Goal: Task Accomplishment & Management: Complete application form

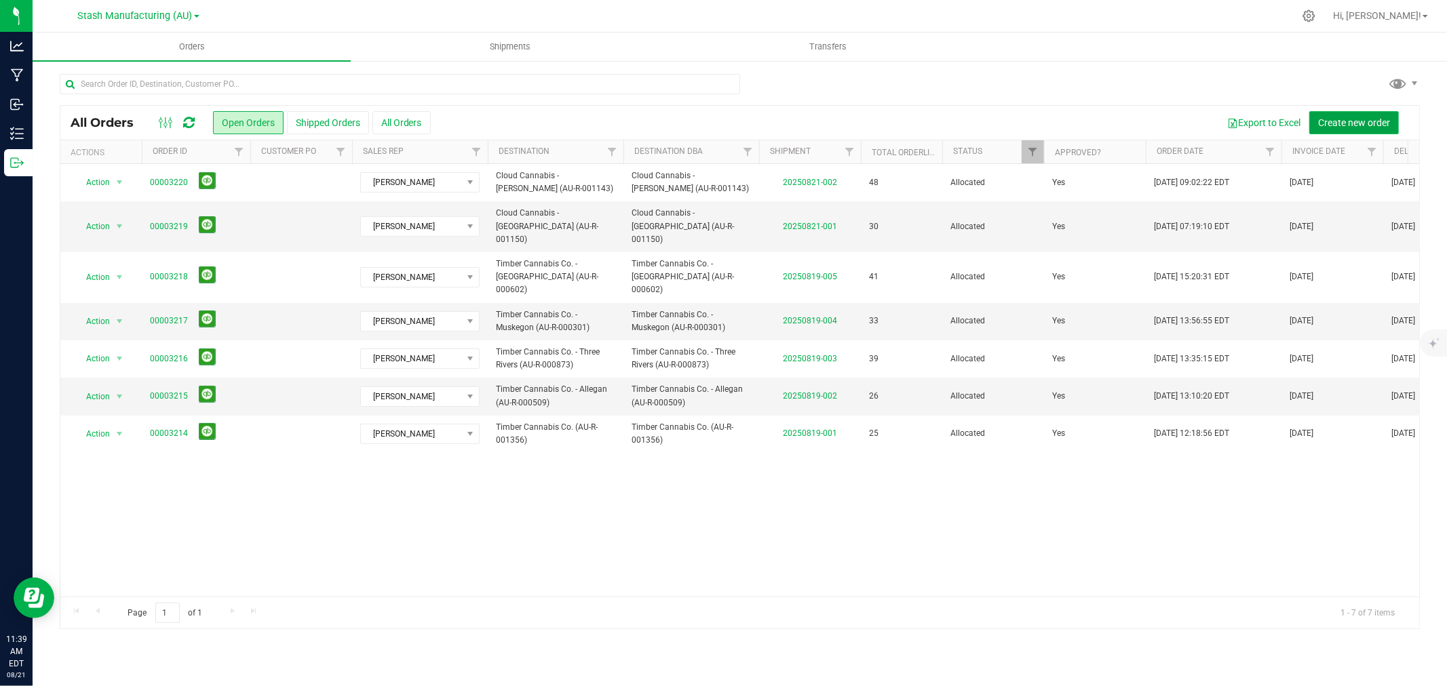
click at [1157, 131] on button "Create new order" at bounding box center [1354, 122] width 90 height 23
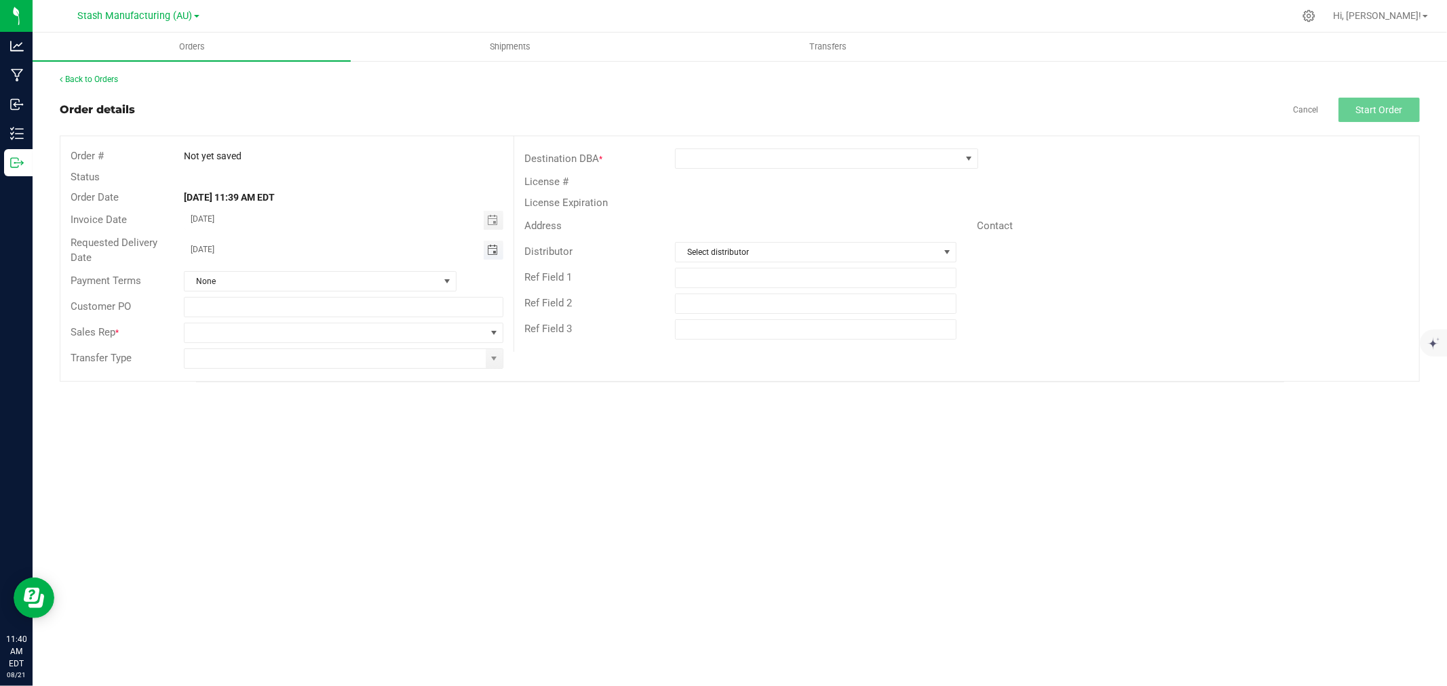
click at [496, 254] on span "Toggle calendar" at bounding box center [492, 250] width 11 height 11
click at [289, 404] on span "26" at bounding box center [285, 403] width 20 height 21
type input "[DATE]"
click at [219, 335] on span at bounding box center [335, 333] width 301 height 19
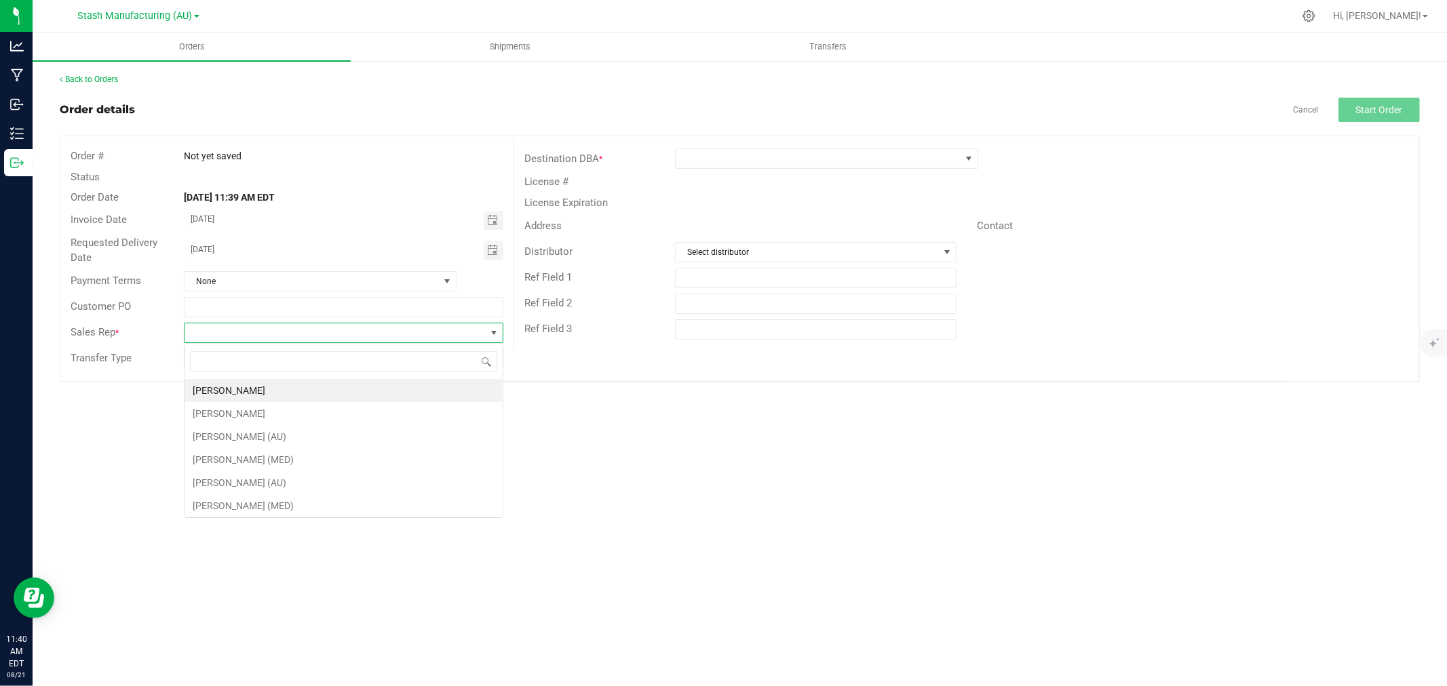
scroll to position [20, 319]
click at [231, 388] on li "[PERSON_NAME]" at bounding box center [344, 390] width 318 height 23
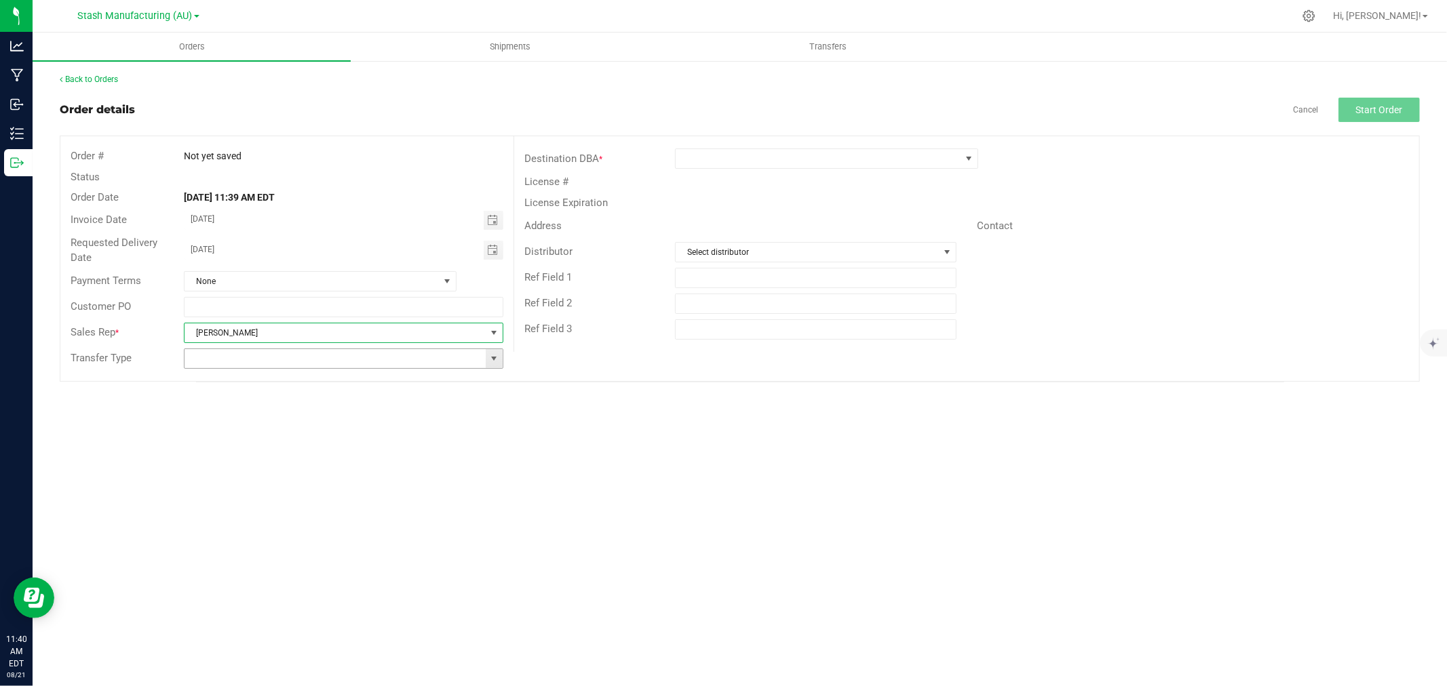
click at [496, 358] on span at bounding box center [493, 358] width 11 height 11
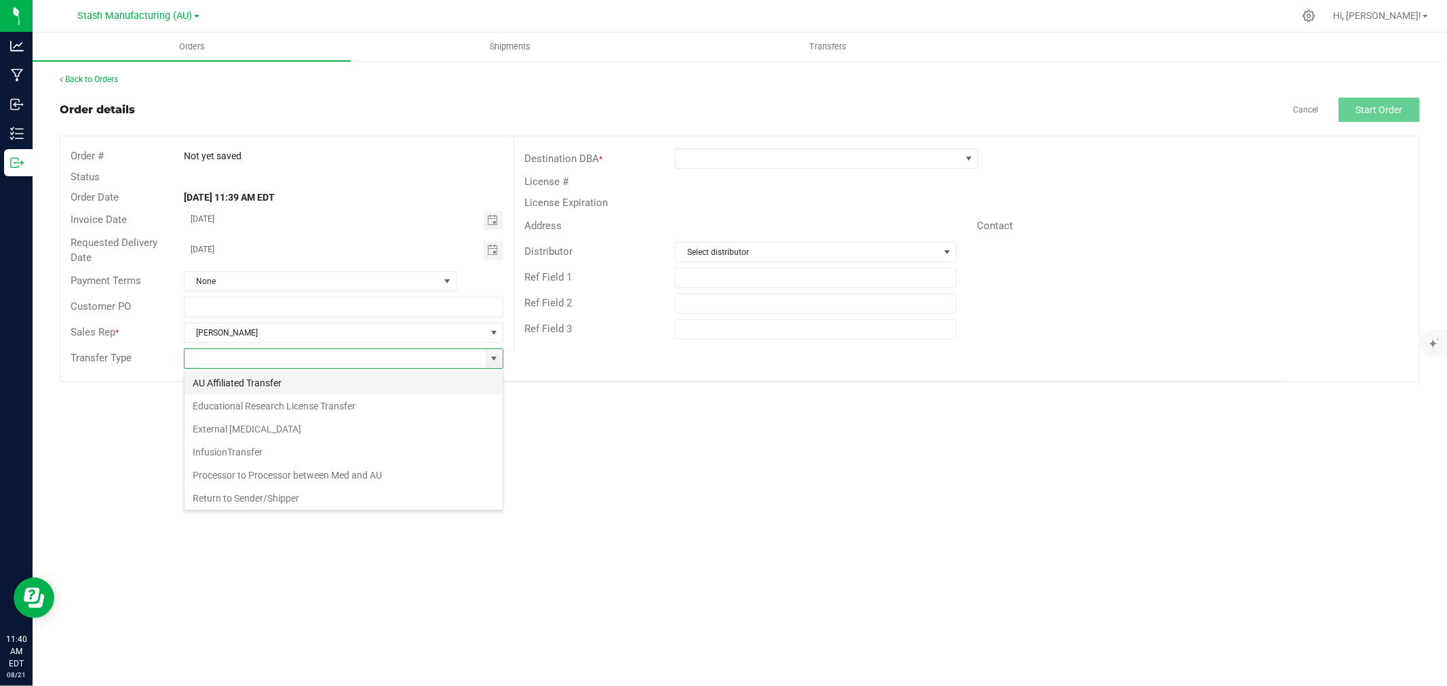
click at [239, 378] on li "AU Affiliated Transfer" at bounding box center [344, 383] width 318 height 23
type input "AU Affiliated Transfer"
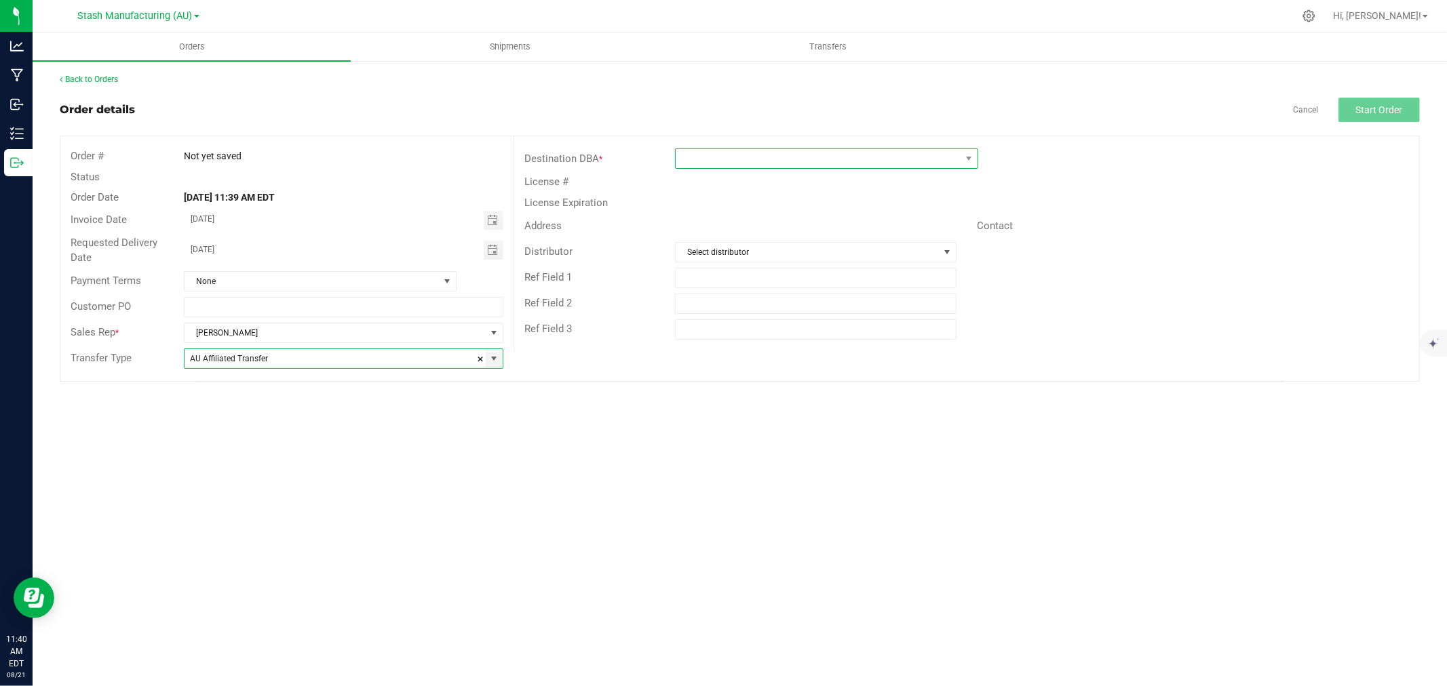
click at [743, 167] on span at bounding box center [818, 158] width 285 height 19
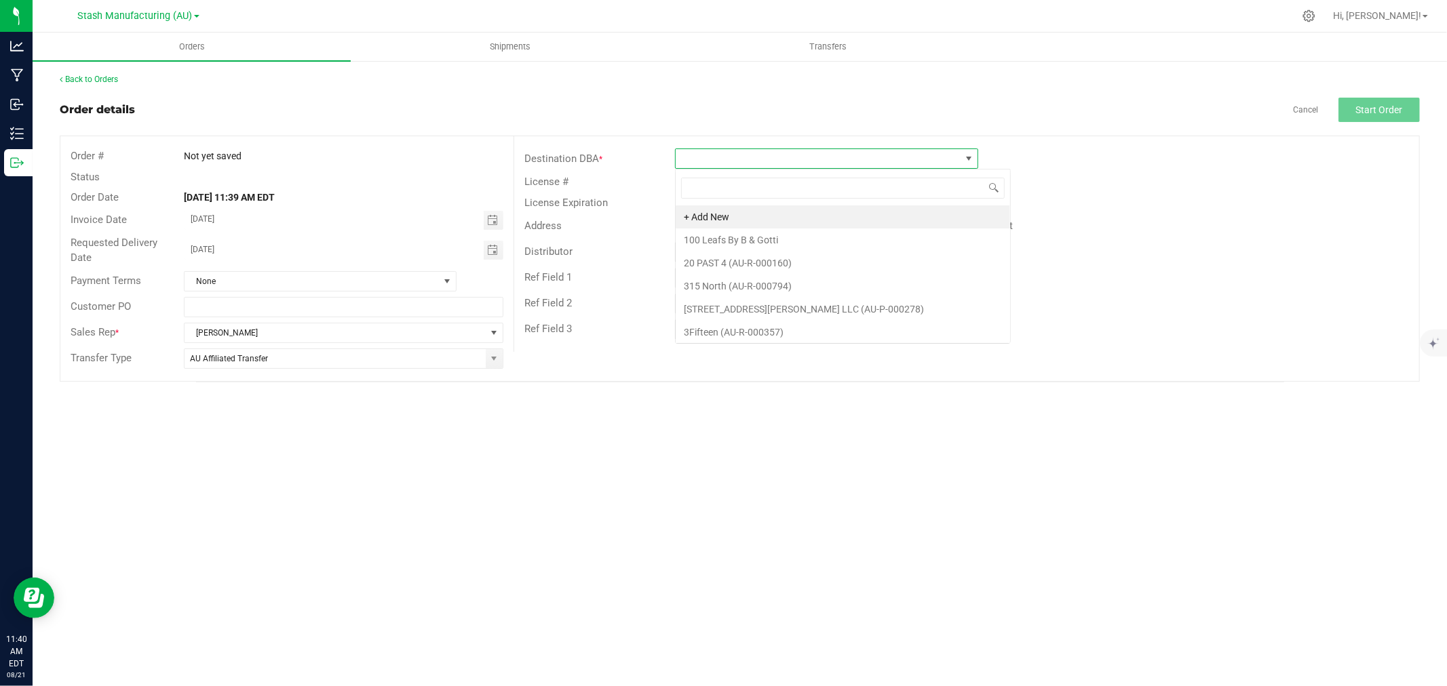
scroll to position [20, 303]
type input "Cedar S"
click at [771, 219] on li "Cedar Springs Cannabis (AU-R-000684)" at bounding box center [839, 217] width 326 height 23
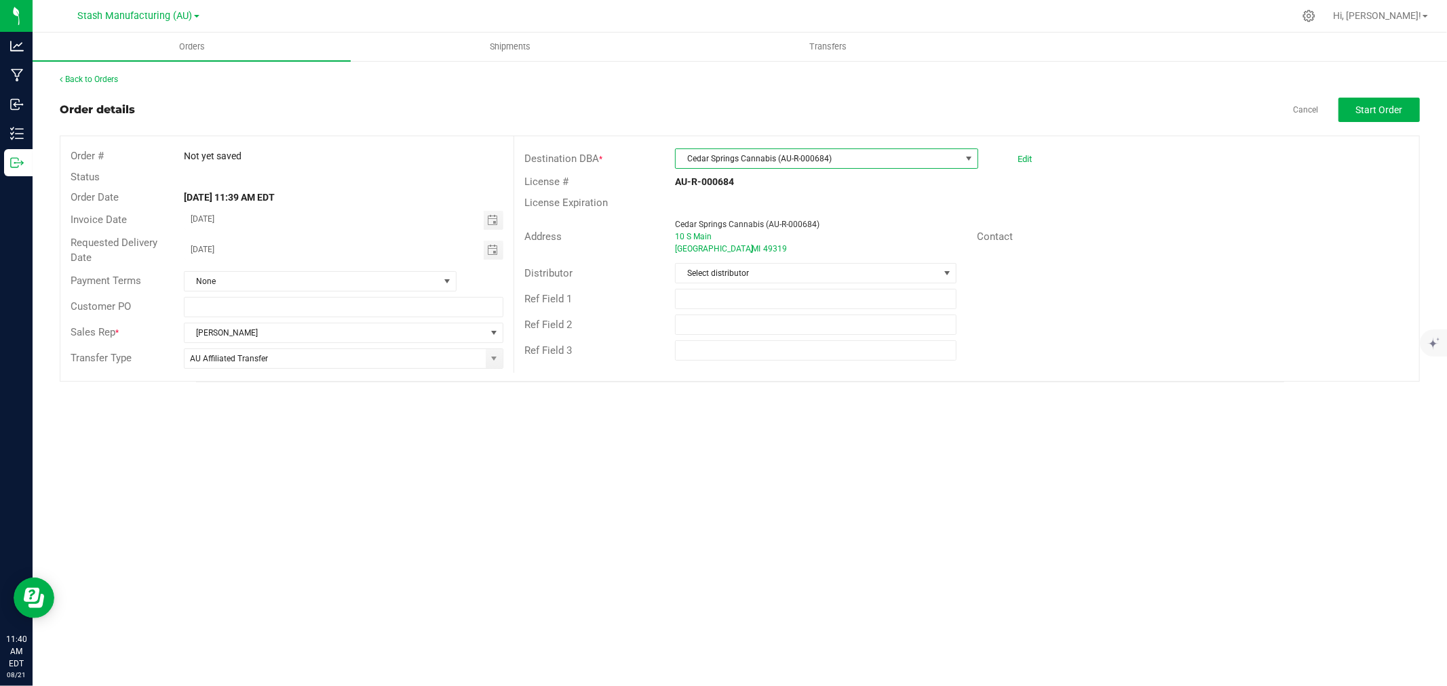
click at [772, 160] on span "Cedar Springs Cannabis (AU-R-000684)" at bounding box center [818, 158] width 285 height 19
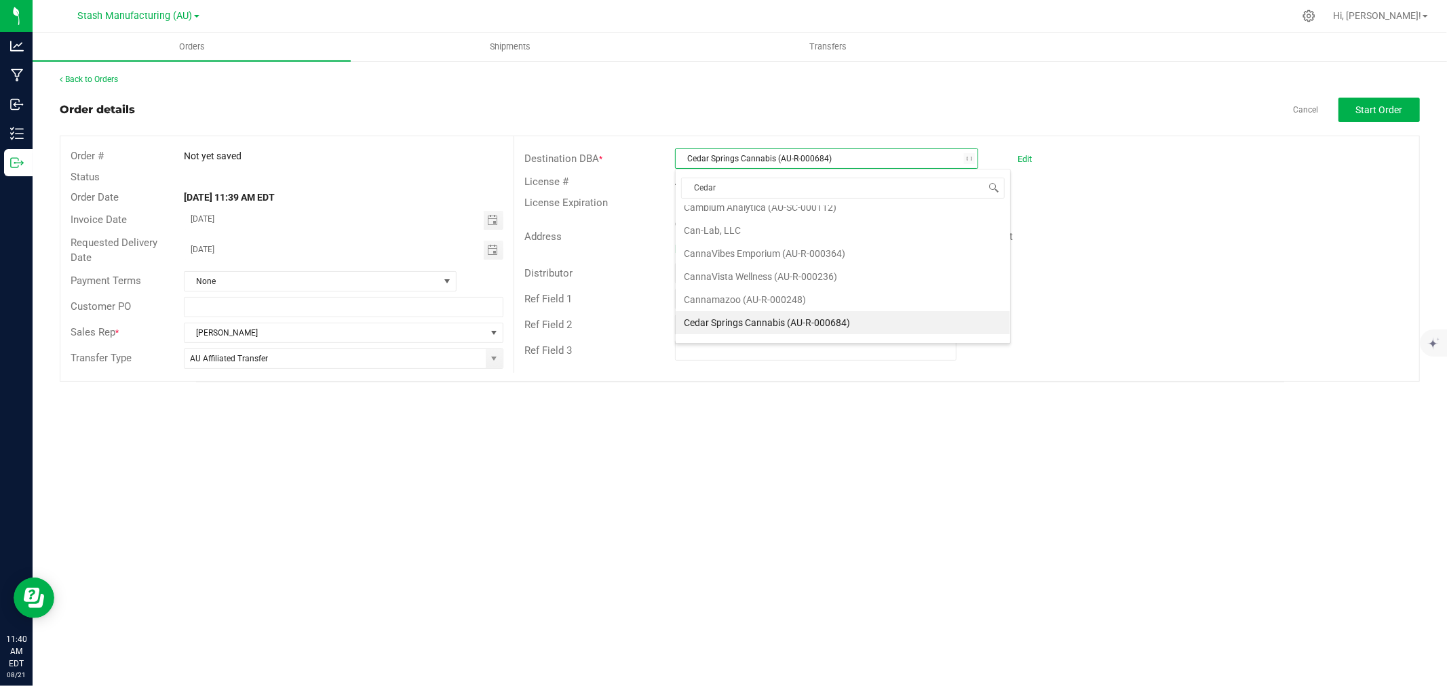
type input "Cedar S"
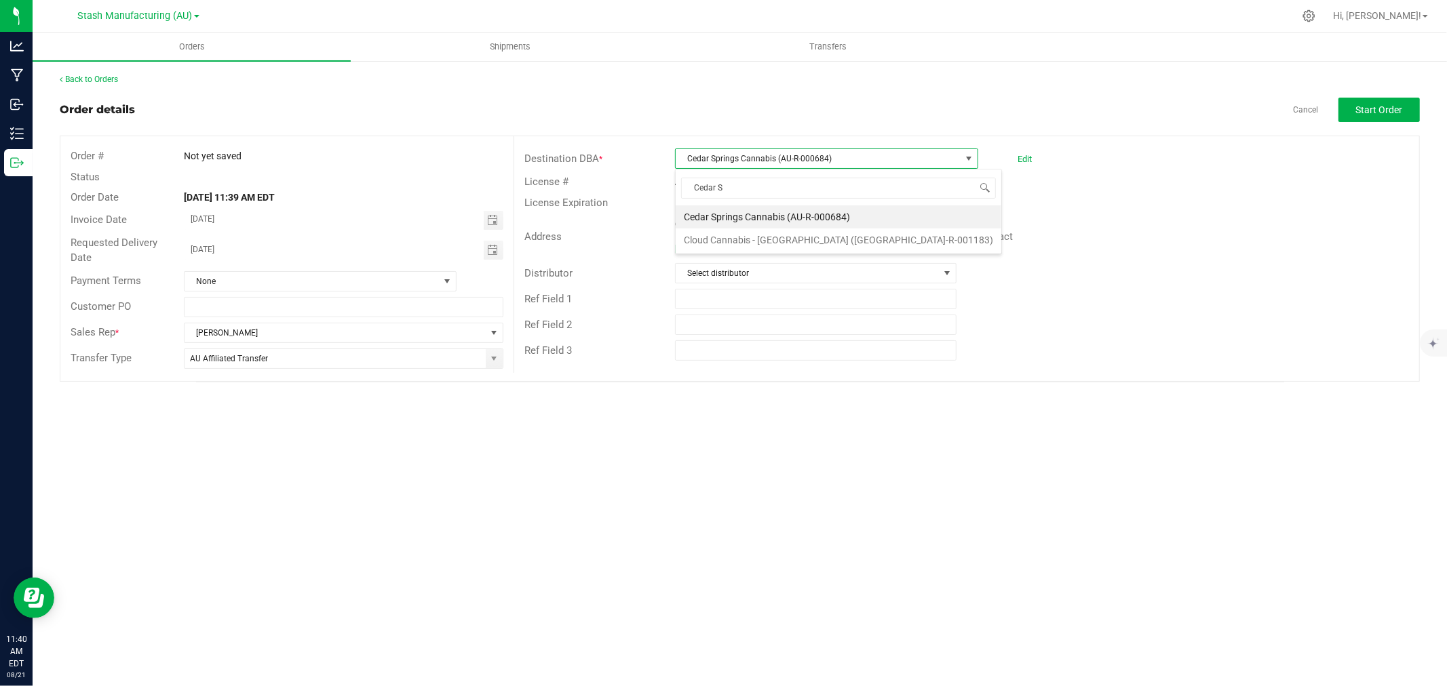
click at [802, 243] on li "Cloud Cannabis - [GEOGRAPHIC_DATA] ([GEOGRAPHIC_DATA]-R-001183)" at bounding box center [839, 240] width 326 height 23
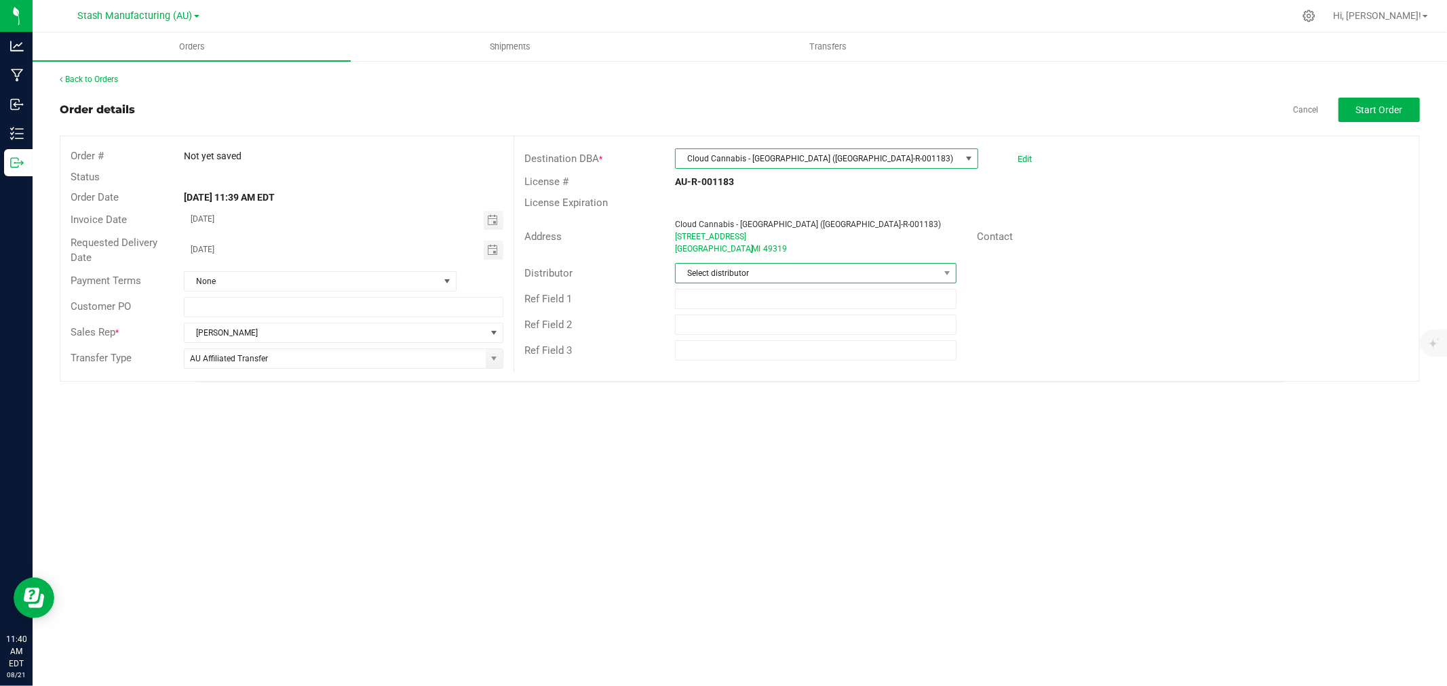
click at [744, 274] on span "Select distributor" at bounding box center [807, 273] width 263 height 19
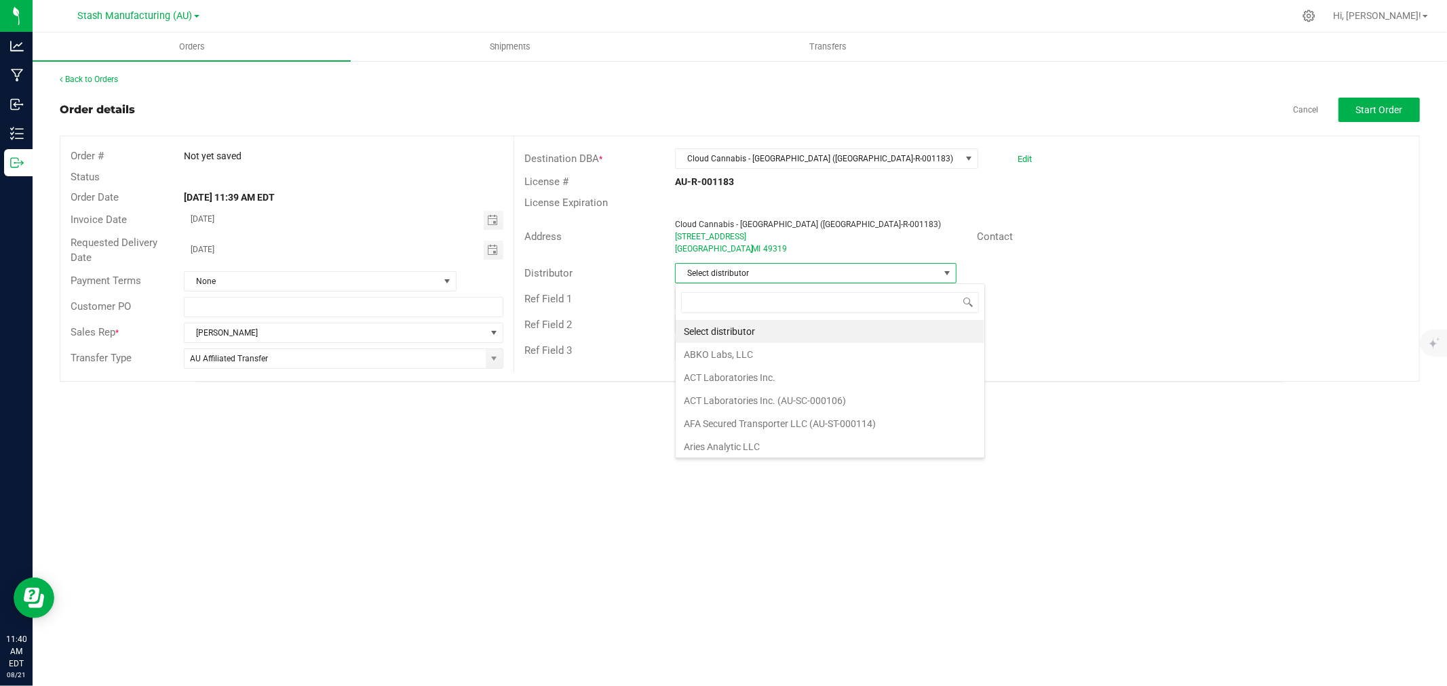
scroll to position [20, 282]
type input "LAke E"
click at [758, 332] on li "Lake Effects Logistics (AU-ST-000123)" at bounding box center [816, 331] width 280 height 23
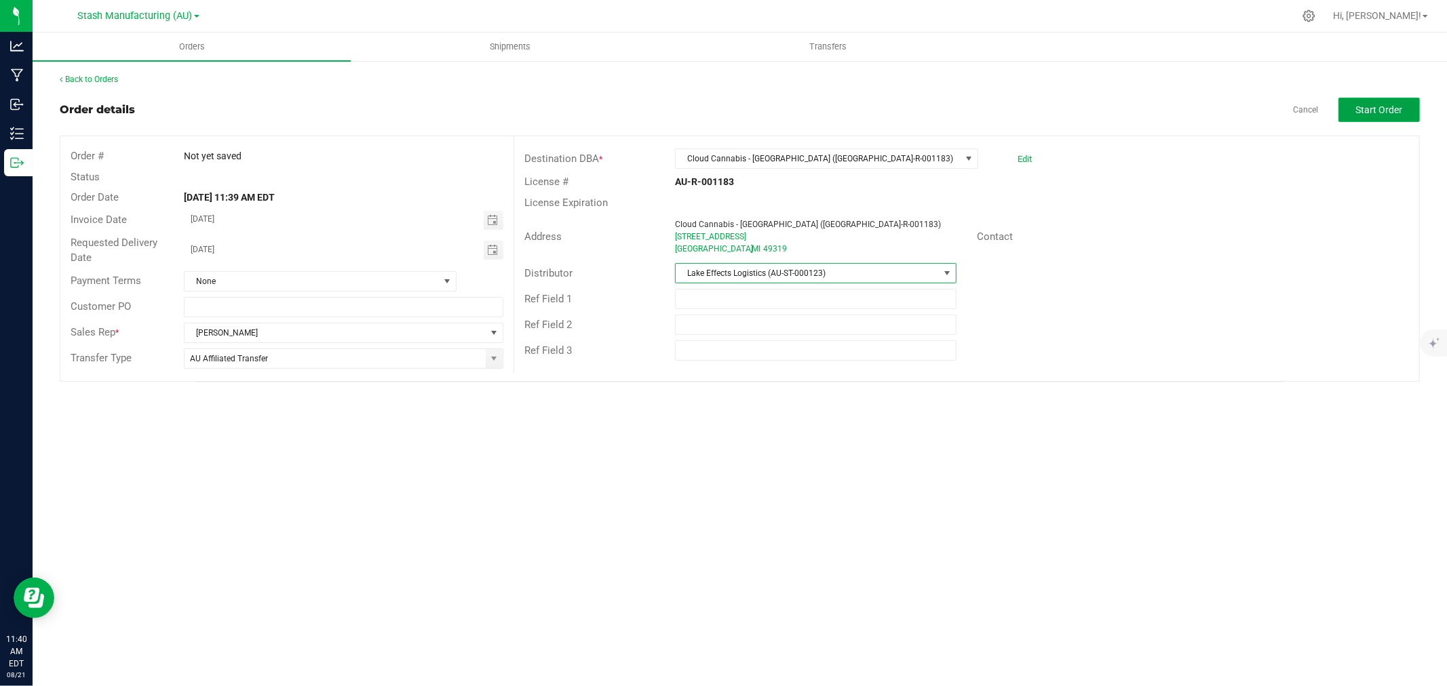
click at [1157, 111] on span "Start Order" at bounding box center [1379, 109] width 47 height 11
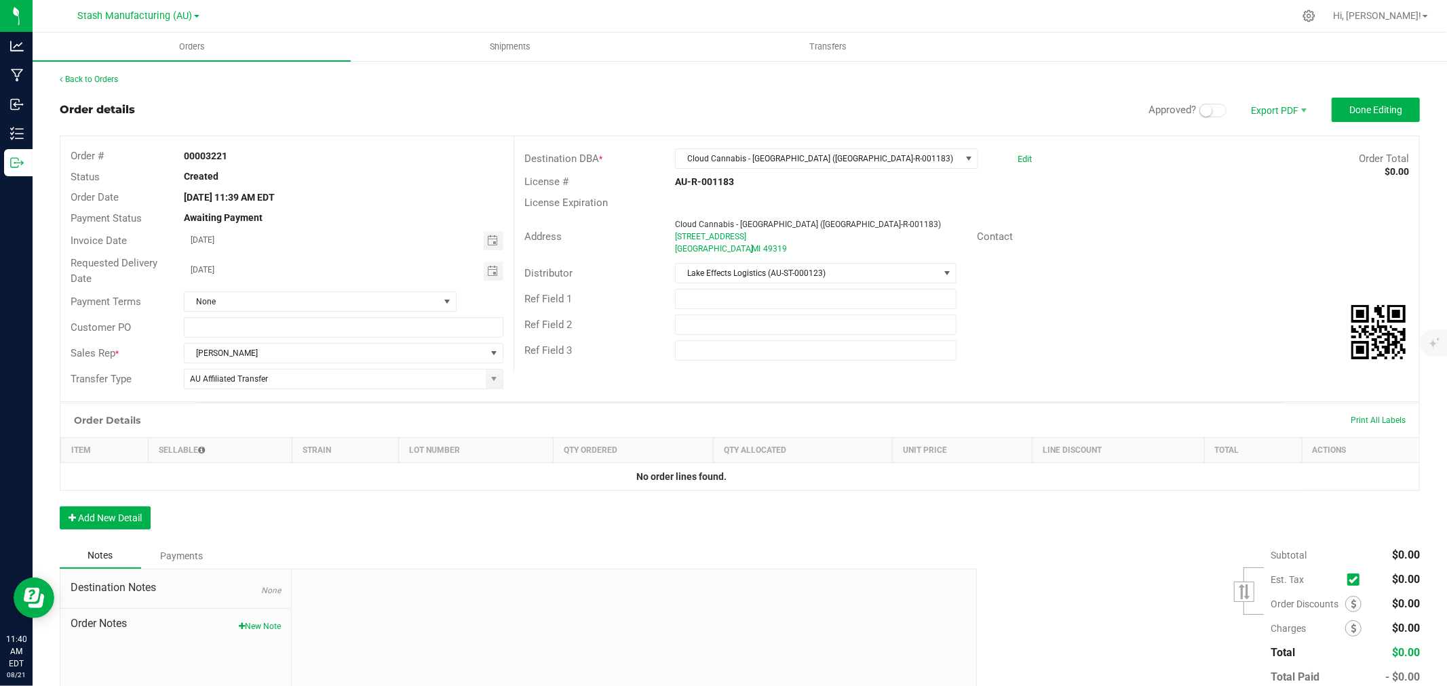
click at [1157, 109] on span at bounding box center [1212, 111] width 27 height 14
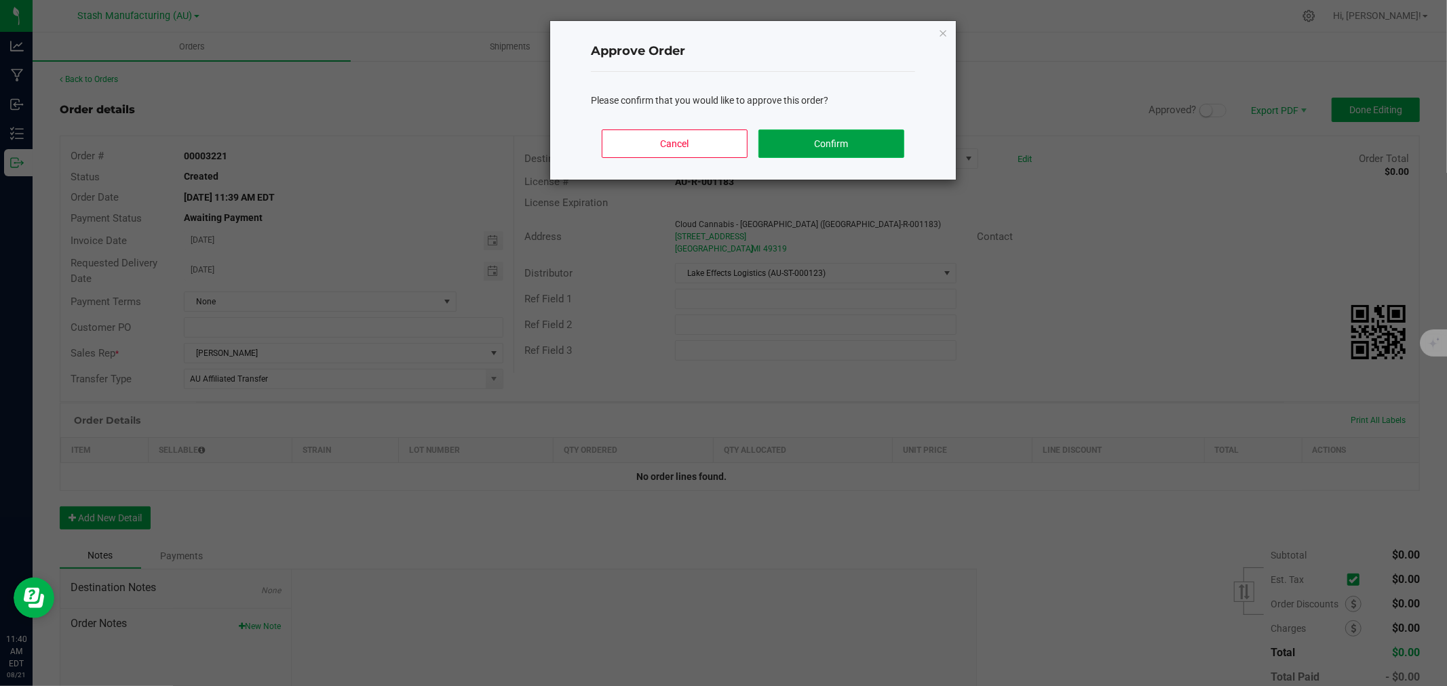
click at [903, 141] on button "Confirm" at bounding box center [831, 144] width 146 height 28
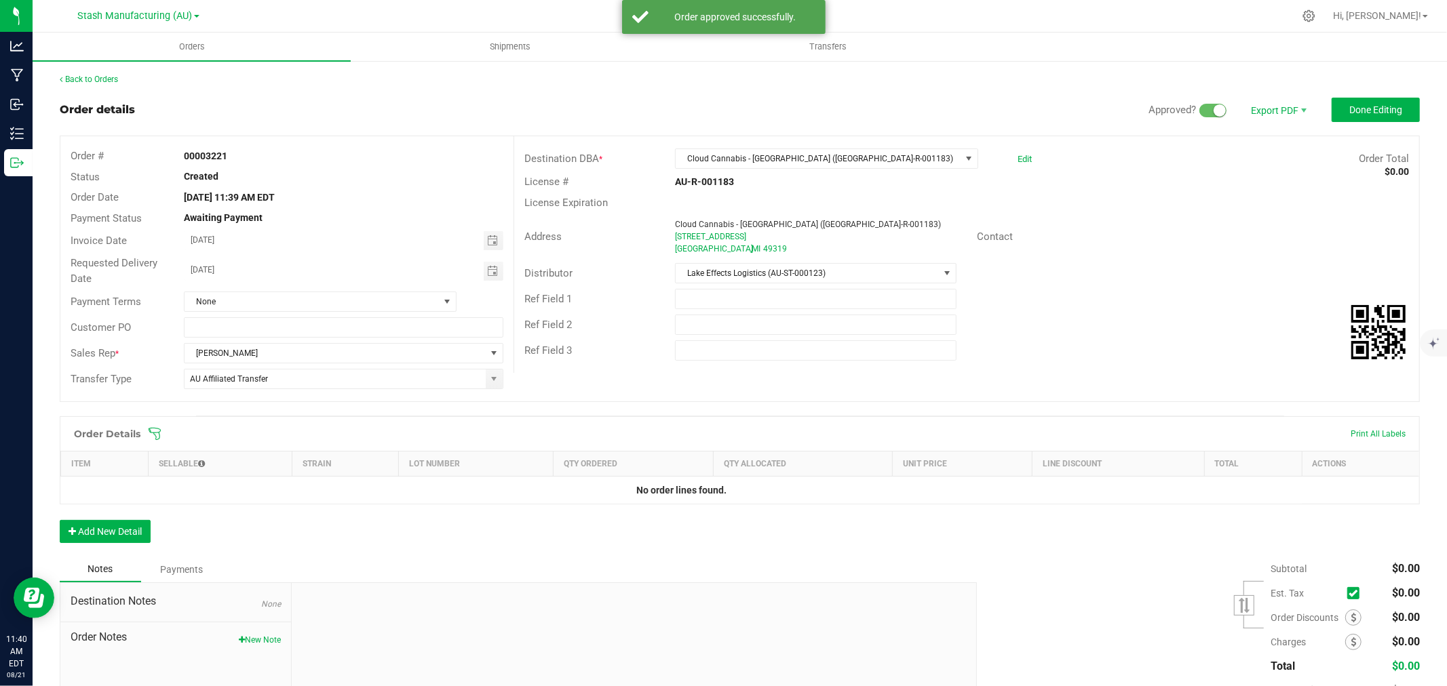
click at [154, 427] on icon at bounding box center [155, 434] width 14 height 14
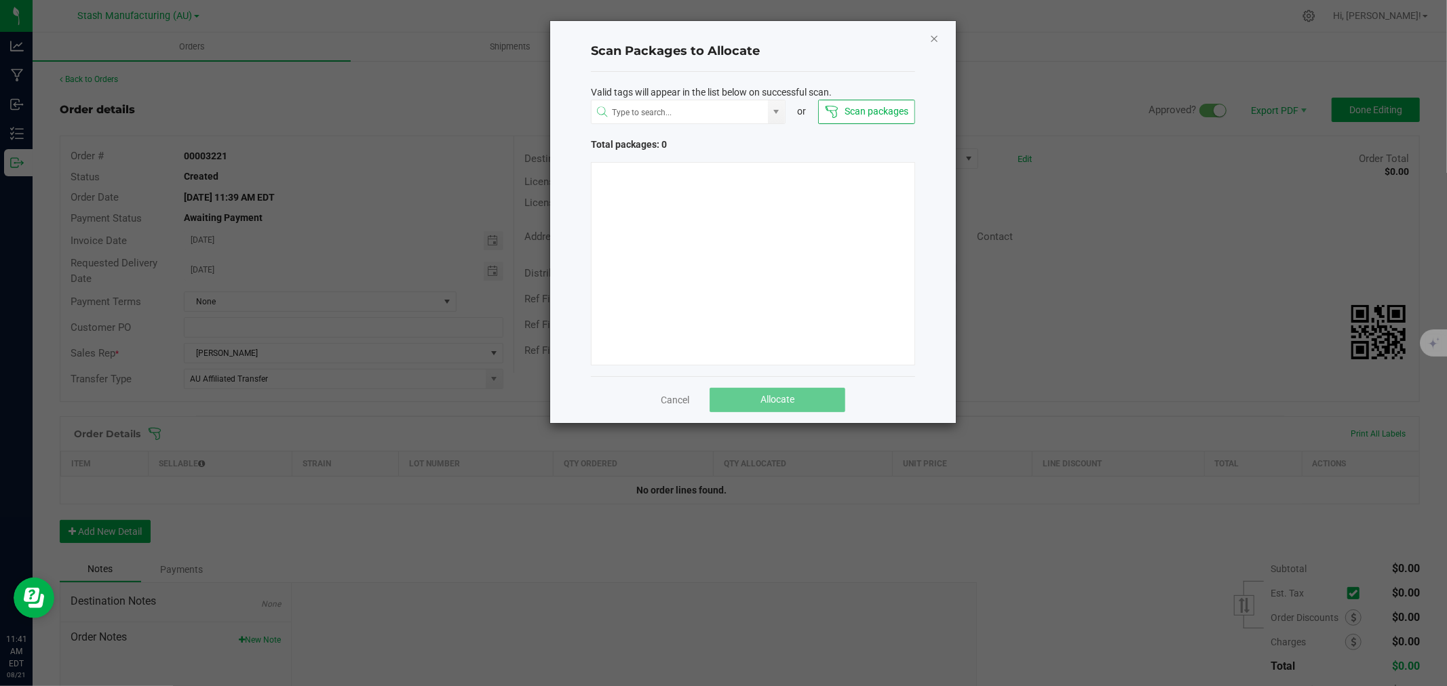
click at [932, 37] on icon "Close" at bounding box center [933, 38] width 9 height 16
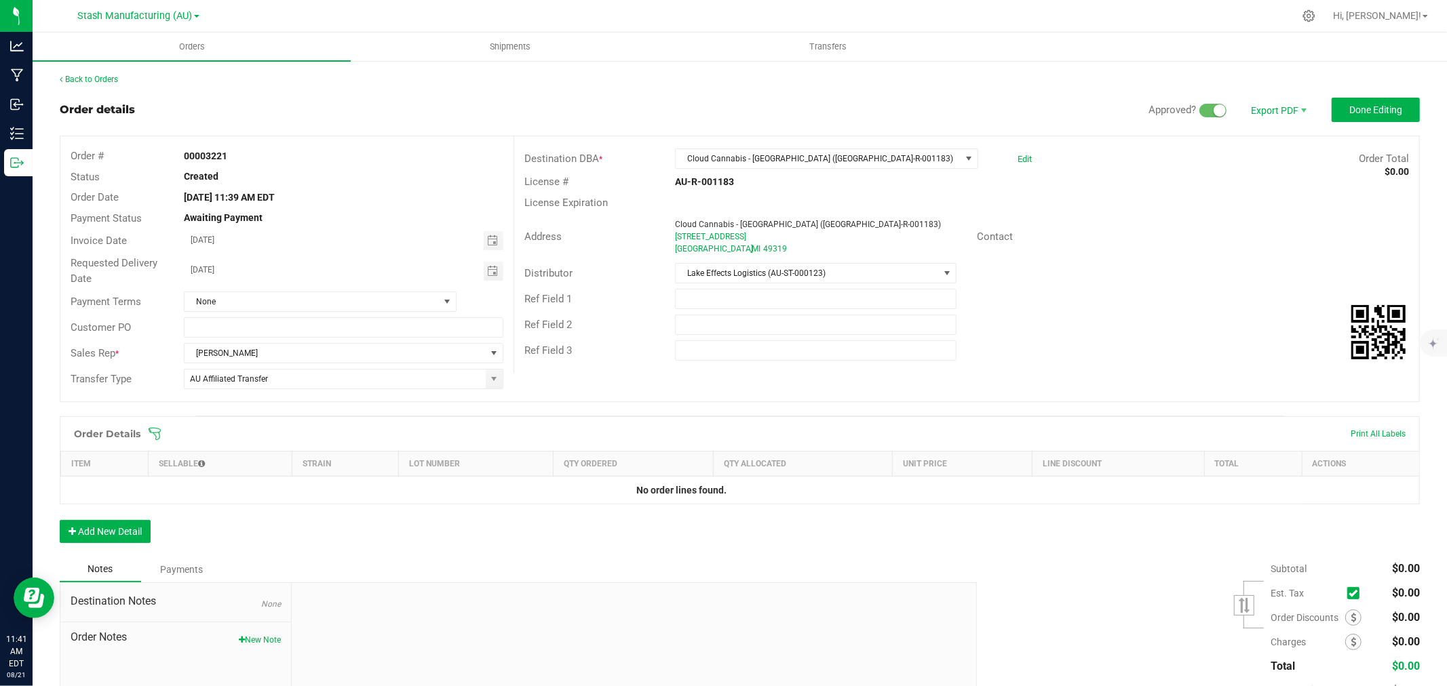
drag, startPoint x: 733, startPoint y: 185, endPoint x: 672, endPoint y: 185, distance: 61.7
click at [672, 185] on div "AU-R-001183" at bounding box center [816, 182] width 302 height 14
copy strong "AU-R-001183"
click at [153, 431] on icon at bounding box center [155, 434] width 14 height 14
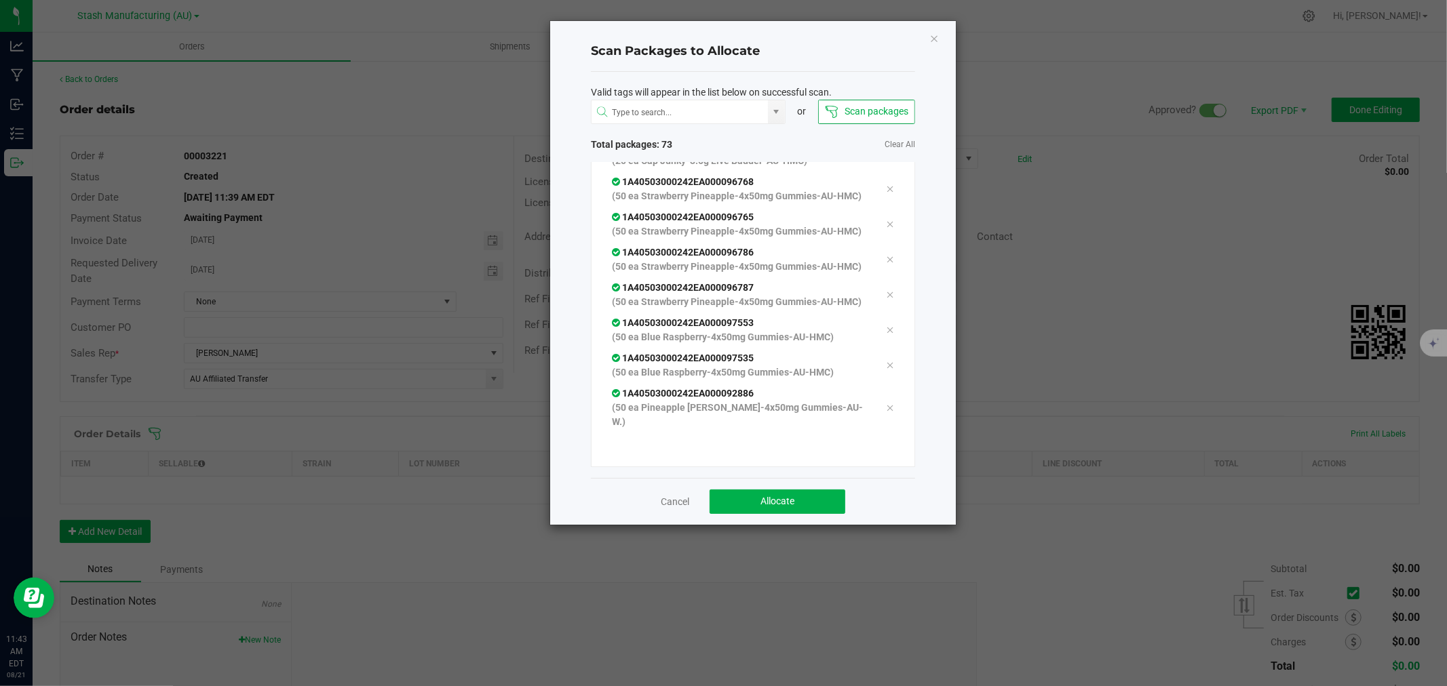
scroll to position [2389, 0]
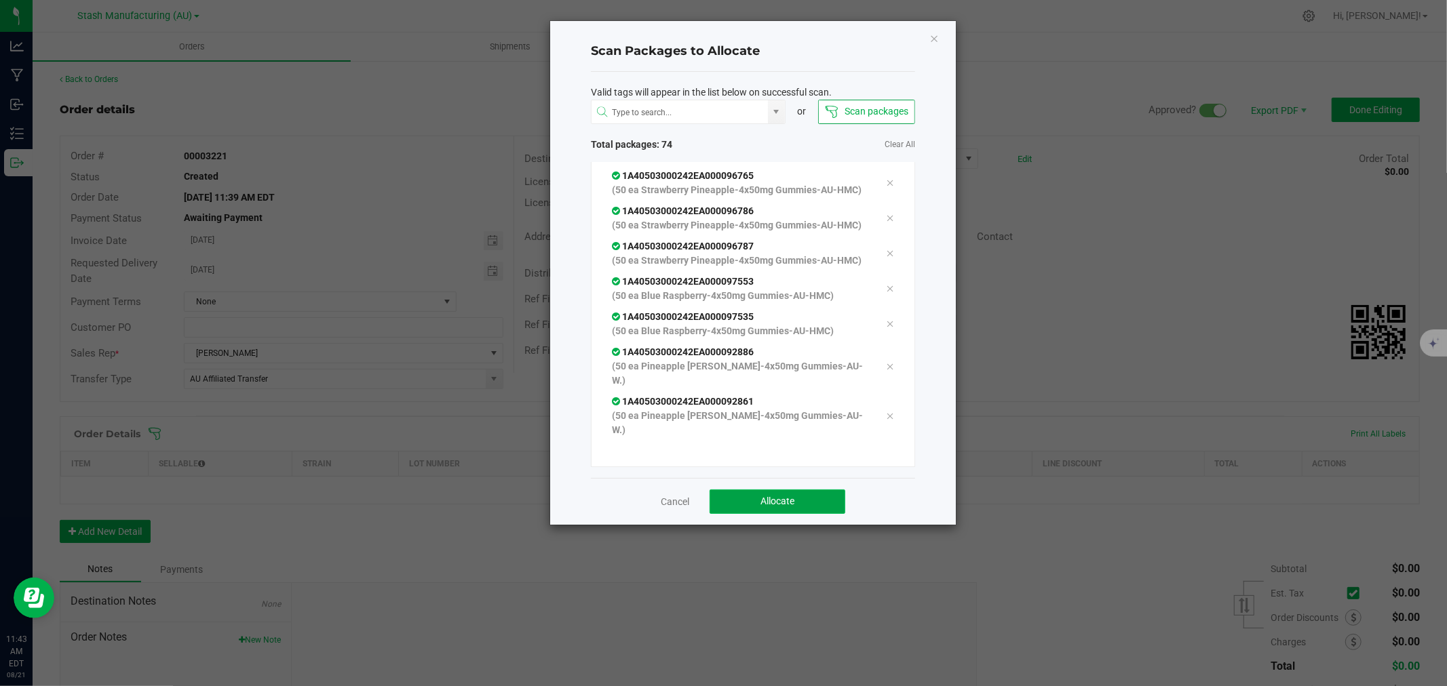
click at [785, 502] on span "Allocate" at bounding box center [777, 501] width 34 height 11
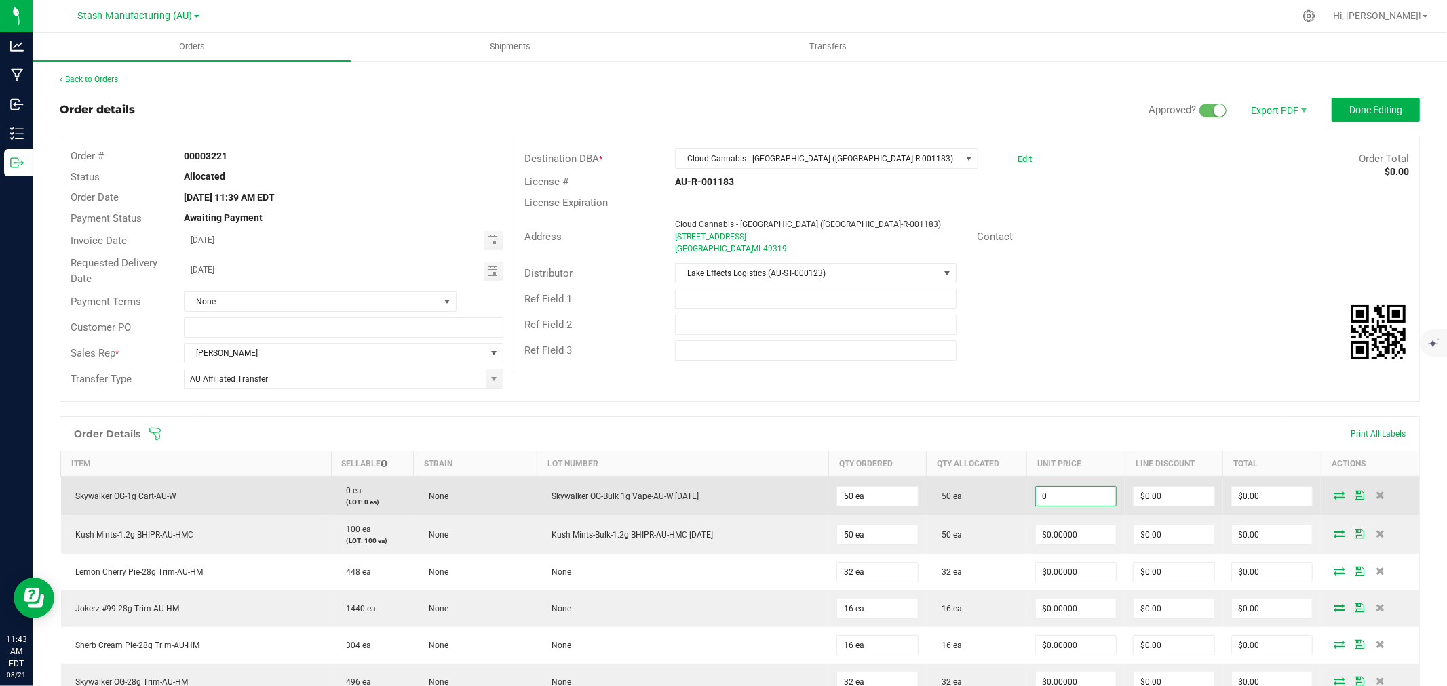
click at [1036, 500] on input "0" at bounding box center [1076, 496] width 80 height 19
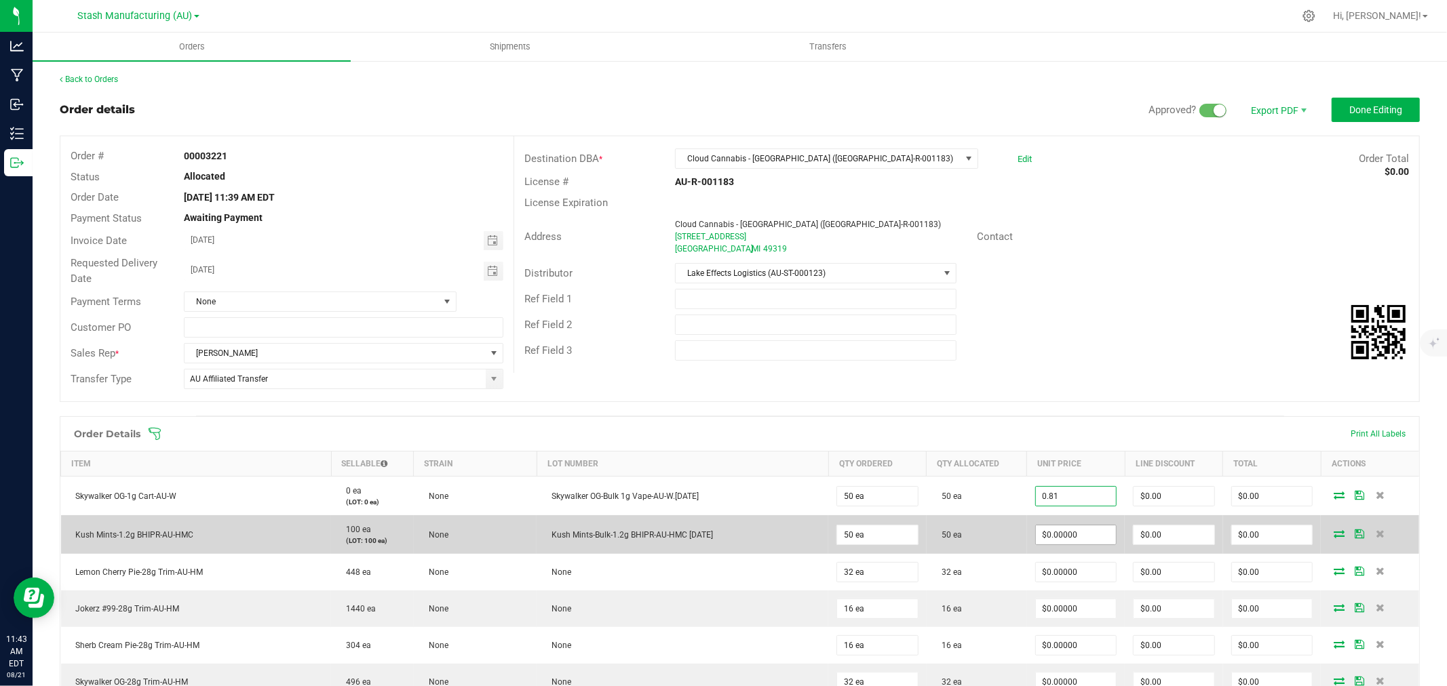
type input "$0.81000"
type input "$40.50"
click at [1036, 523] on input "0" at bounding box center [1076, 535] width 80 height 19
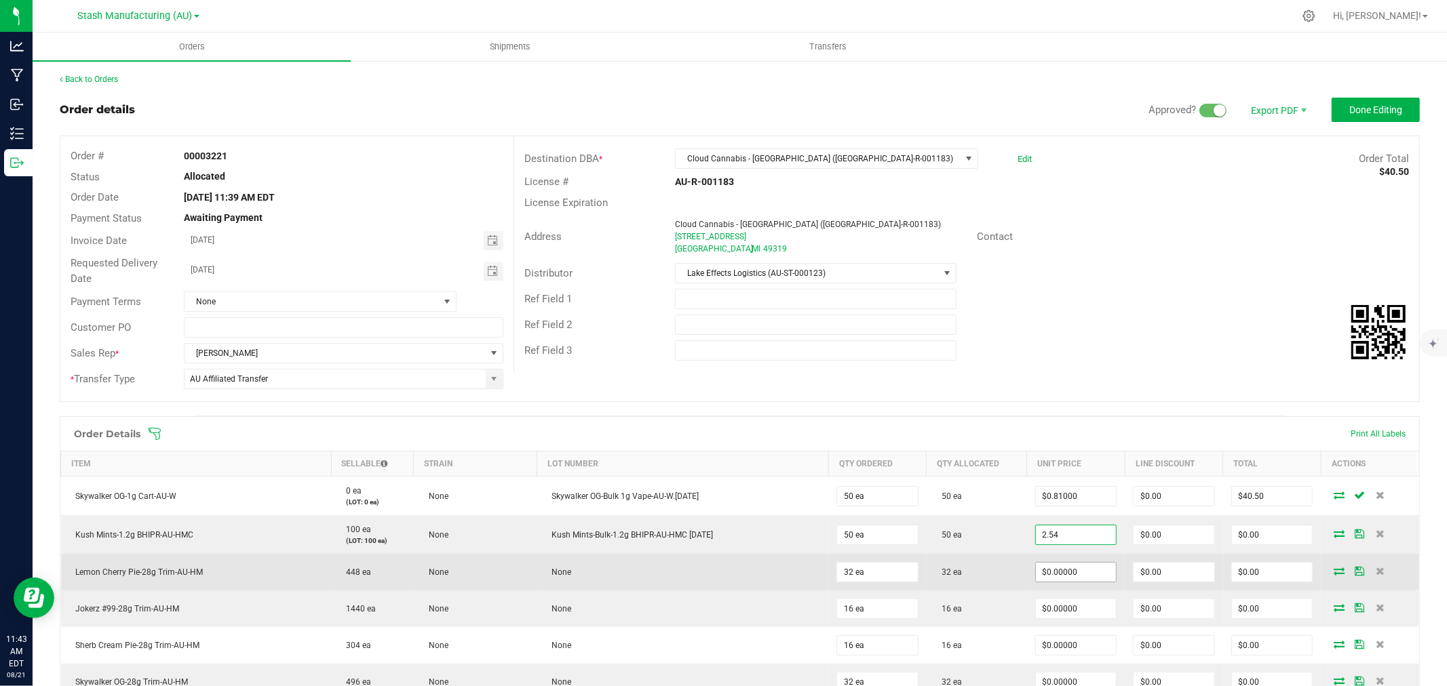
type input "$2.54000"
type input "$127.00"
click at [1039, 523] on input "0" at bounding box center [1076, 572] width 80 height 19
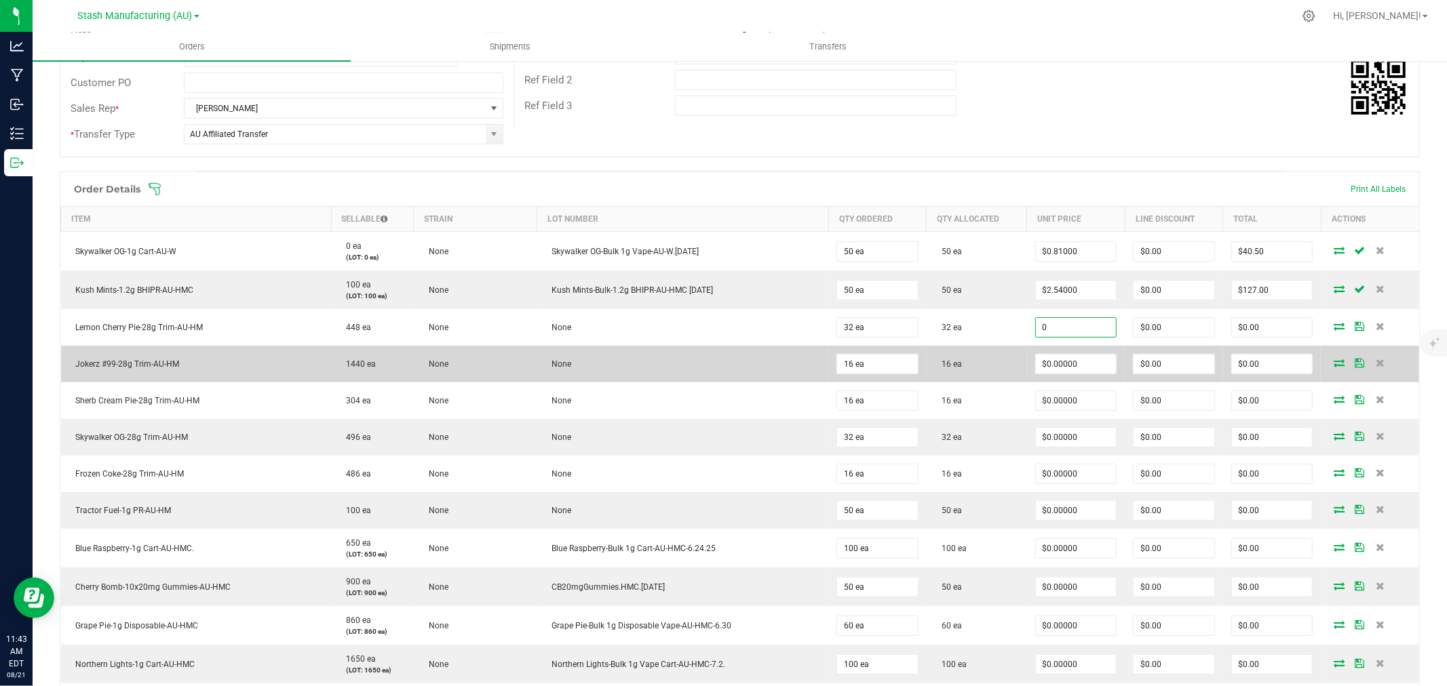
scroll to position [301, 0]
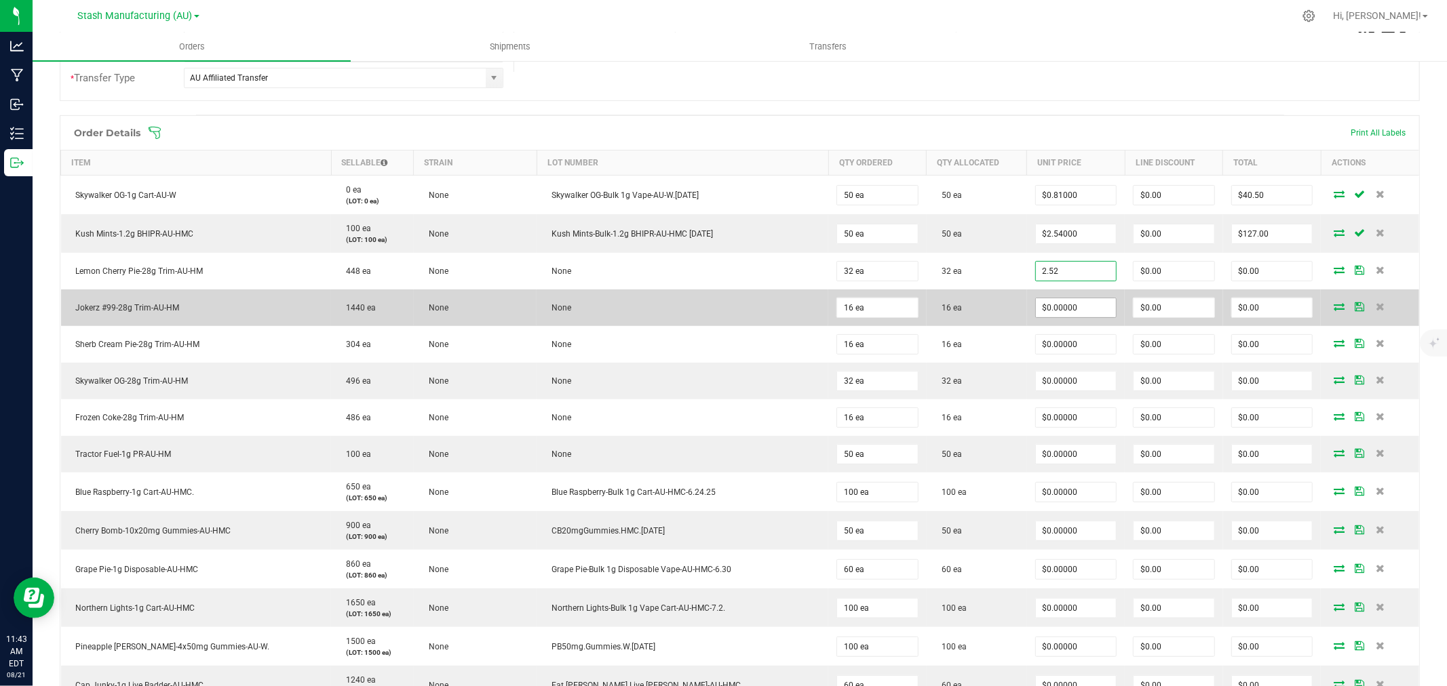
type input "$2.52000"
type input "$80.64"
click at [1036, 305] on input "0" at bounding box center [1076, 307] width 80 height 19
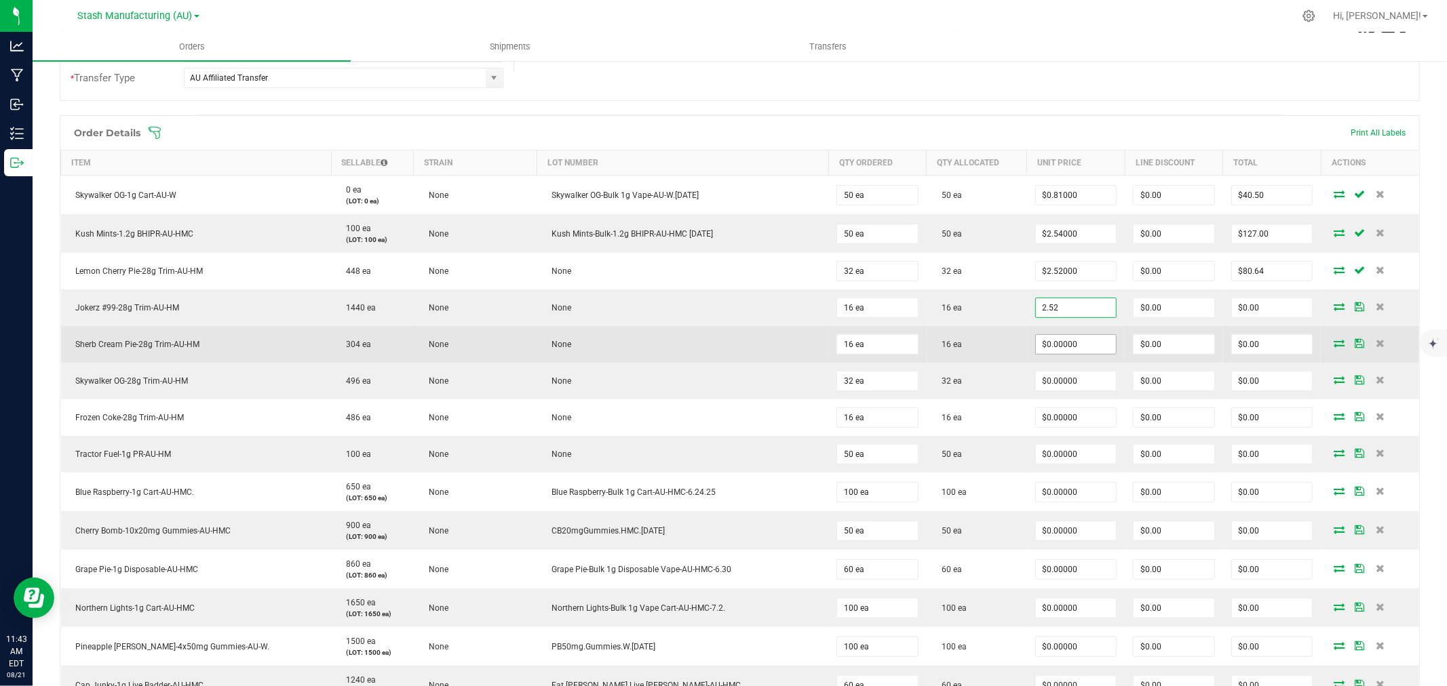
type input "$2.52000"
type input "$40.32"
click at [1047, 349] on input "0" at bounding box center [1076, 344] width 80 height 19
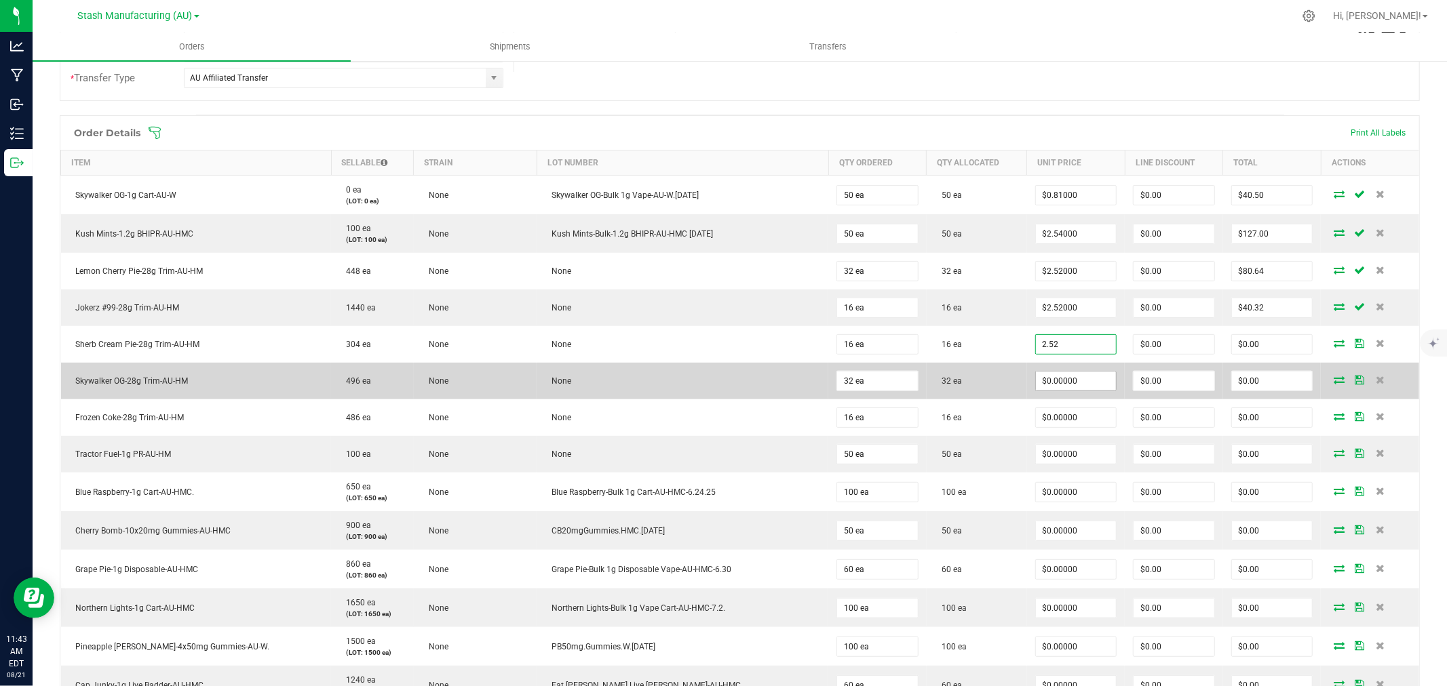
type input "$2.52000"
type input "$40.32"
click at [1062, 387] on input "0" at bounding box center [1076, 381] width 80 height 19
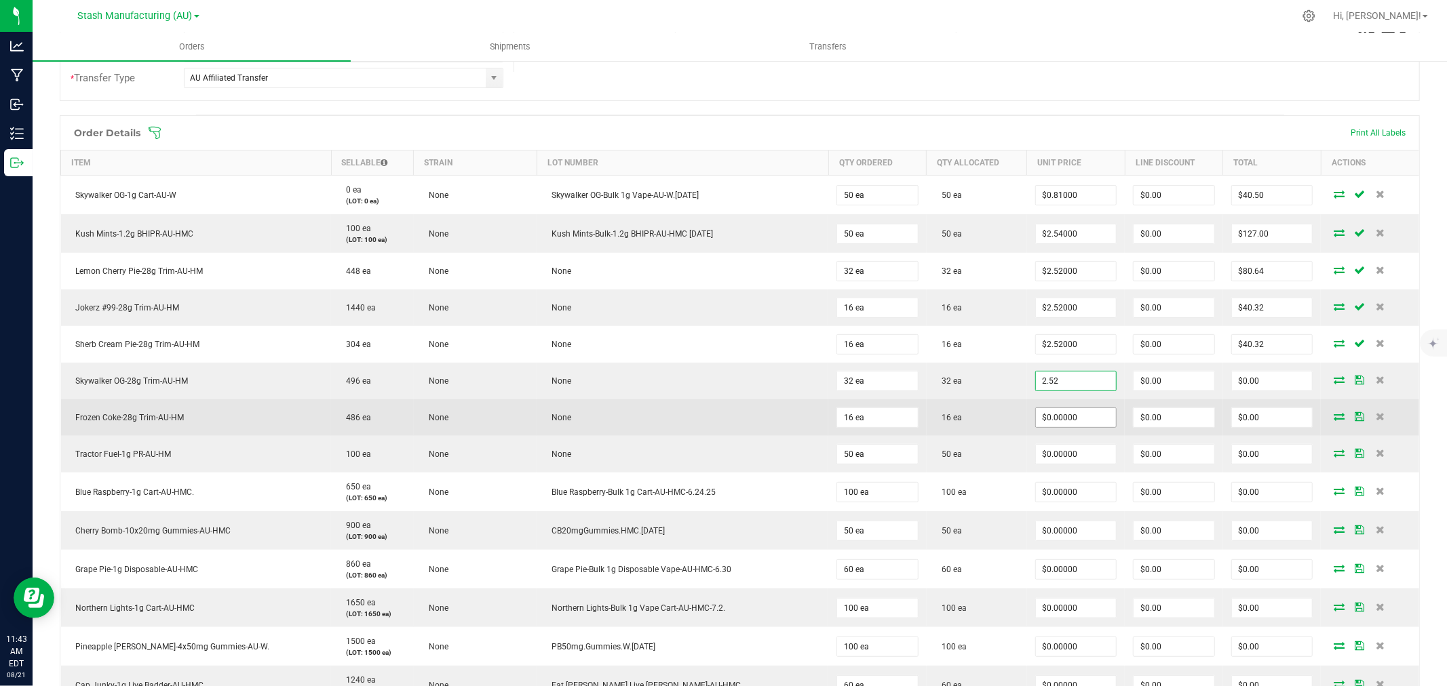
type input "$2.52000"
type input "$80.64"
click at [1036, 424] on input "0" at bounding box center [1076, 417] width 80 height 19
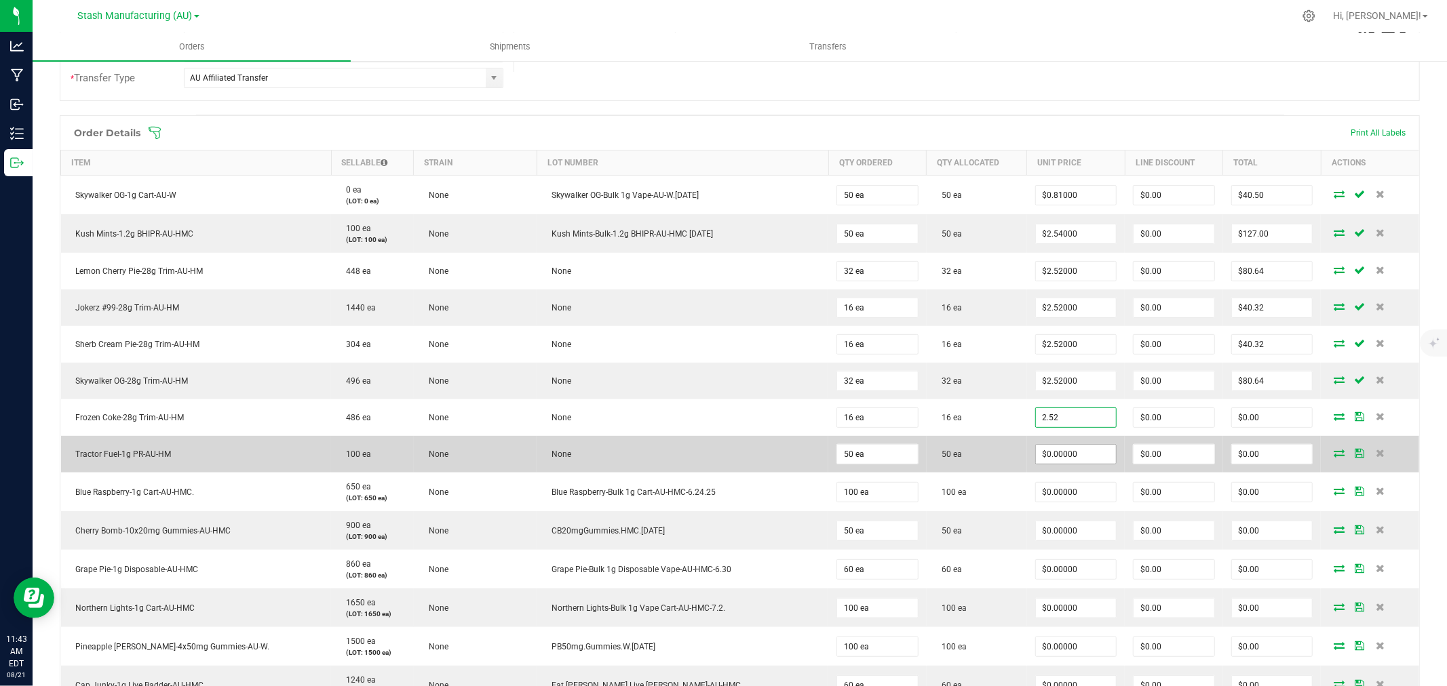
type input "$2.52000"
type input "$40.32"
click at [1036, 453] on input "0" at bounding box center [1076, 454] width 80 height 19
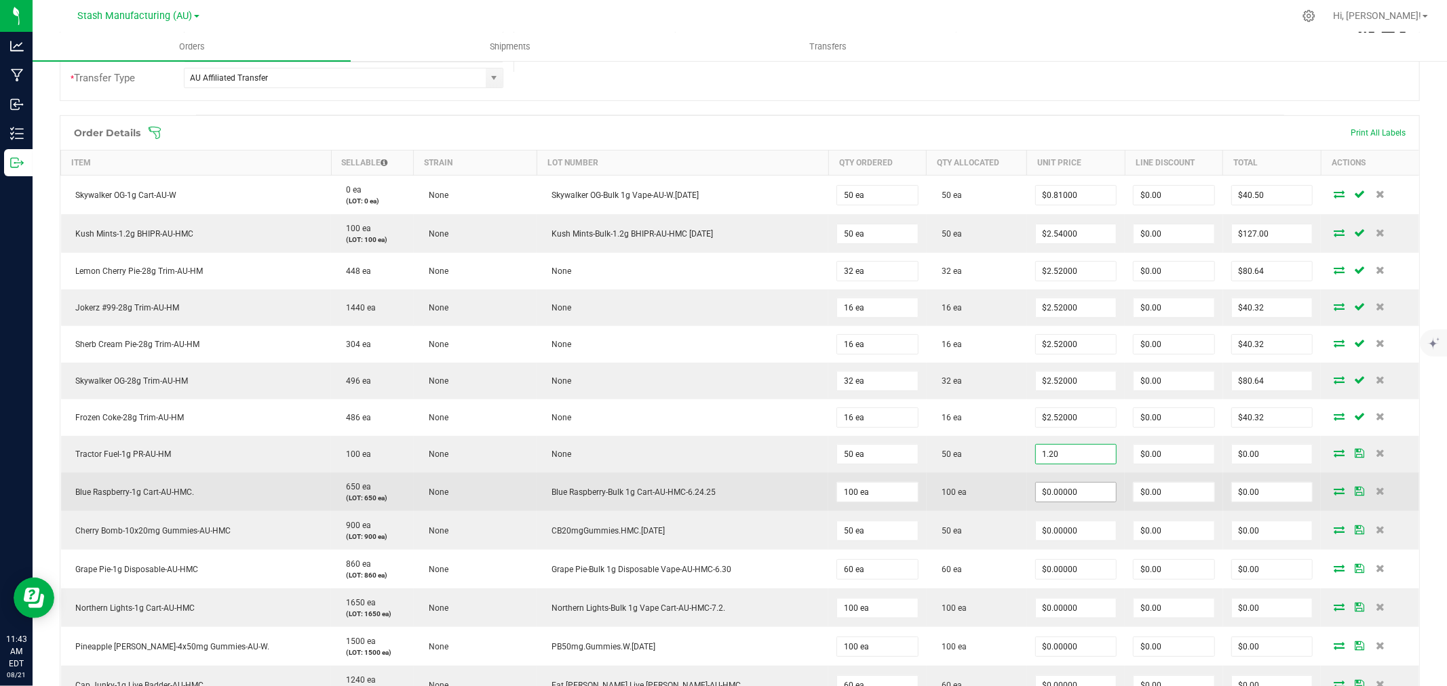
type input "$1.20000"
type input "$60.00"
click at [1036, 494] on input "0" at bounding box center [1076, 492] width 80 height 19
type input "$0.81000"
type input "$81.00"
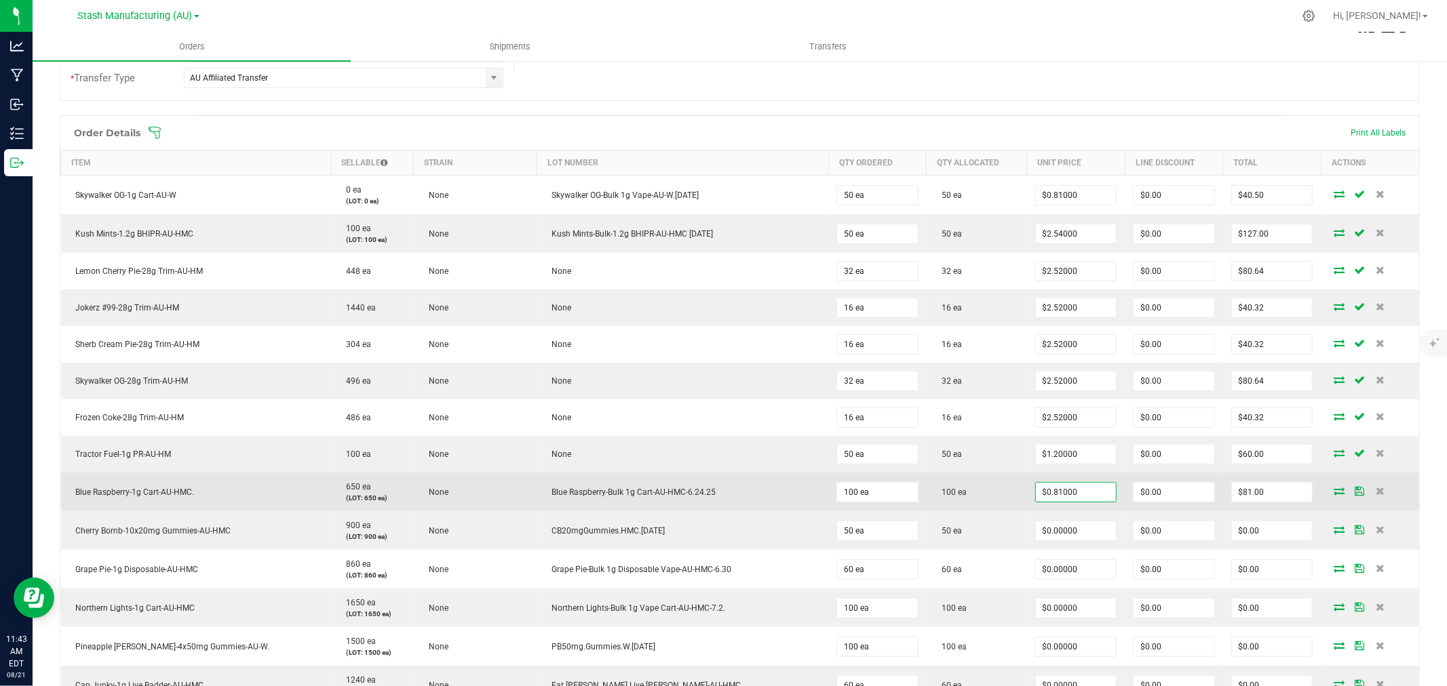
click at [1000, 497] on td "100 ea" at bounding box center [977, 492] width 100 height 39
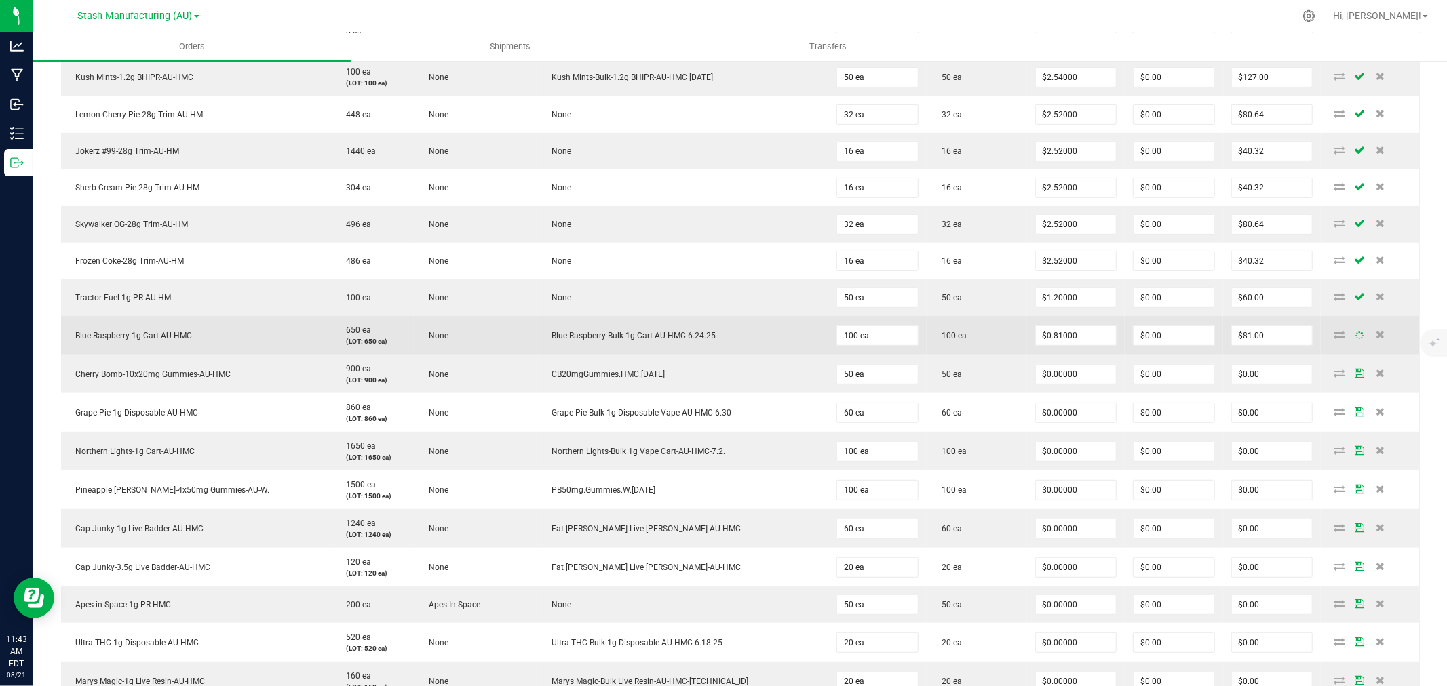
scroll to position [527, 0]
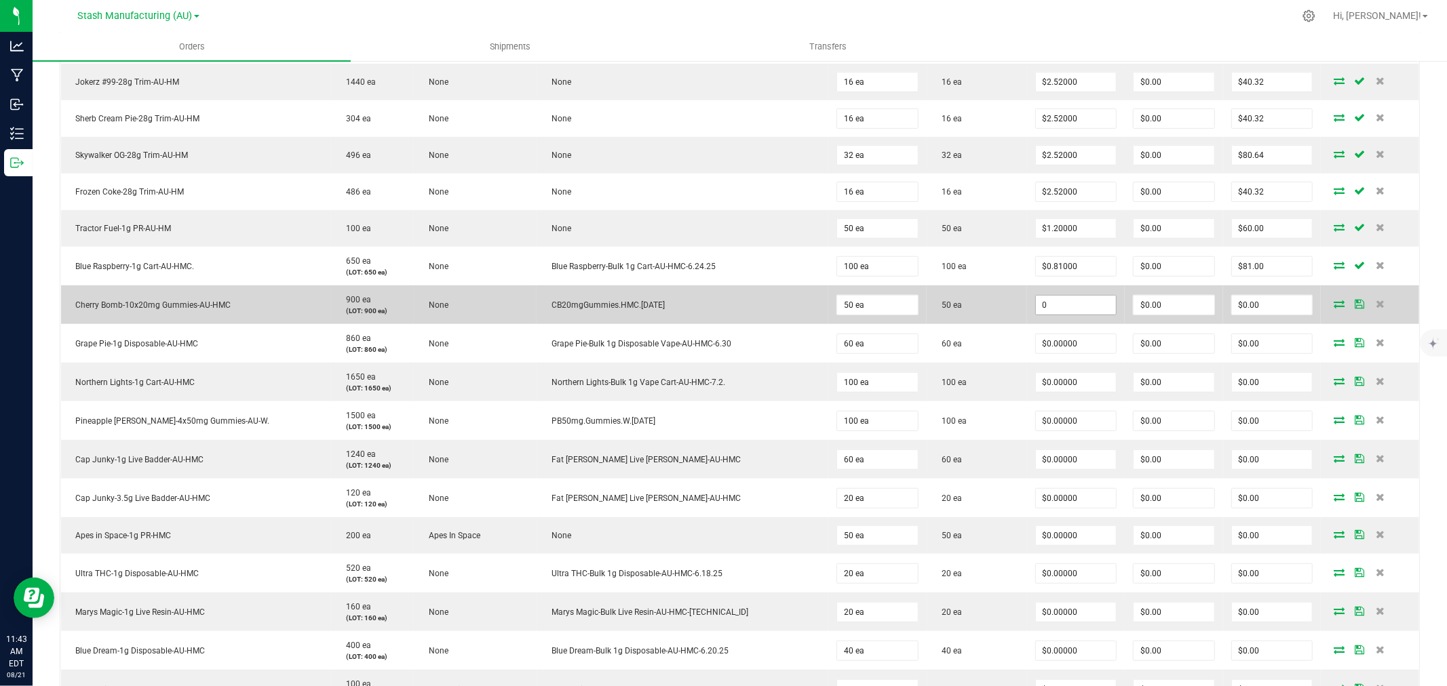
click at [1048, 307] on input "0" at bounding box center [1076, 305] width 80 height 19
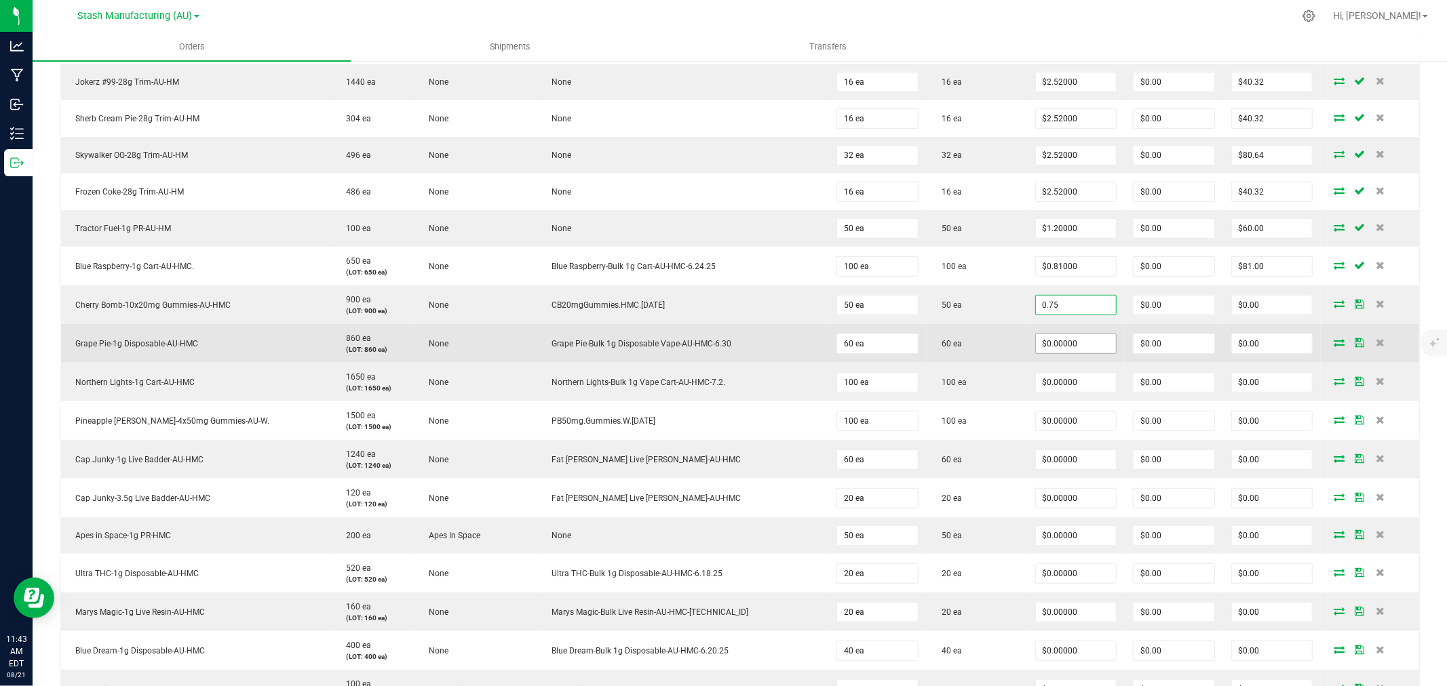
type input "$0.75000"
type input "$37.50"
click at [1073, 343] on input "0" at bounding box center [1076, 343] width 80 height 19
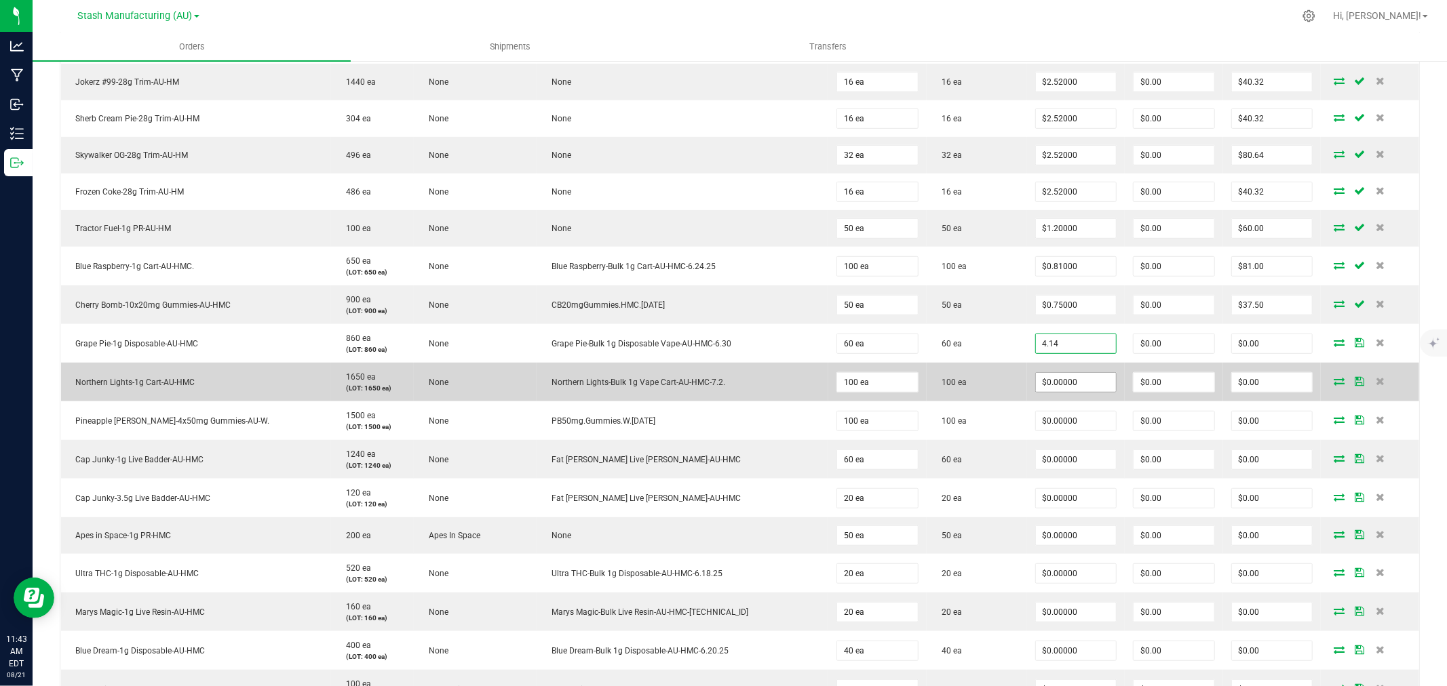
type input "$4.14000"
type input "$248.40"
click at [1076, 373] on input "0" at bounding box center [1076, 382] width 80 height 19
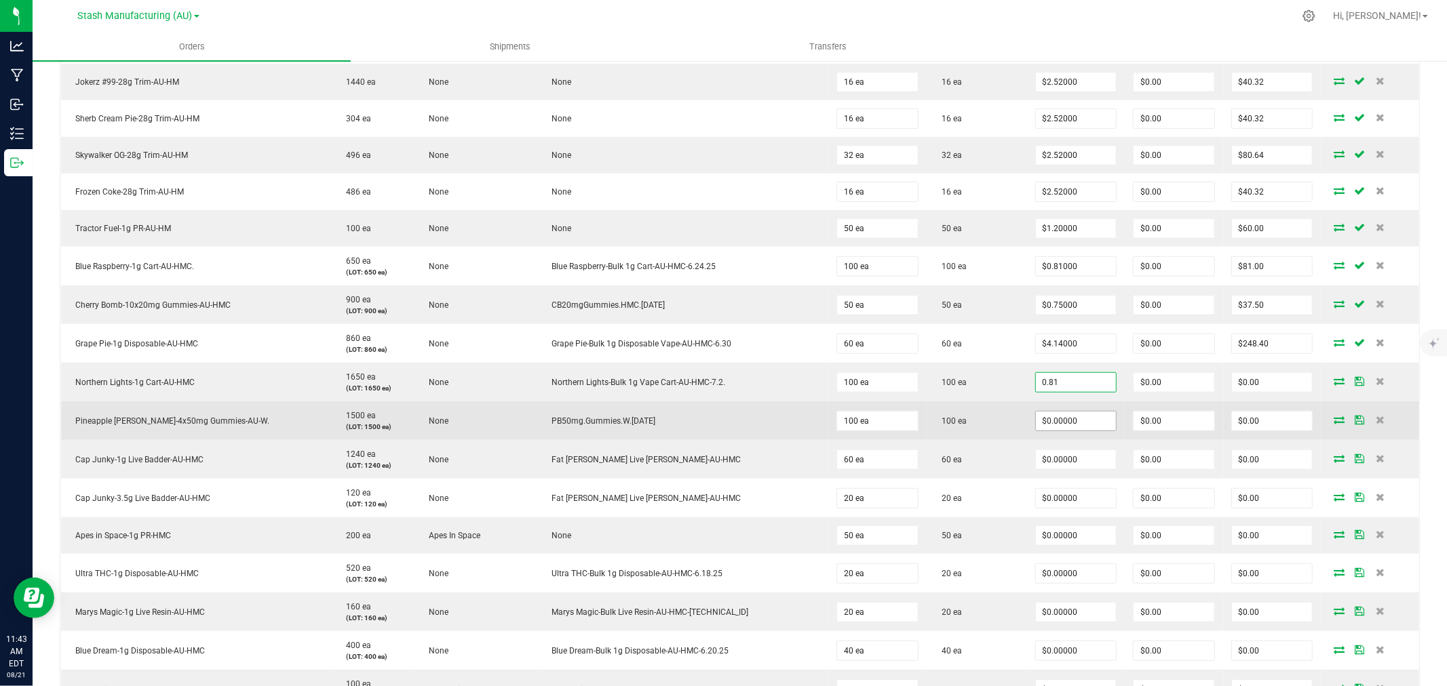
type input "$0.81000"
type input "$81.00"
click at [1072, 425] on input "0" at bounding box center [1076, 421] width 80 height 19
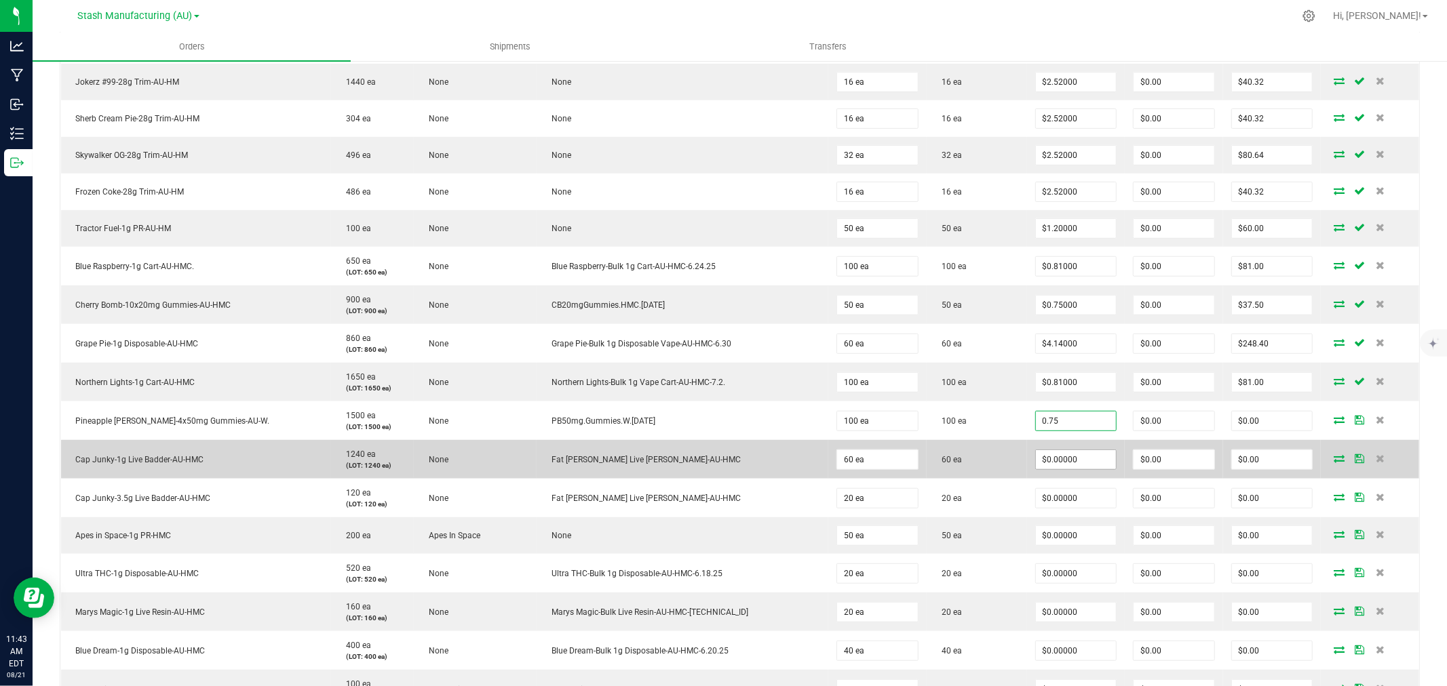
type input "$0.75000"
type input "$75.00"
click at [1062, 452] on input "0" at bounding box center [1076, 459] width 80 height 19
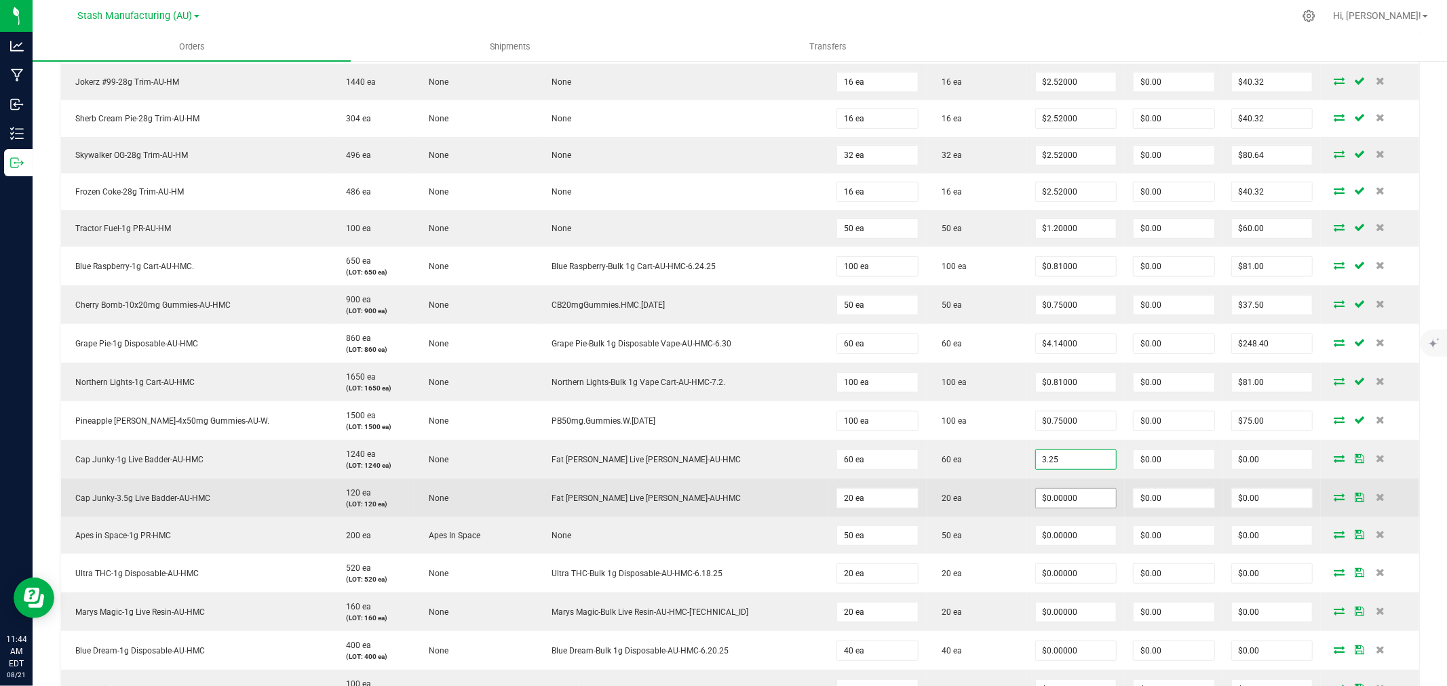
type input "$3.25000"
type input "$195.00"
click at [1053, 498] on input "0" at bounding box center [1076, 498] width 80 height 19
type input "$11.37000"
type input "$227.40"
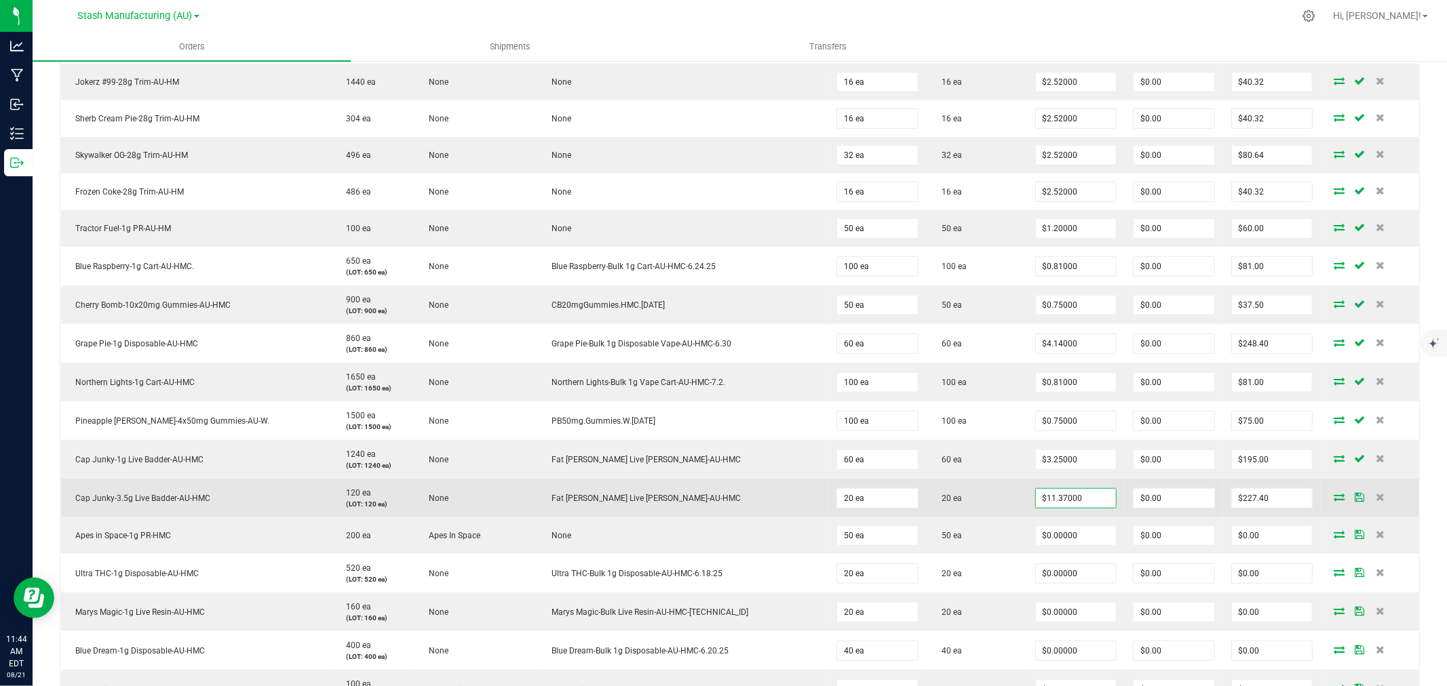
click at [1000, 504] on td "20 ea" at bounding box center [977, 498] width 100 height 39
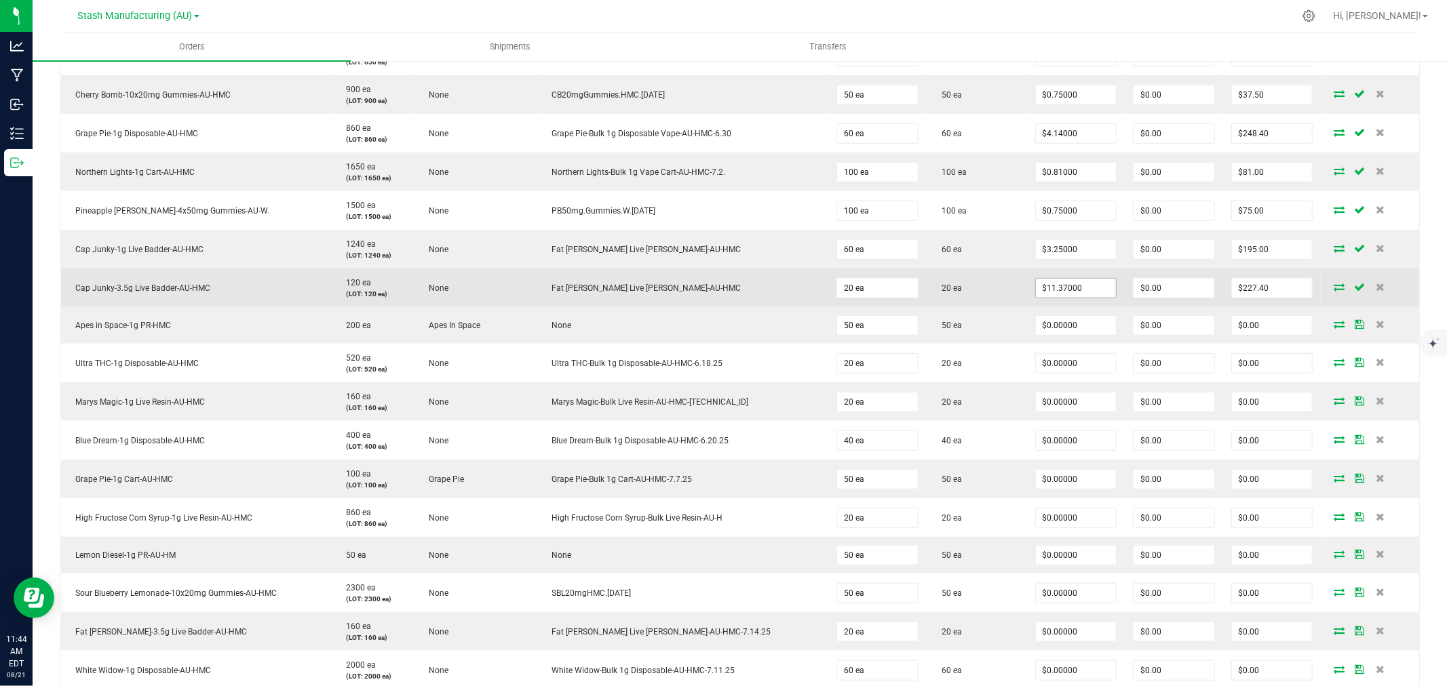
scroll to position [754, 0]
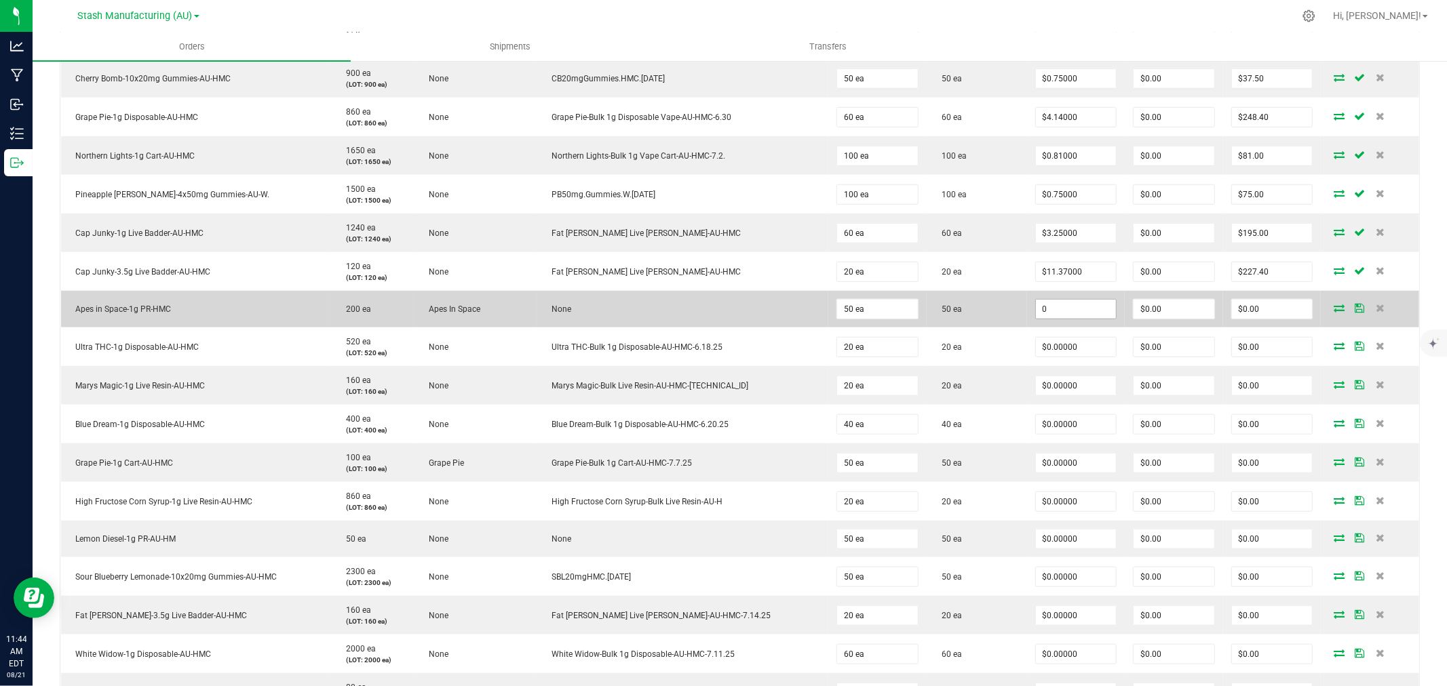
click at [1039, 307] on input "0" at bounding box center [1076, 309] width 80 height 19
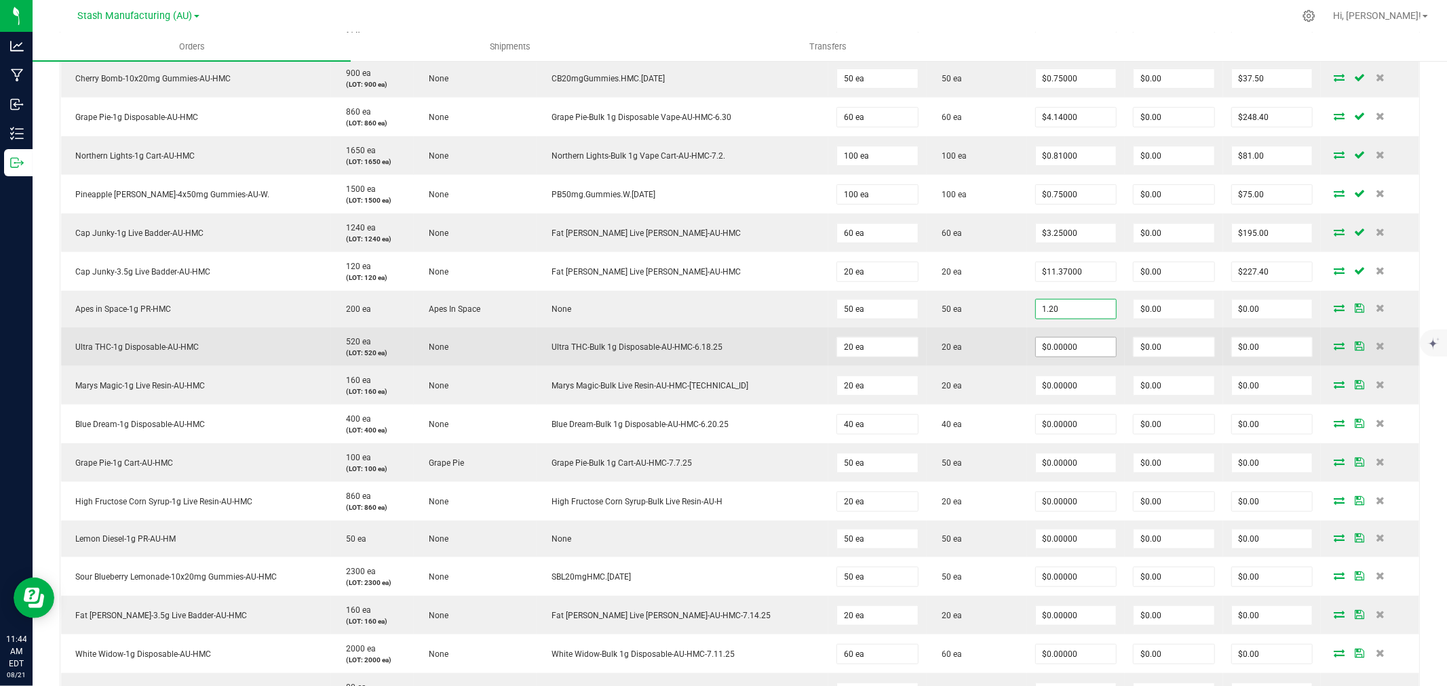
type input "$1.20000"
type input "$60.00"
click at [1036, 356] on input "0" at bounding box center [1076, 347] width 80 height 19
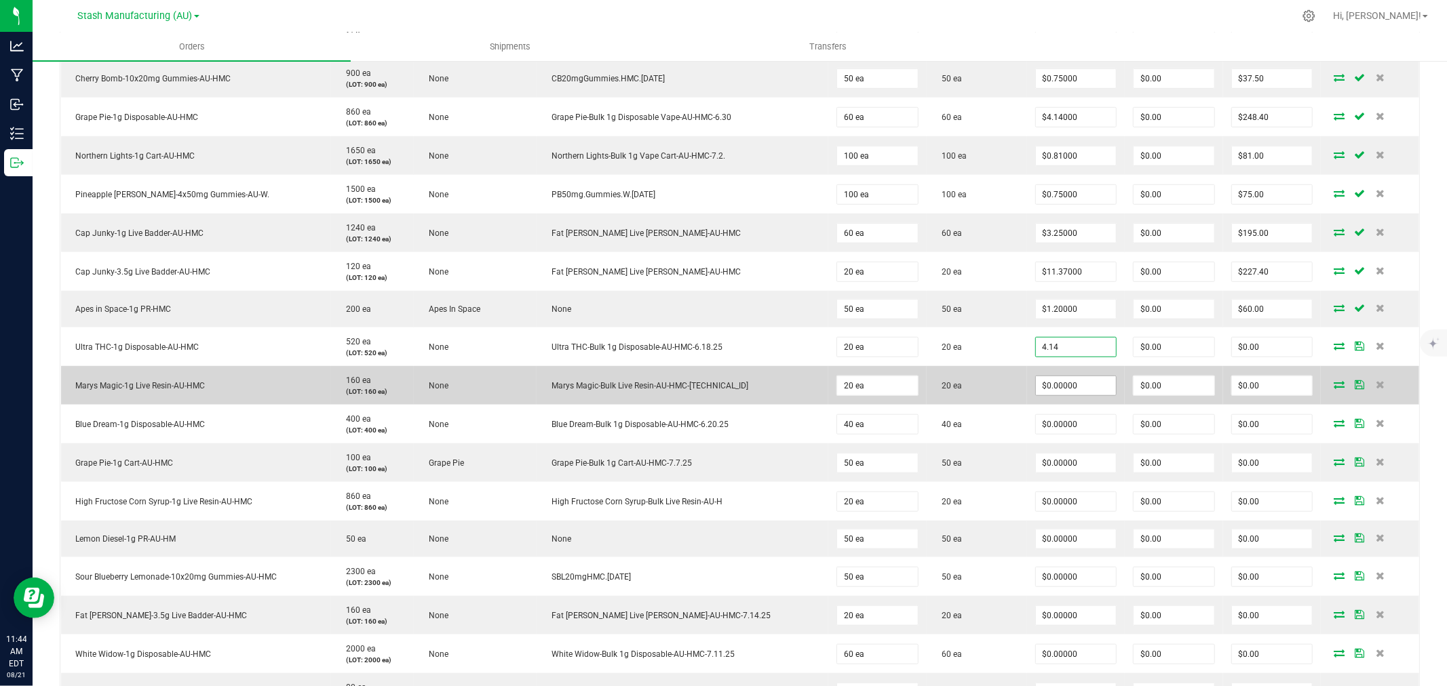
type input "$4.14000"
type input "$82.80"
click at [1057, 388] on input "0" at bounding box center [1076, 385] width 80 height 19
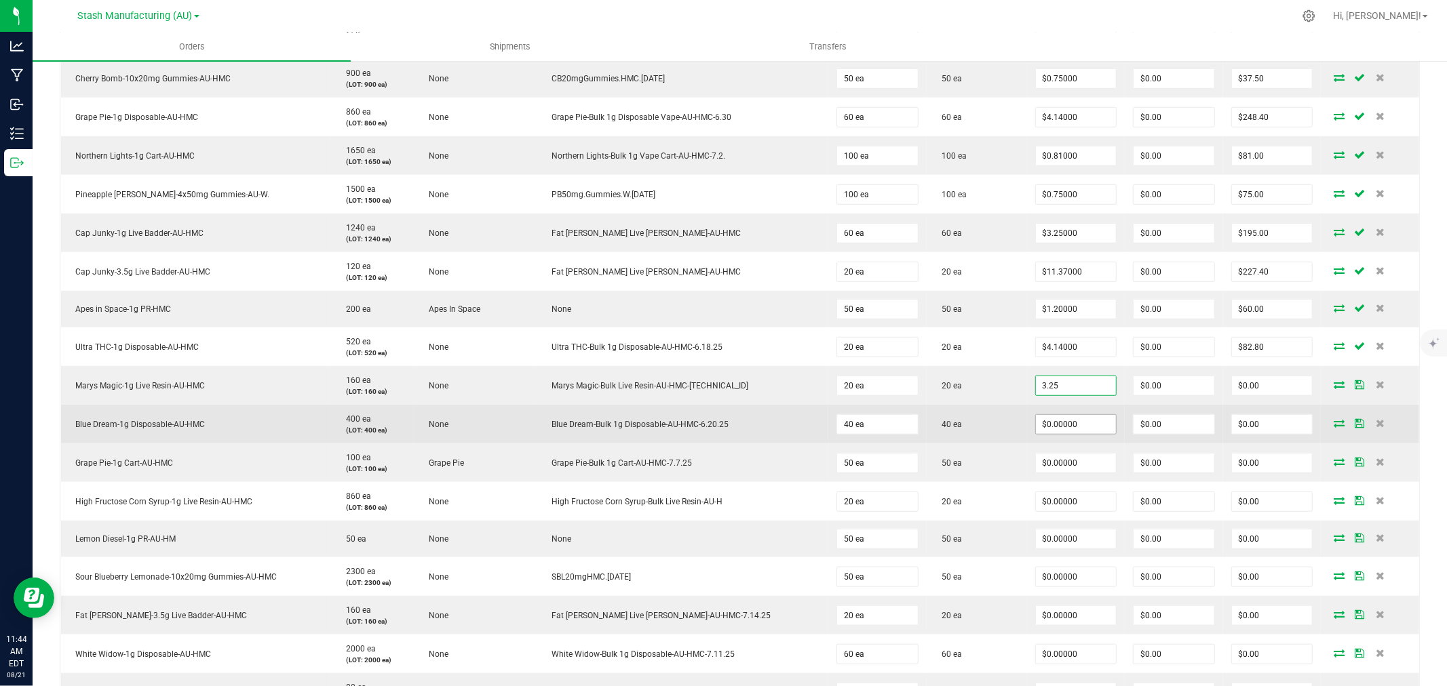
type input "$3.25000"
type input "$65.00"
click at [1047, 417] on input "0" at bounding box center [1076, 424] width 80 height 19
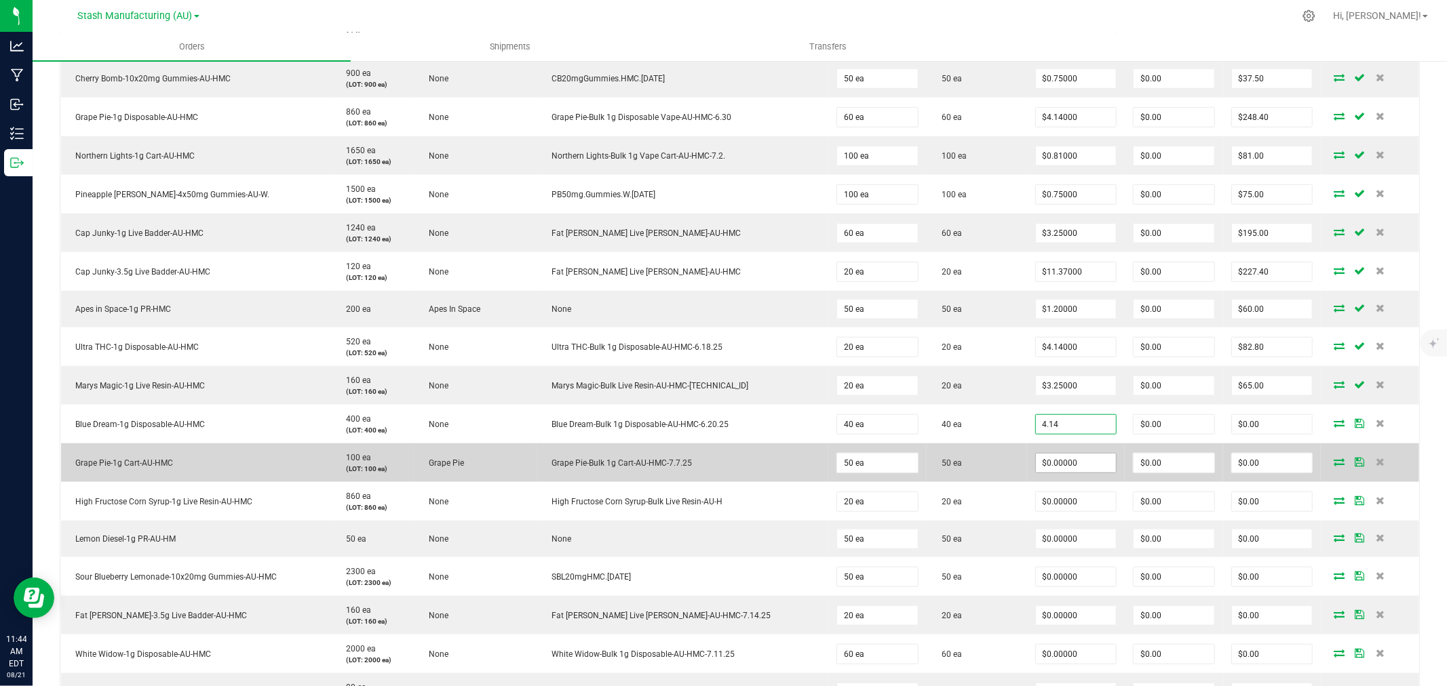
type input "$4.14000"
type input "$165.60"
click at [1036, 470] on input "0" at bounding box center [1076, 463] width 80 height 19
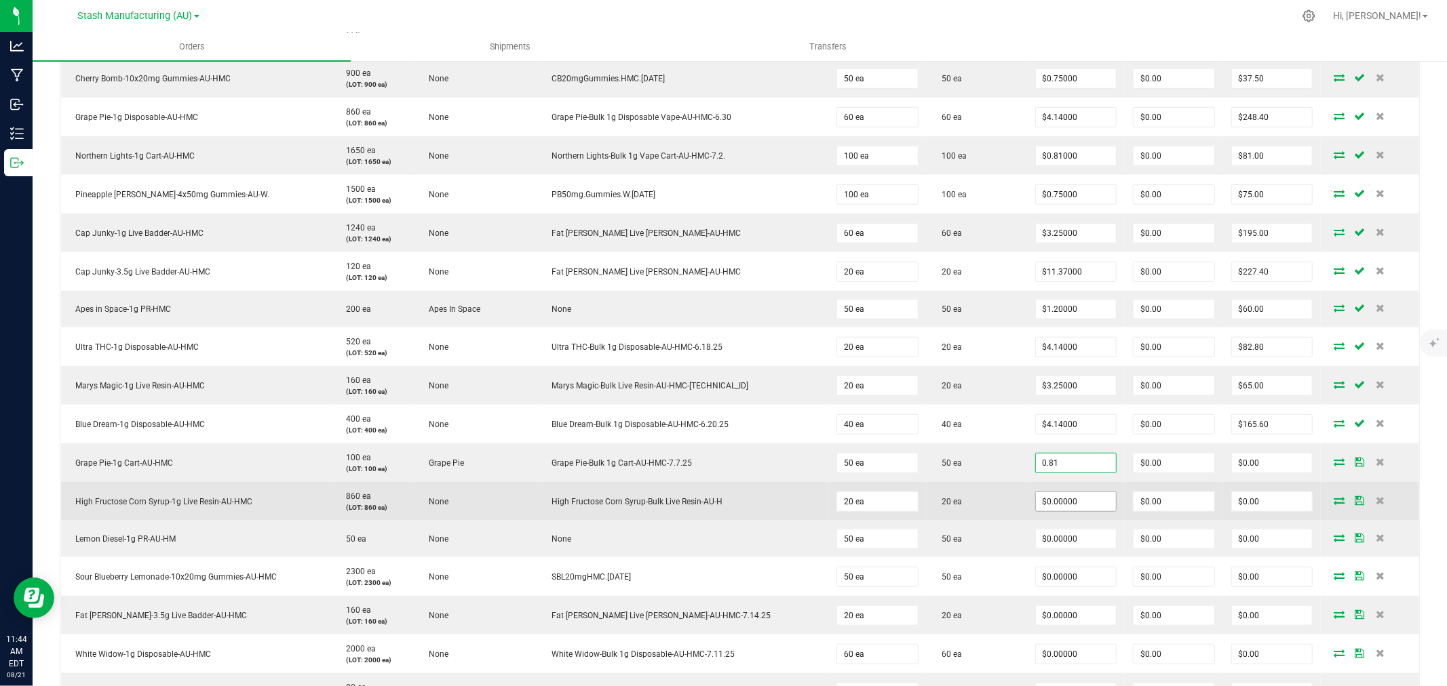
type input "$0.81000"
type input "$40.50"
click at [1040, 498] on input "0" at bounding box center [1076, 501] width 80 height 19
type input "$3.25000"
type input "$65.00"
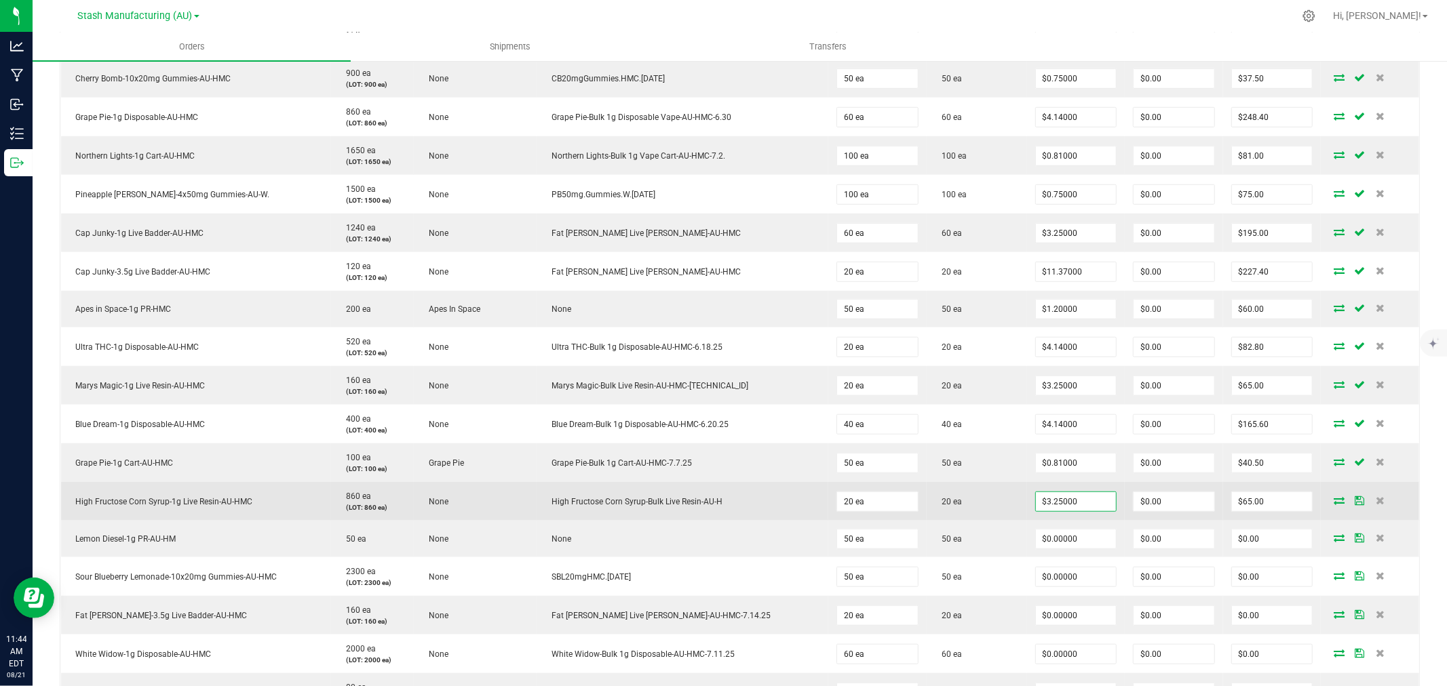
click at [1027, 504] on td "$3.25000" at bounding box center [1076, 501] width 98 height 39
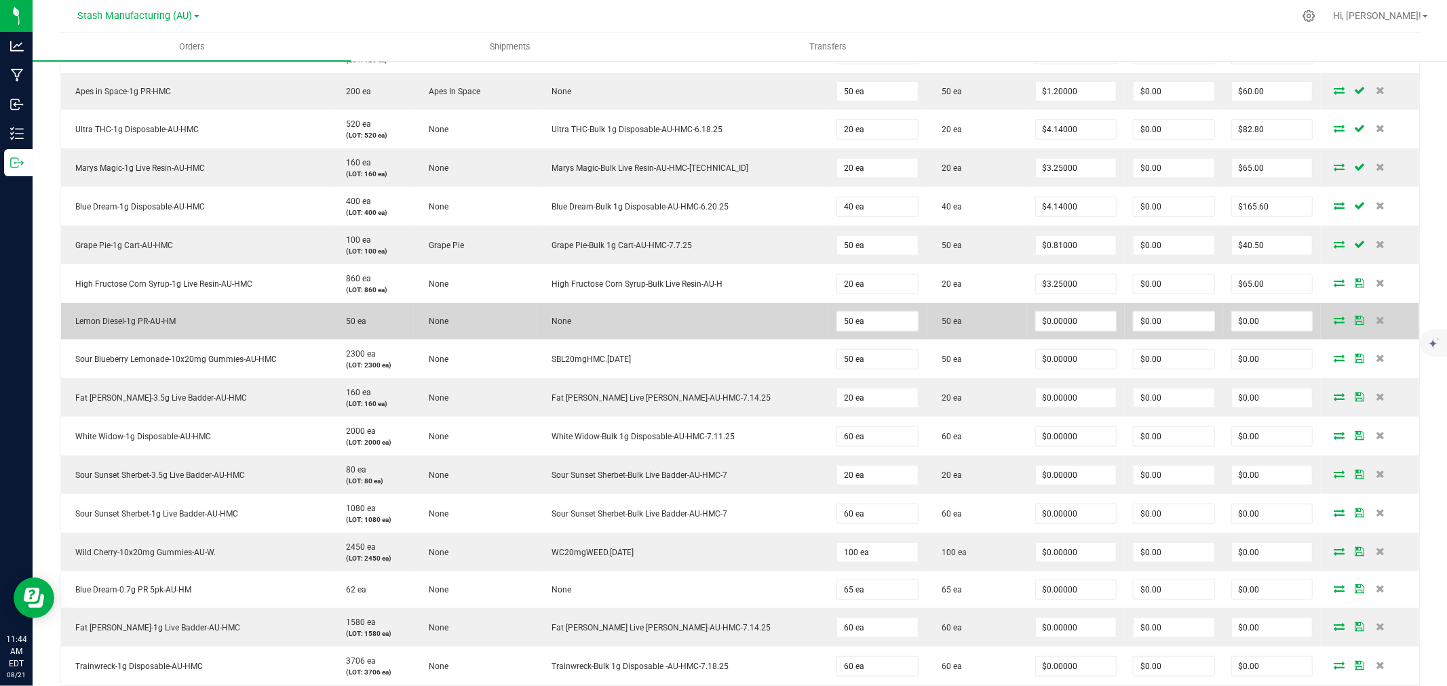
scroll to position [979, 0]
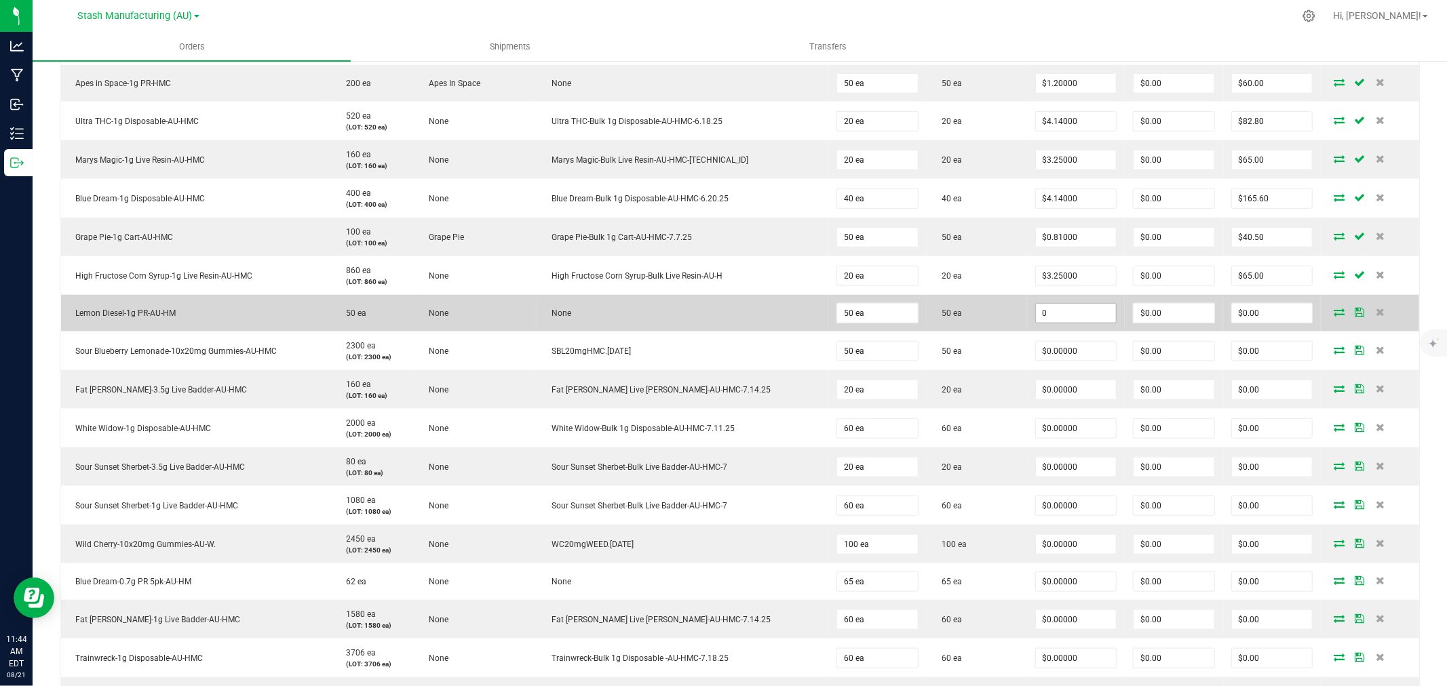
click at [1040, 323] on input "0" at bounding box center [1076, 313] width 80 height 19
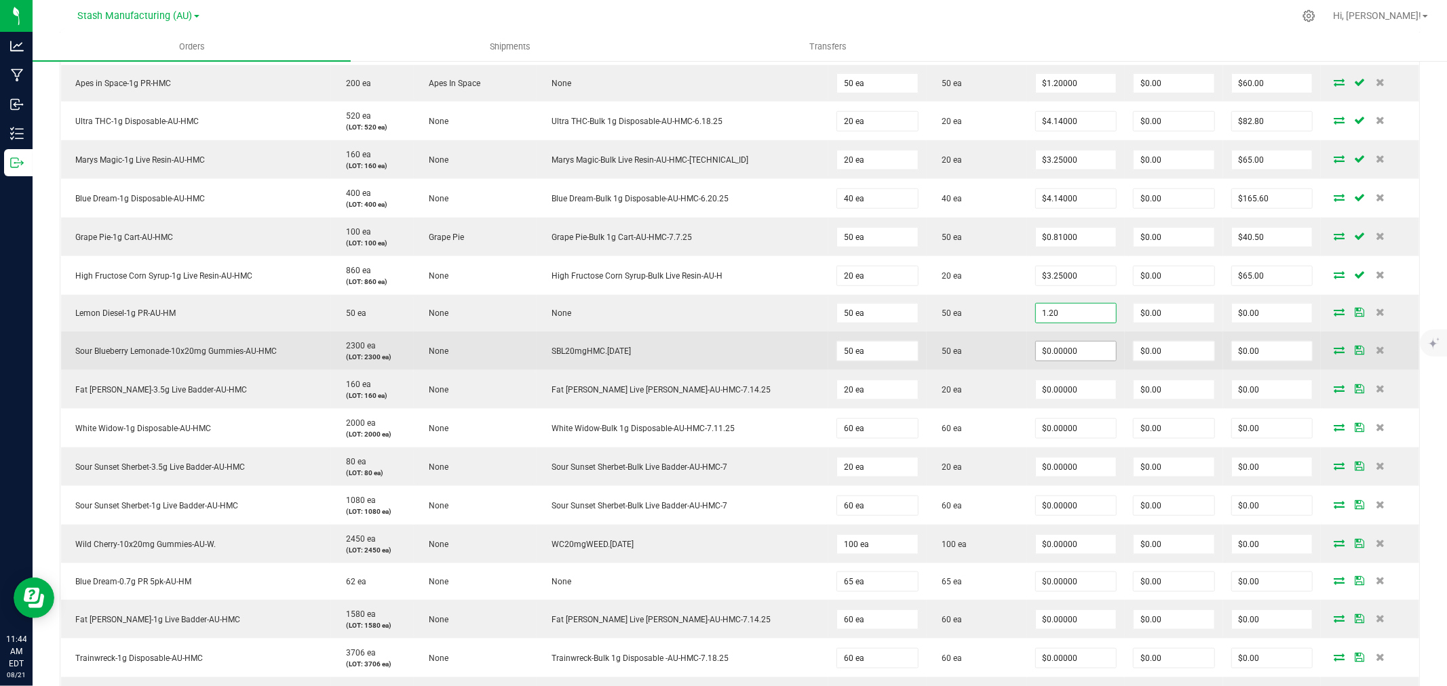
type input "$1.20000"
type input "$60.00"
click at [1066, 348] on input "0" at bounding box center [1076, 351] width 80 height 19
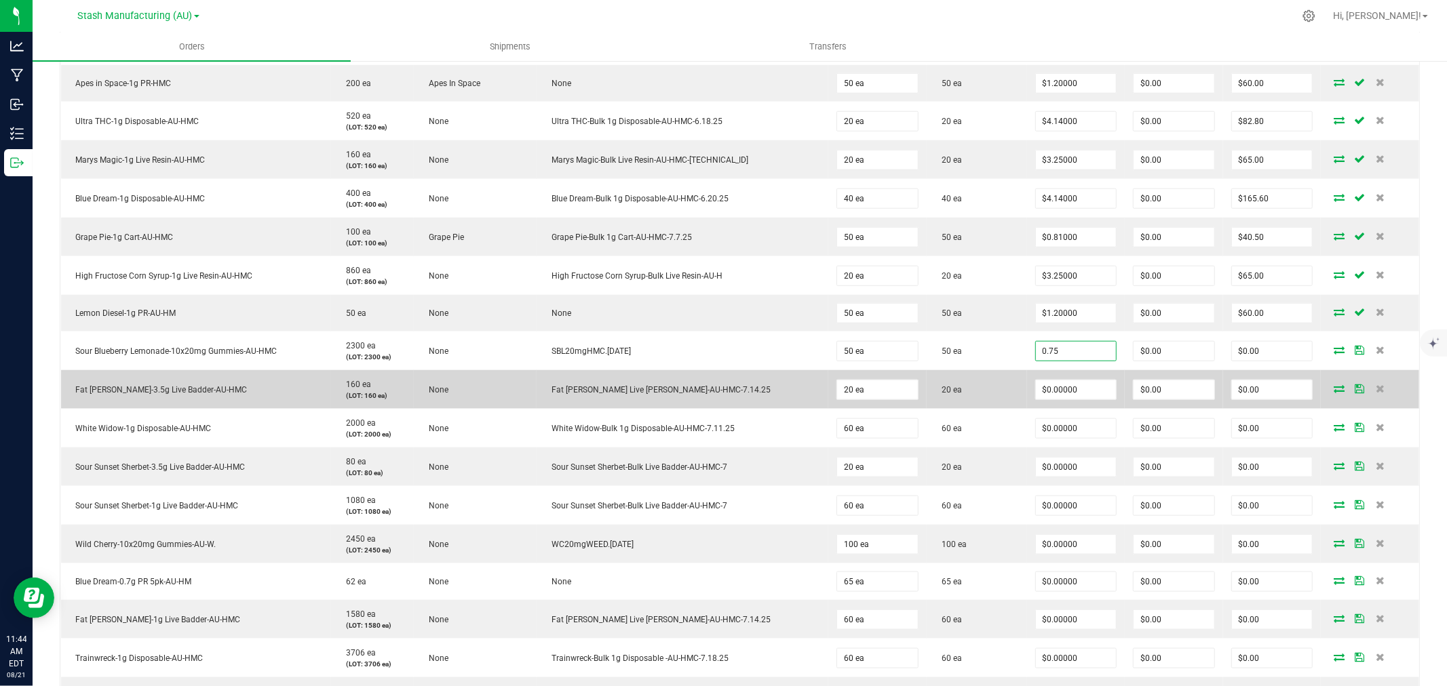
type input "$0.75000"
type input "$37.50"
click at [1074, 378] on td "$0.00000" at bounding box center [1076, 389] width 98 height 39
click at [1072, 388] on input "0" at bounding box center [1076, 390] width 80 height 19
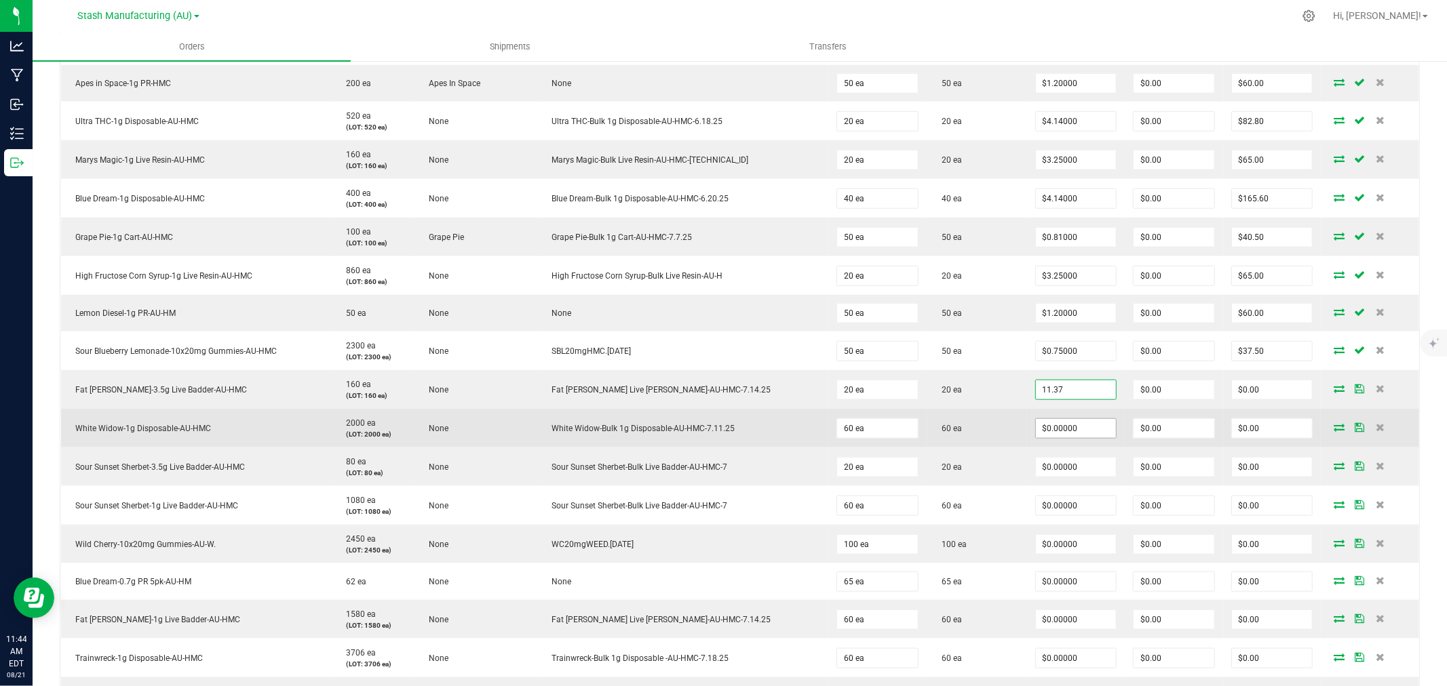
type input "$11.37000"
type input "$227.40"
click at [1053, 431] on input "0" at bounding box center [1076, 428] width 80 height 19
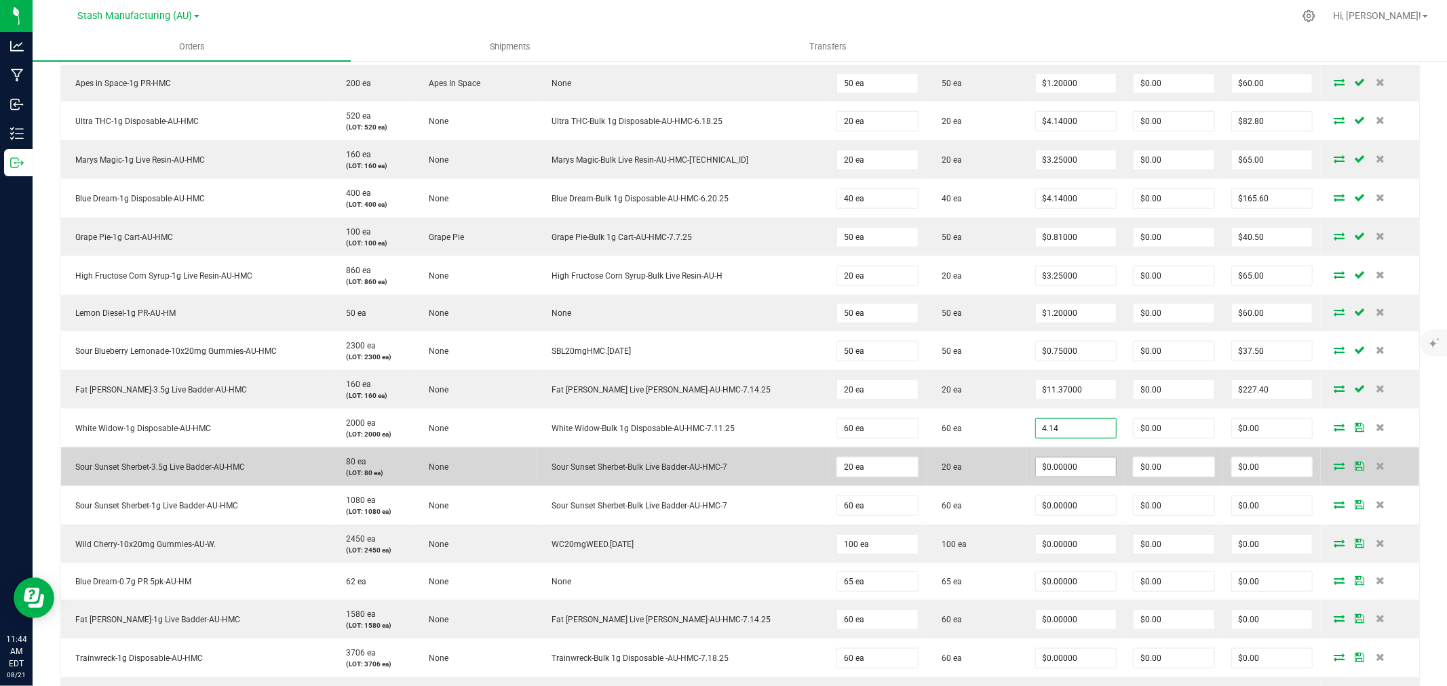
type input "$4.14000"
type input "$248.40"
click at [1053, 466] on input "0" at bounding box center [1076, 467] width 80 height 19
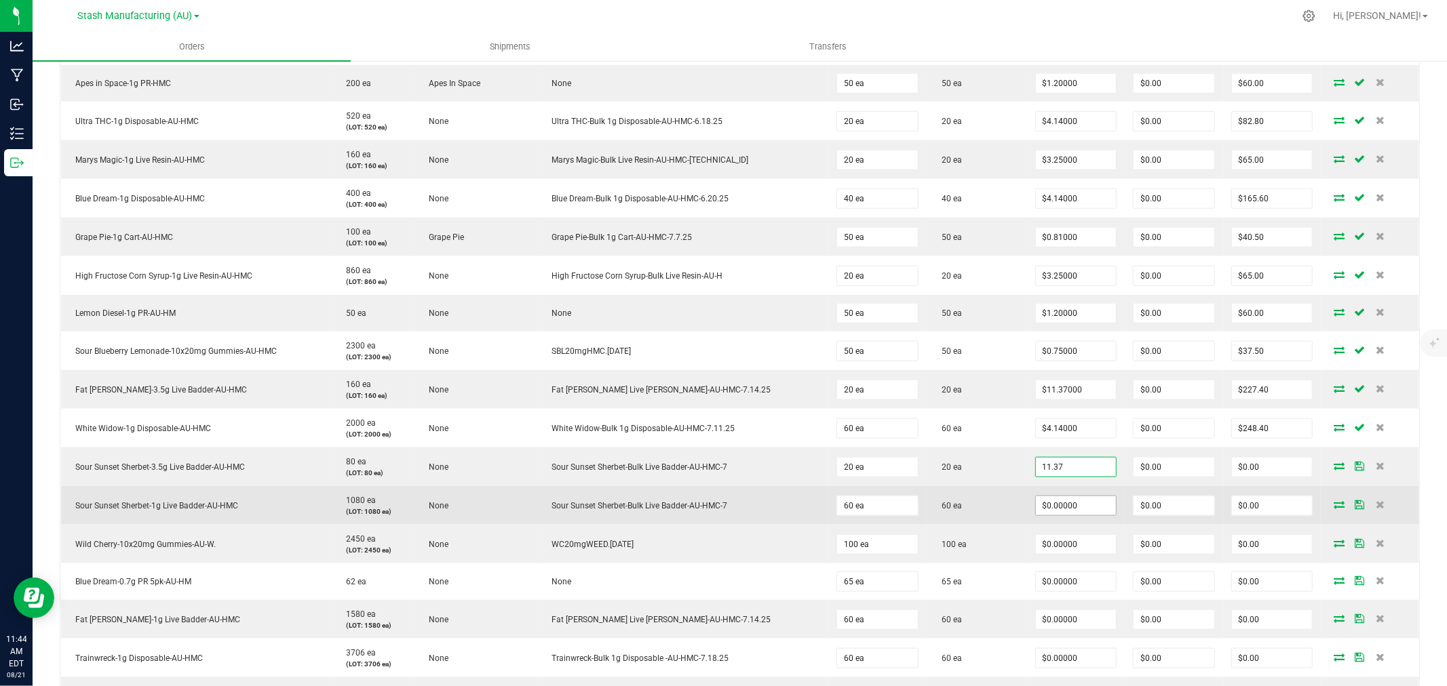
type input "$11.37000"
type input "$227.40"
click at [1041, 511] on input "0" at bounding box center [1076, 506] width 80 height 19
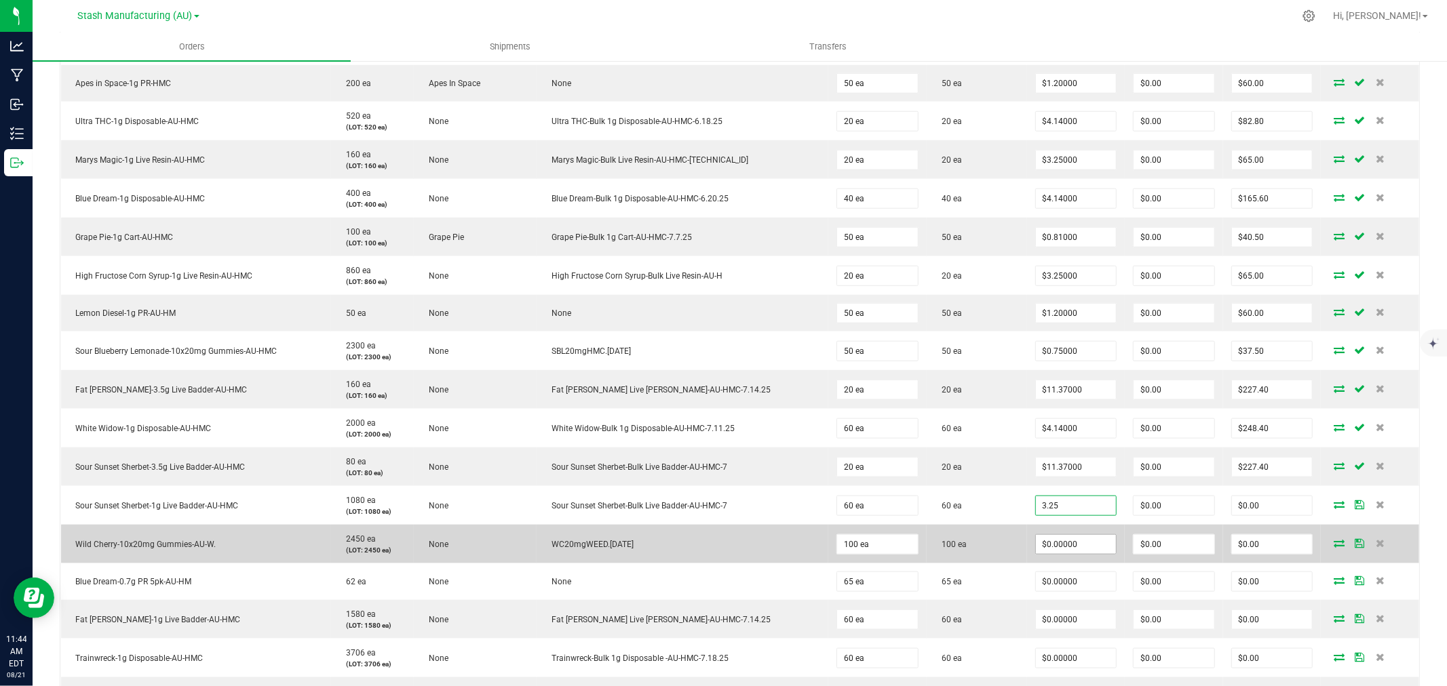
type input "$3.25000"
type input "$195.00"
click at [1045, 523] on input "0" at bounding box center [1076, 544] width 80 height 19
type input "$0.75000"
type input "$75.00"
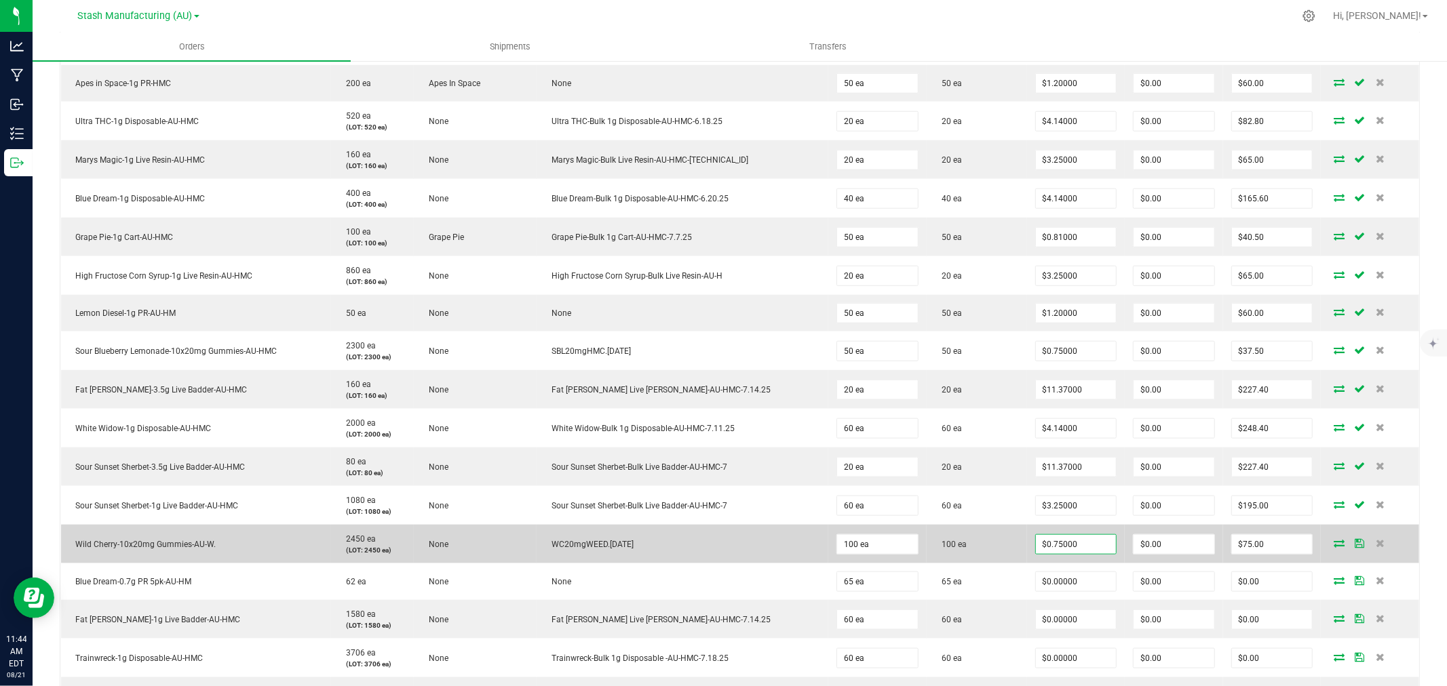
click at [989, 523] on td "100 ea" at bounding box center [977, 544] width 100 height 39
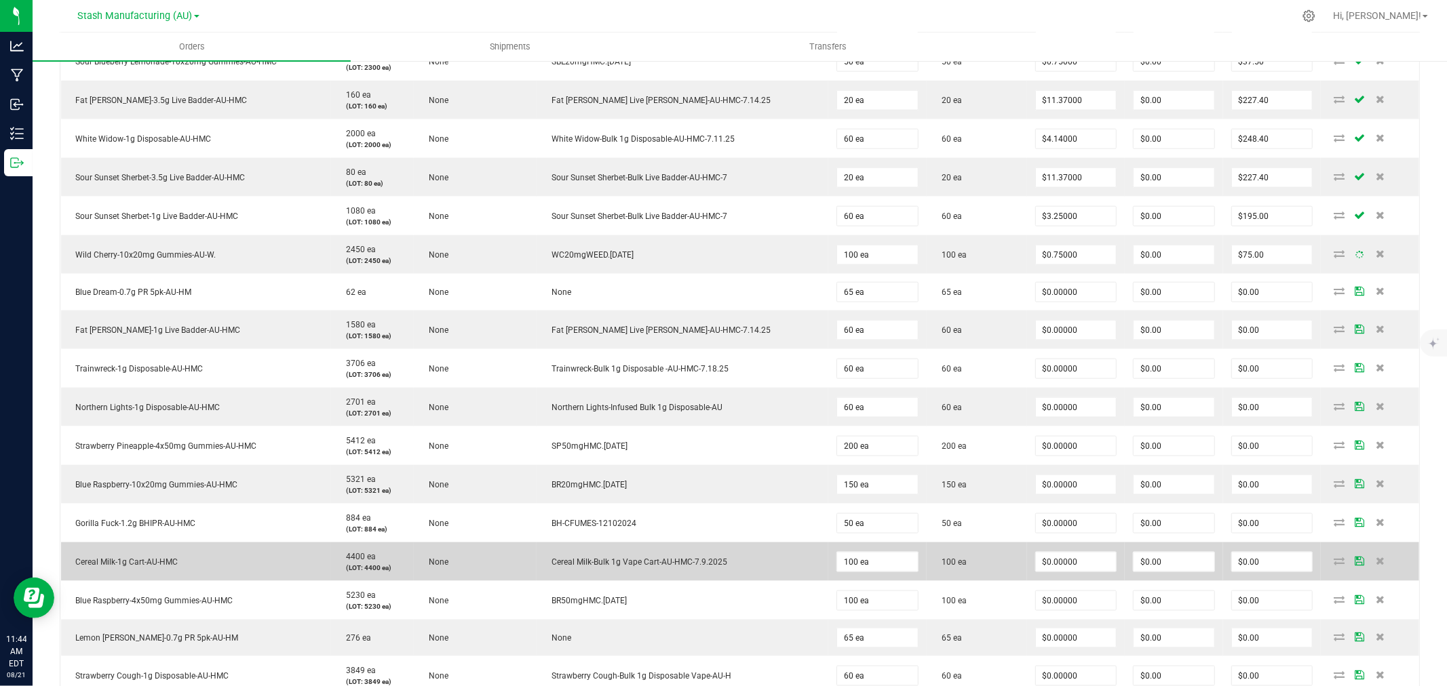
scroll to position [1281, 0]
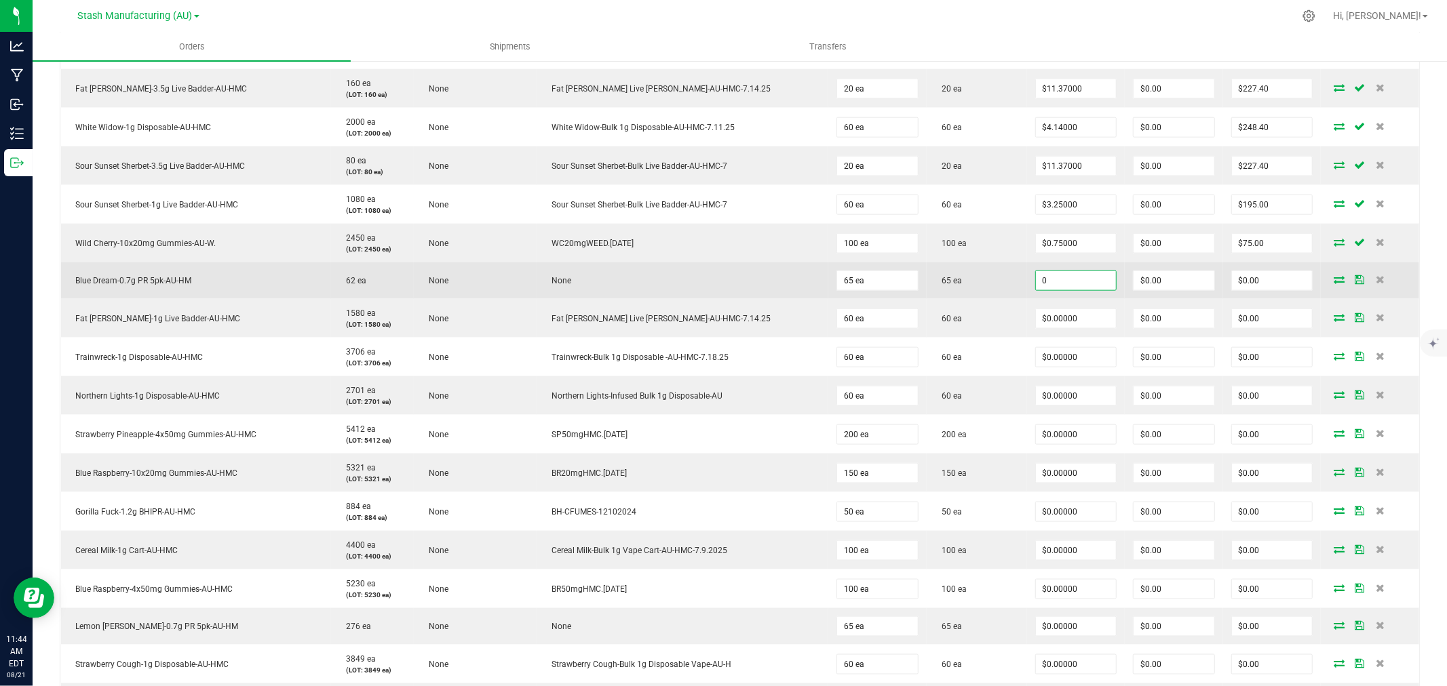
click at [1062, 279] on input "0" at bounding box center [1076, 280] width 80 height 19
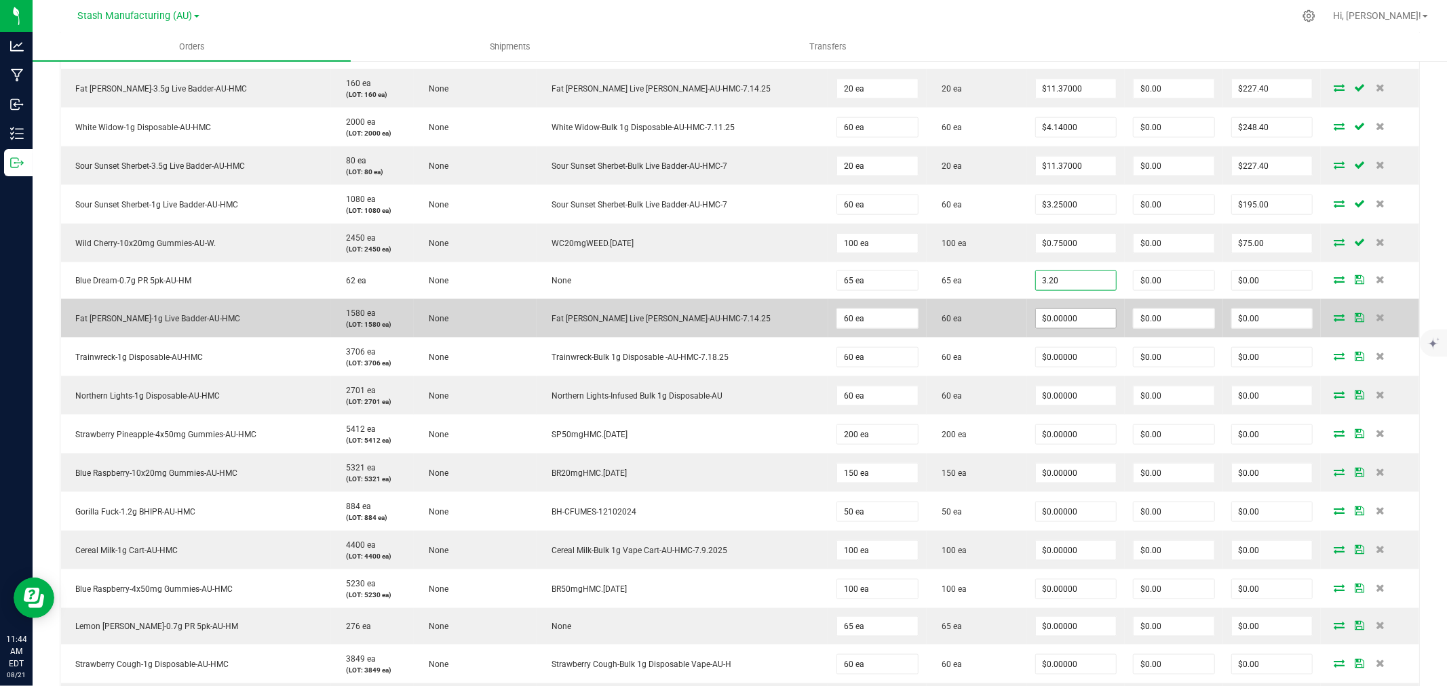
type input "$3.20000"
type input "$208.00"
click at [1049, 327] on input "0" at bounding box center [1076, 318] width 80 height 19
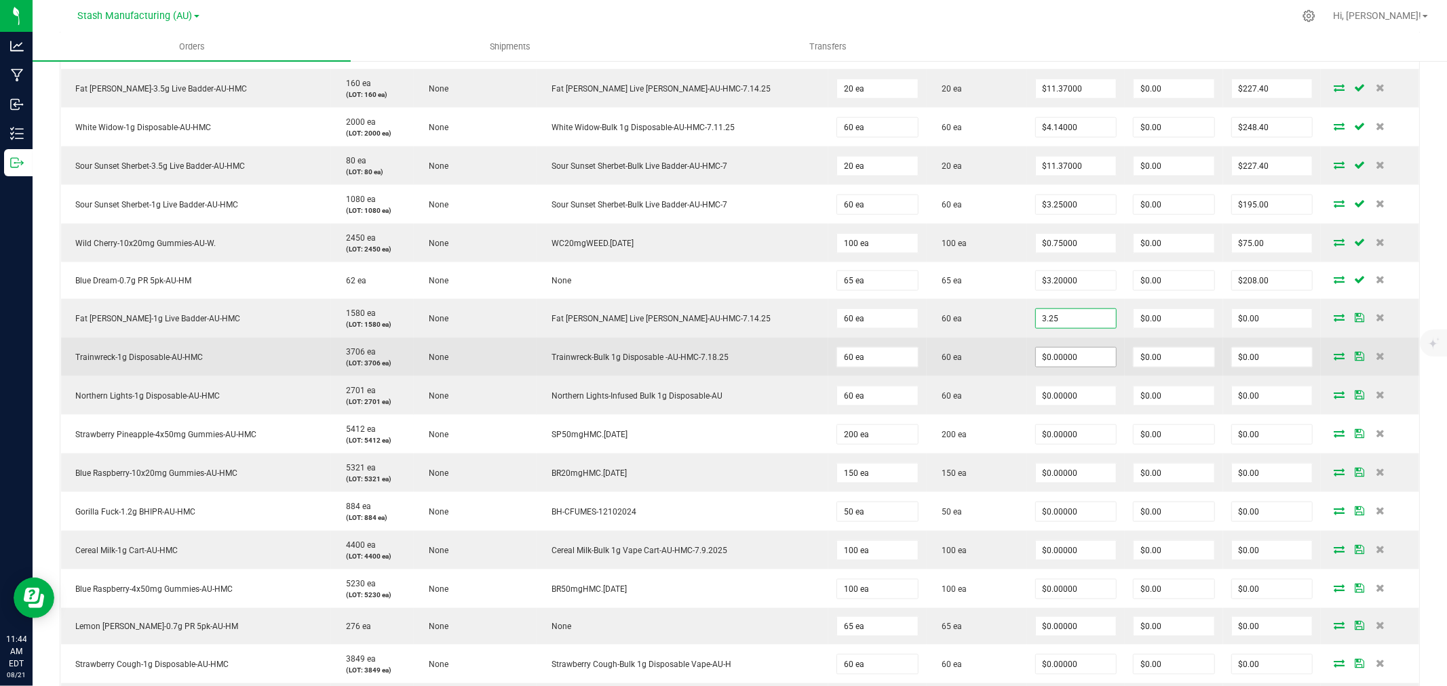
type input "$3.25000"
type input "$195.00"
click at [1049, 349] on input "0" at bounding box center [1076, 357] width 80 height 19
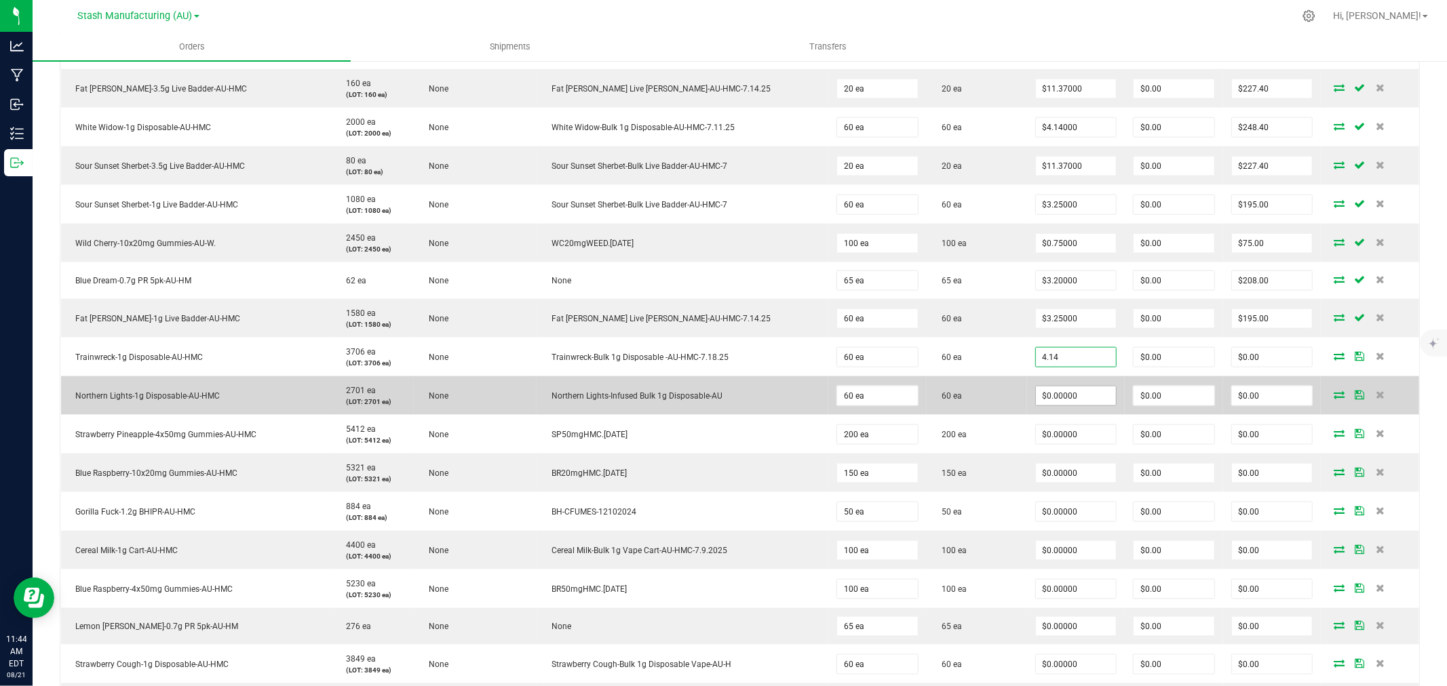
type input "$4.14000"
type input "$248.40"
click at [1066, 390] on input "0" at bounding box center [1076, 396] width 80 height 19
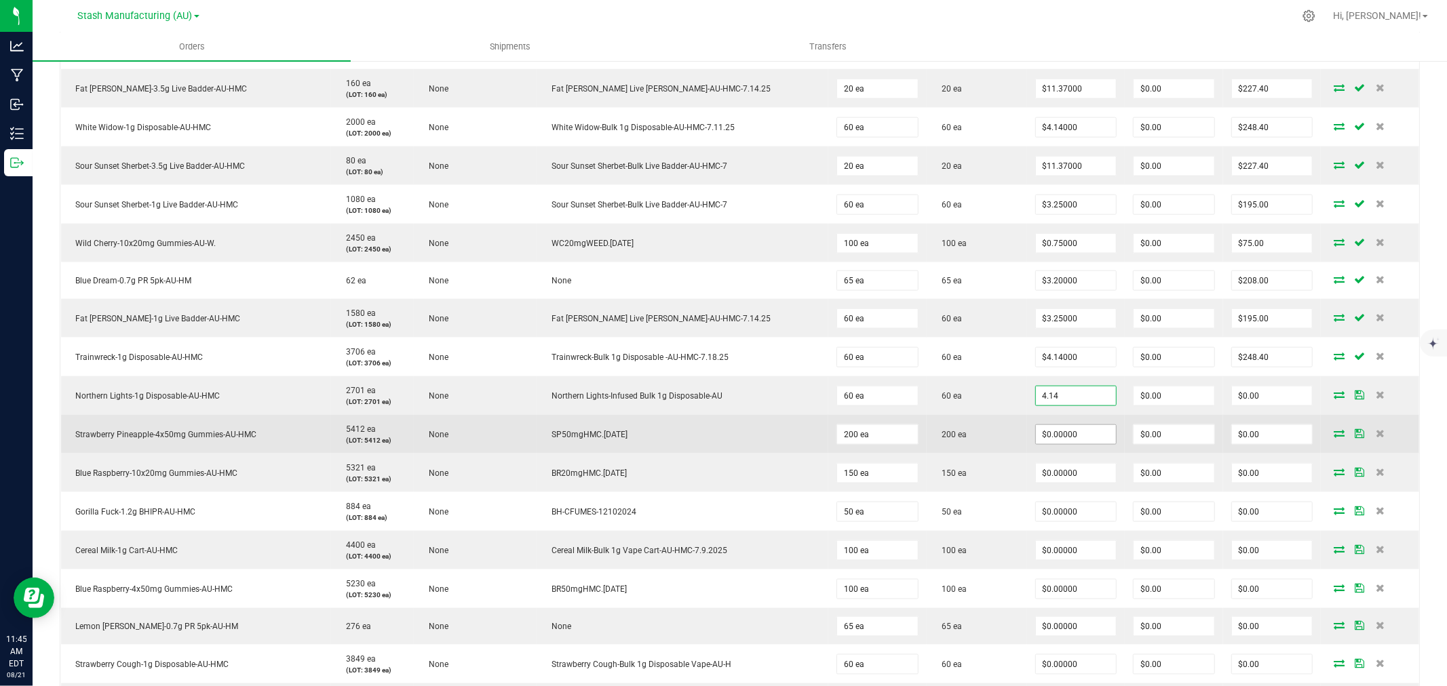
type input "$4.14000"
type input "$248.40"
click at [1049, 439] on input "0" at bounding box center [1076, 434] width 80 height 19
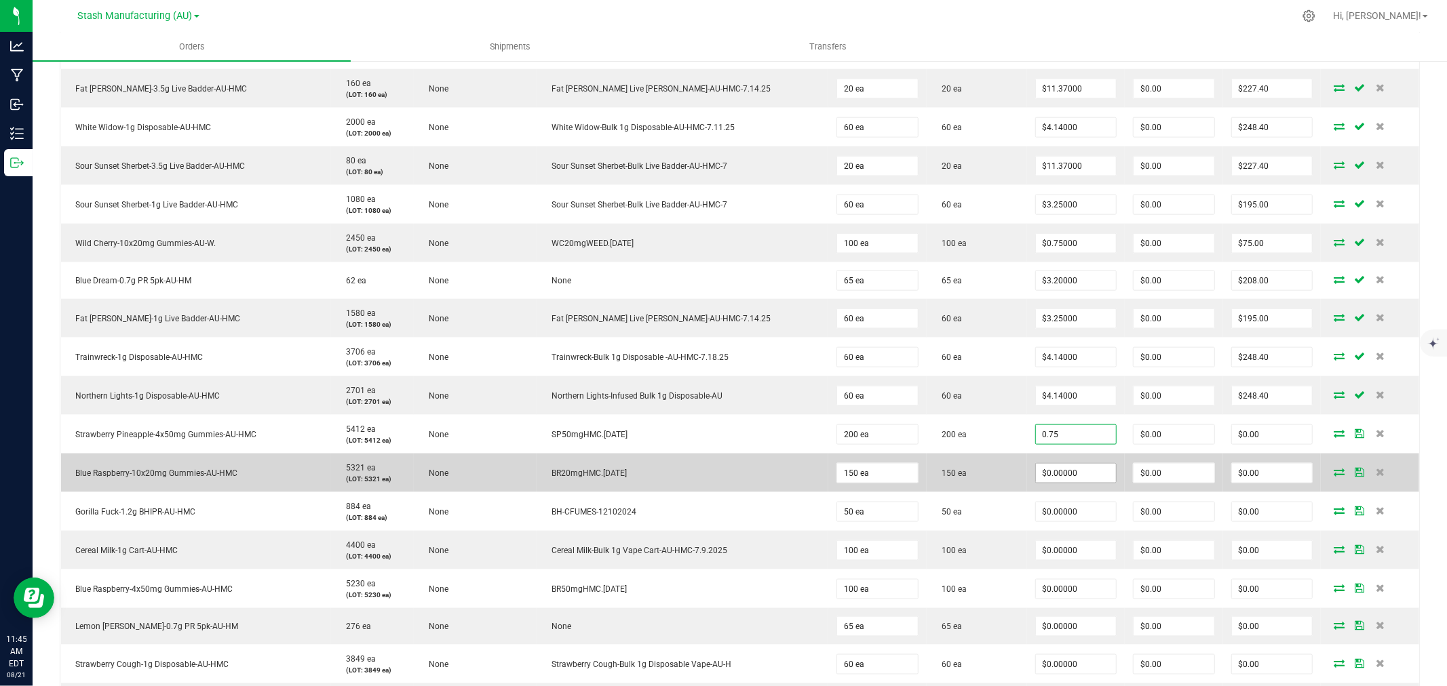
type input "$0.75000"
type input "$150.00"
click at [1049, 476] on input "0" at bounding box center [1076, 473] width 80 height 19
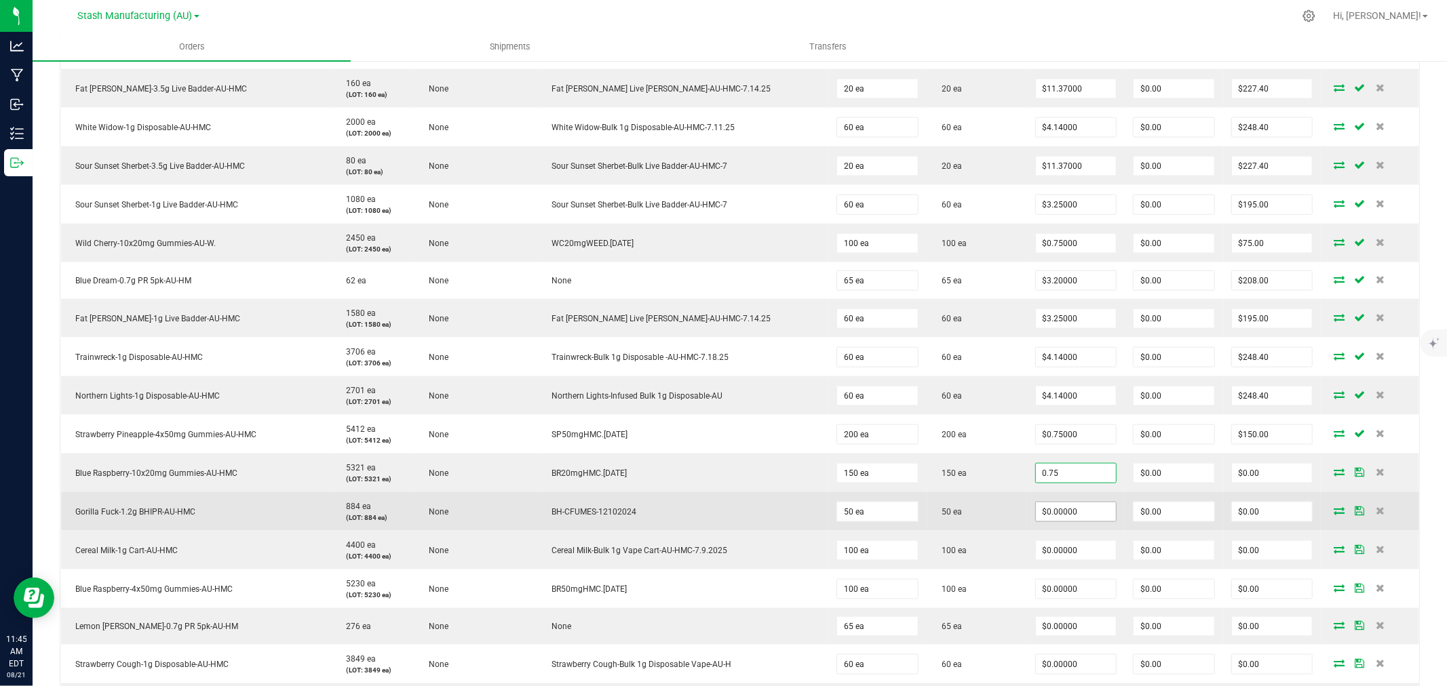
type input "$0.75000"
type input "$112.50"
click at [1049, 511] on input "0" at bounding box center [1076, 512] width 80 height 19
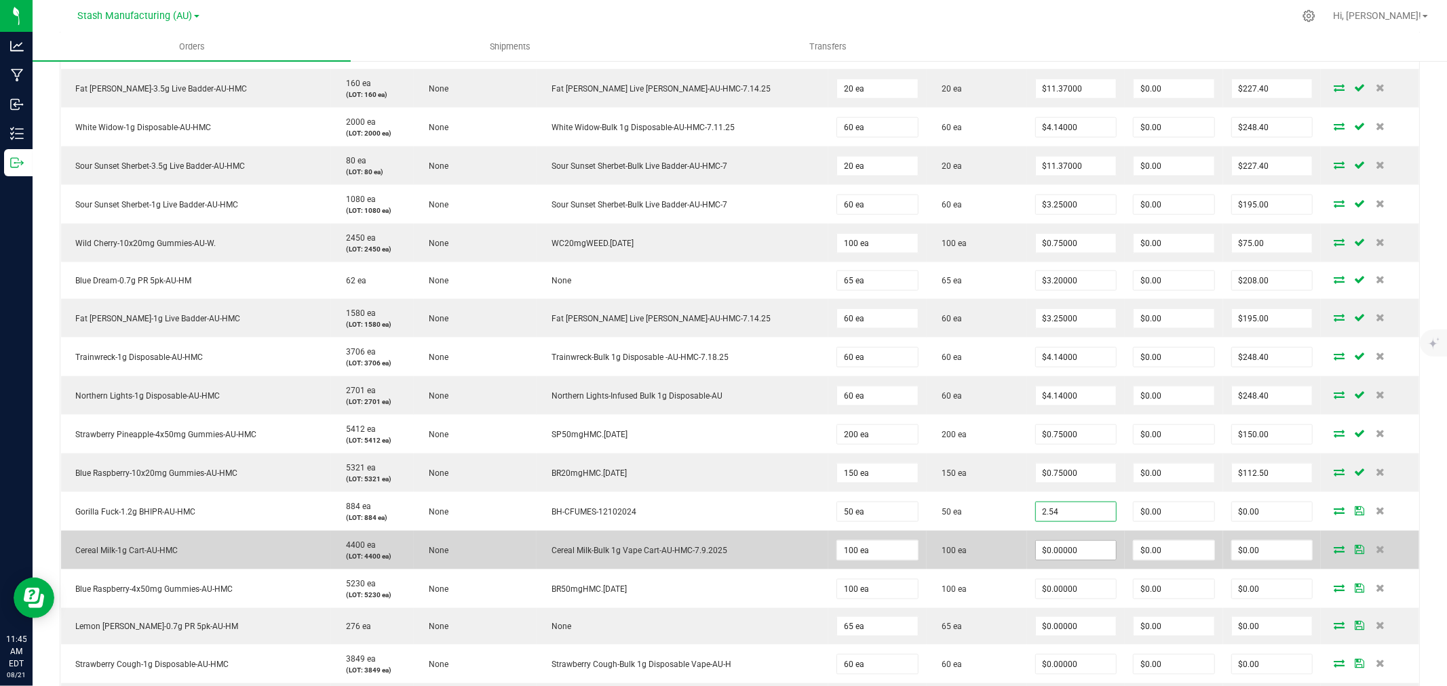
type input "$2.54000"
type input "$127.00"
click at [1069, 523] on input "0" at bounding box center [1076, 550] width 80 height 19
type input "$0.81000"
type input "$81.00"
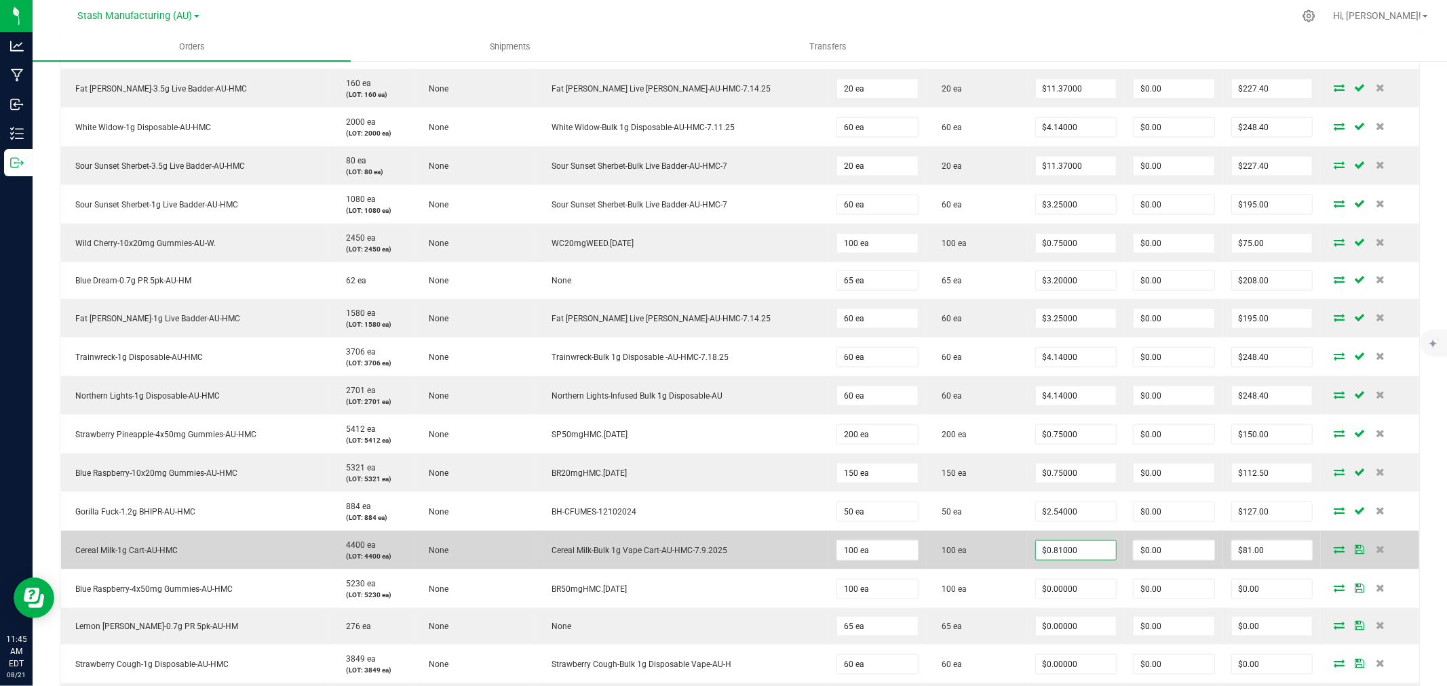
click at [1001, 523] on td "100 ea" at bounding box center [977, 550] width 100 height 39
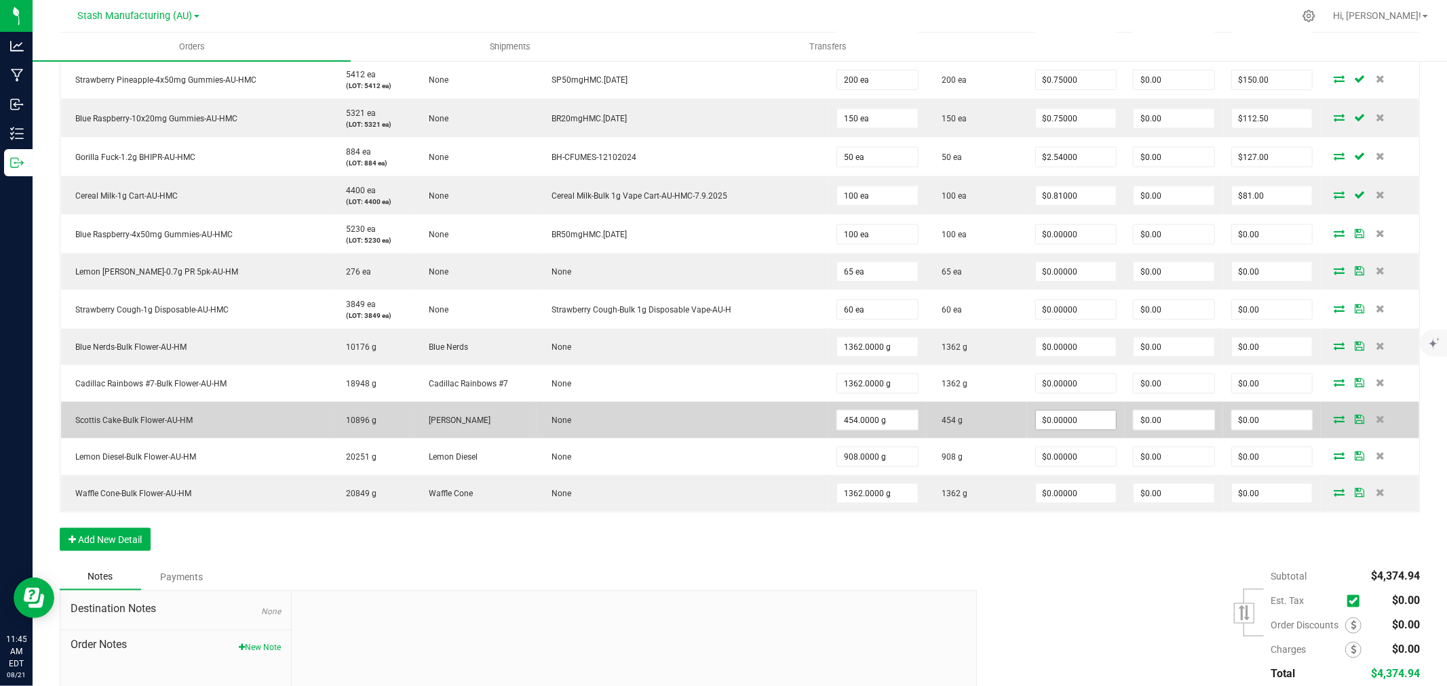
scroll to position [1658, 0]
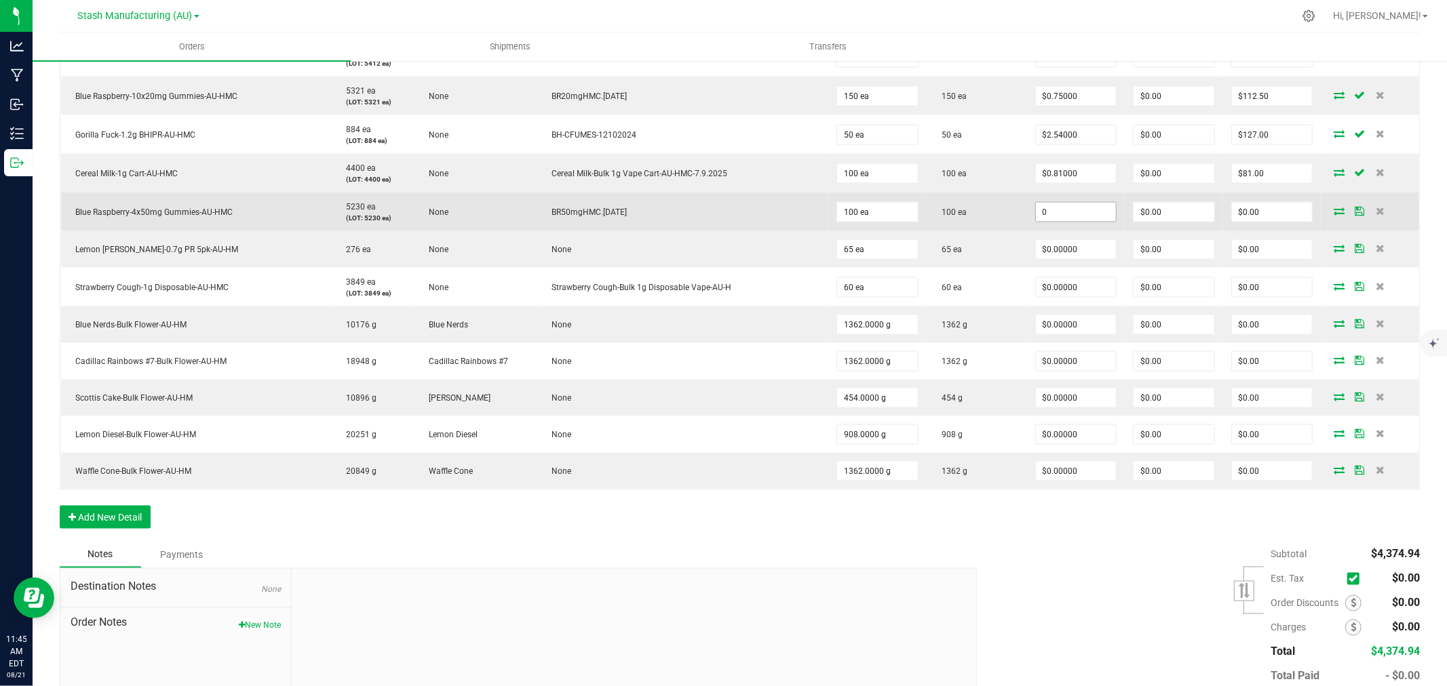
click at [1056, 217] on input "0" at bounding box center [1076, 212] width 80 height 19
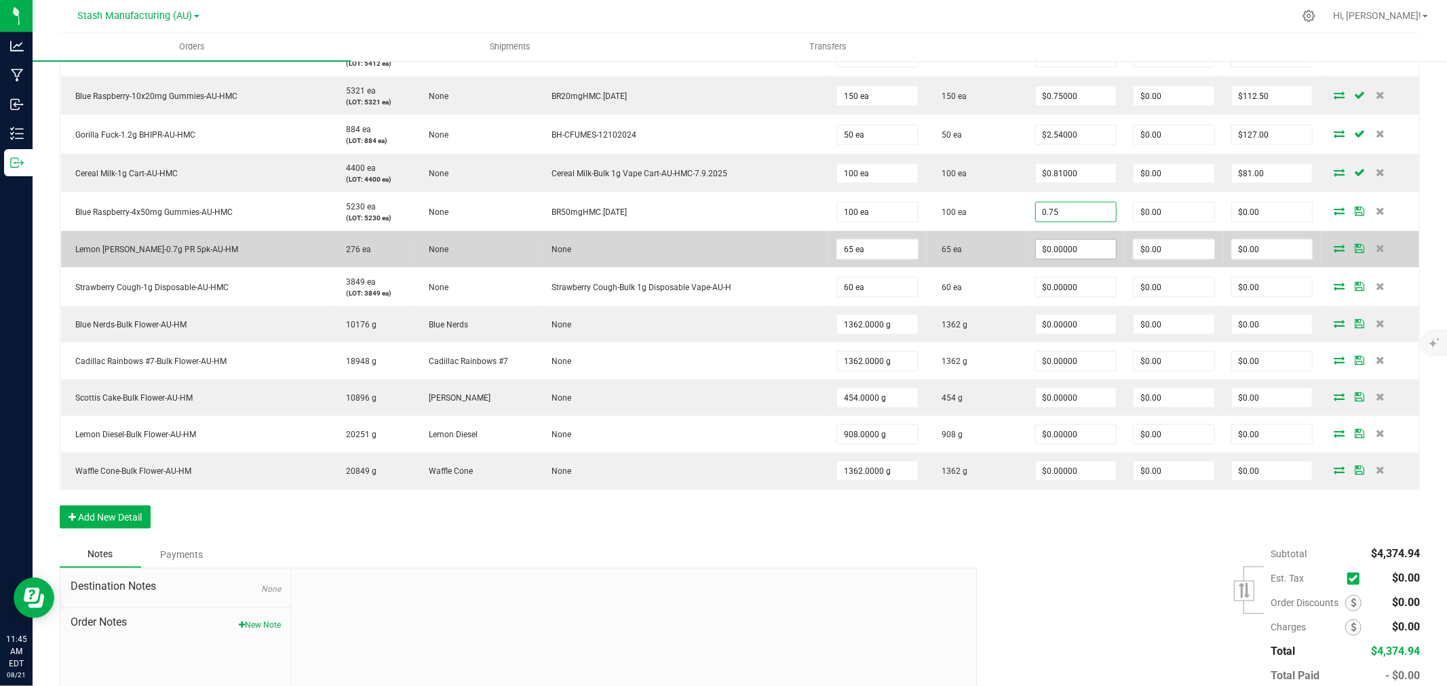
type input "$0.75000"
type input "$75.00"
click at [1058, 246] on input "0" at bounding box center [1076, 249] width 80 height 19
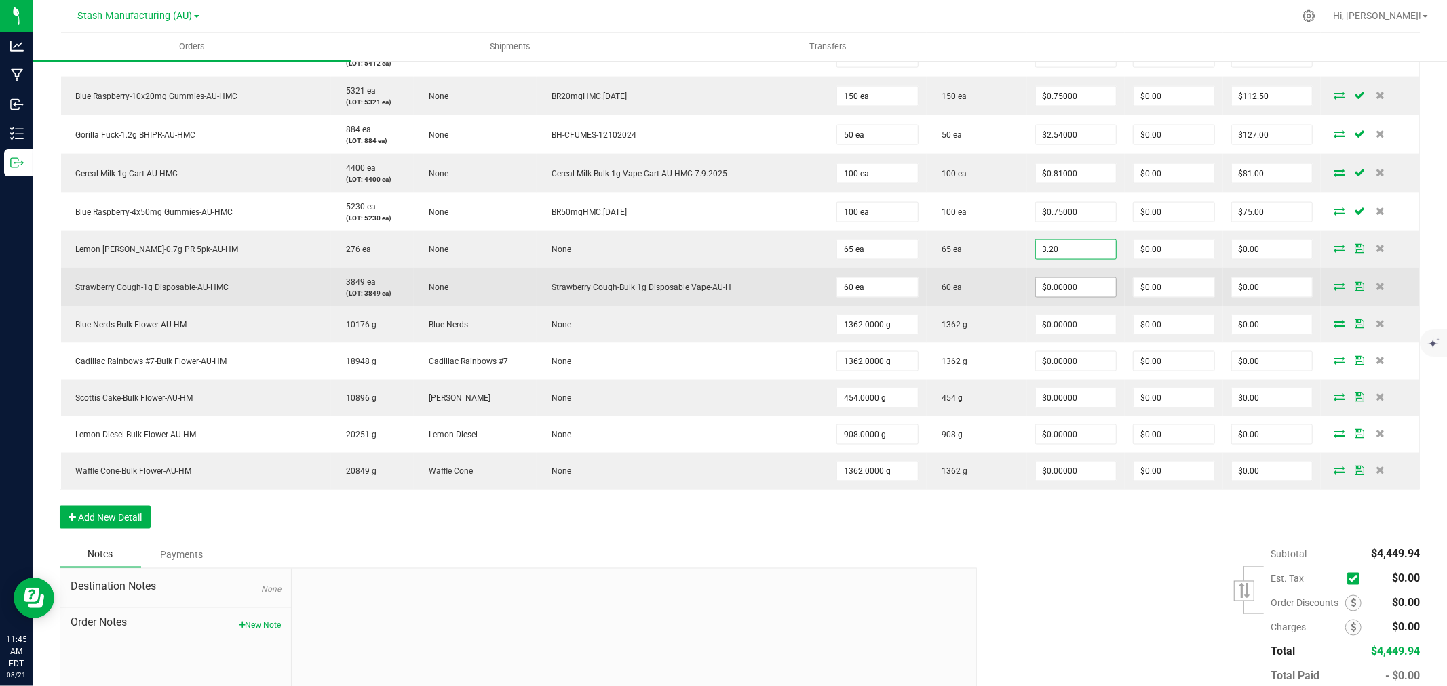
type input "$3.20000"
type input "$208.00"
click at [1053, 289] on input "0" at bounding box center [1076, 287] width 80 height 19
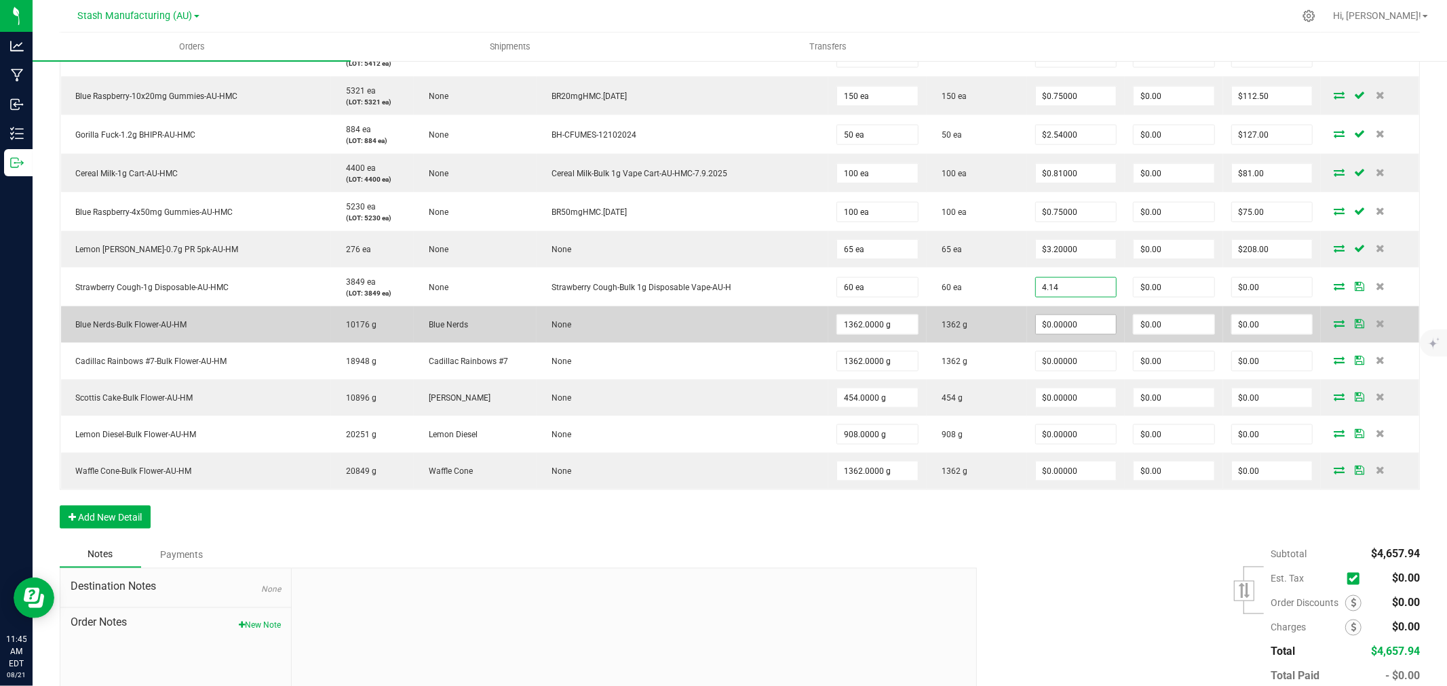
click at [1041, 326] on input "$0.00000" at bounding box center [1076, 324] width 80 height 19
type input "$4.14000"
type input "$248.40"
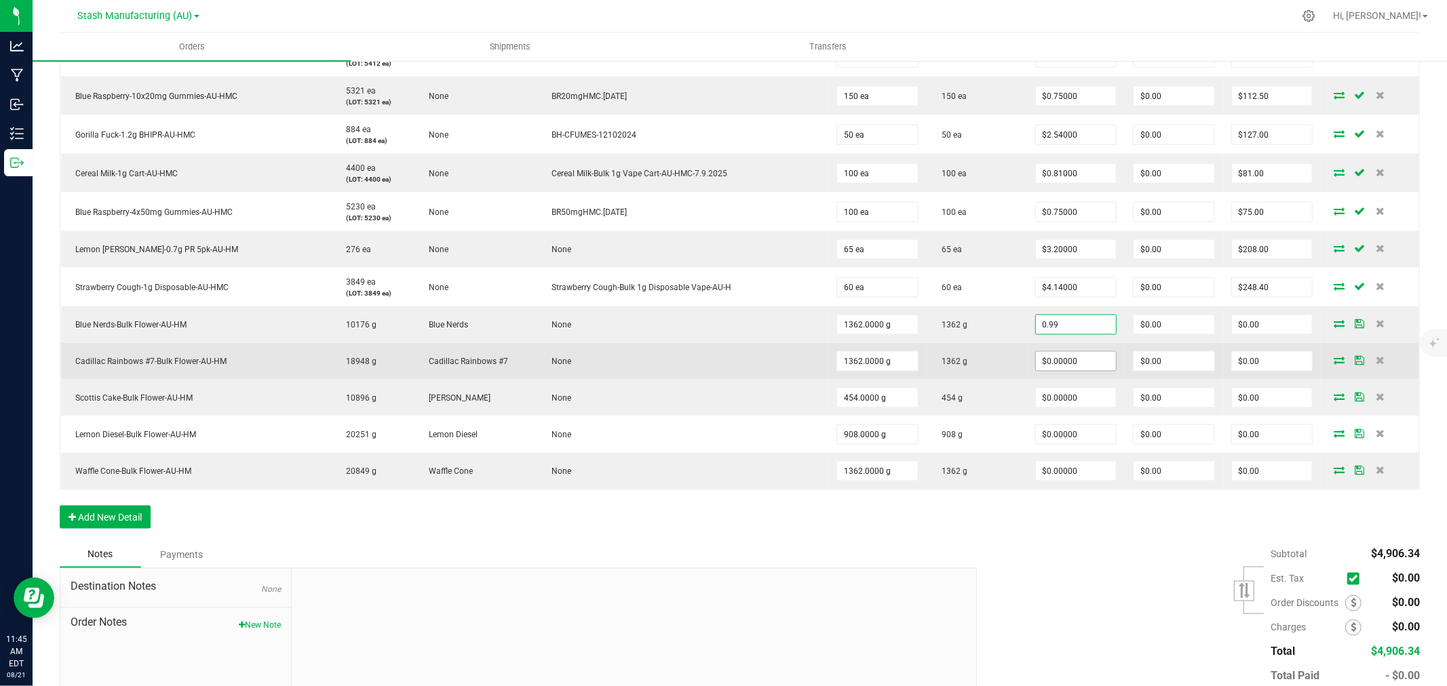
type input "$0.99000"
type input "$1,348.38"
click at [1041, 356] on input "0" at bounding box center [1076, 361] width 80 height 19
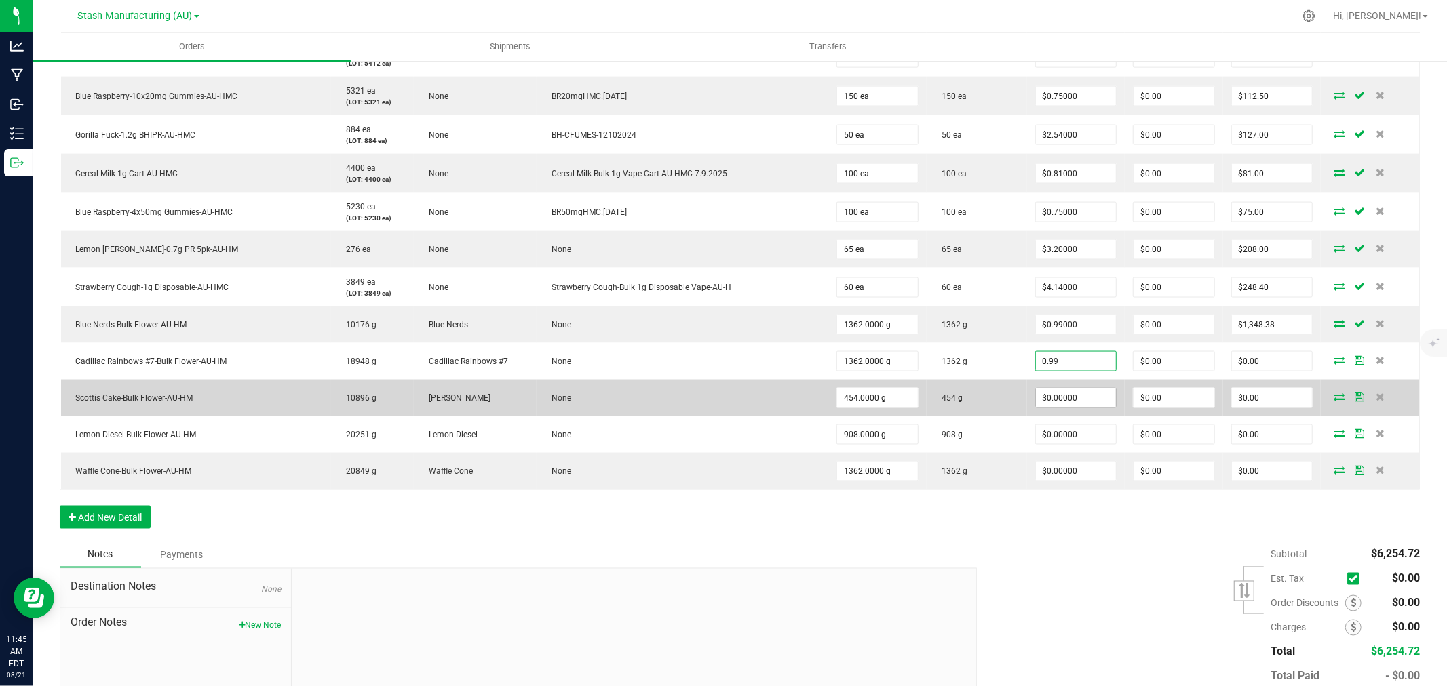
type input "$0.99000"
type input "$1,348.38"
click at [1038, 404] on input "0" at bounding box center [1076, 398] width 80 height 19
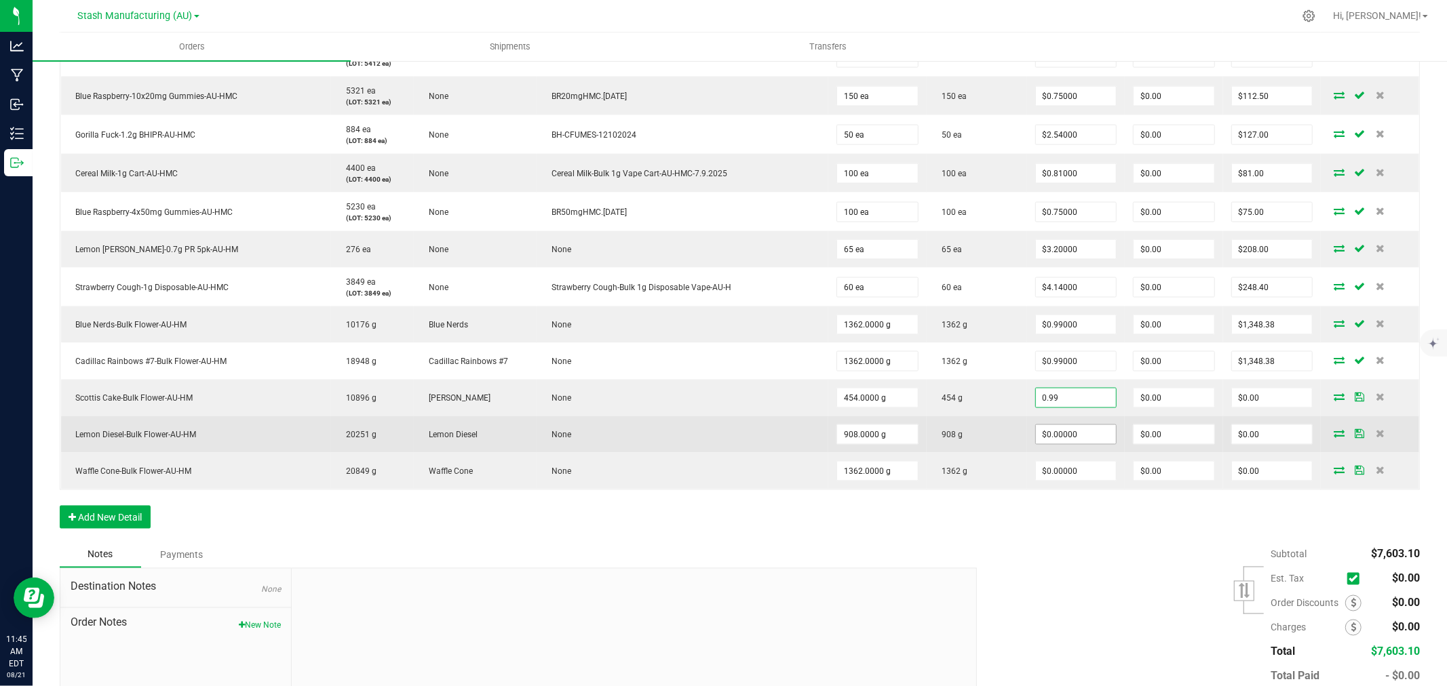
type input "$0.99000"
type input "$449.46"
click at [1045, 439] on input "0" at bounding box center [1076, 434] width 80 height 19
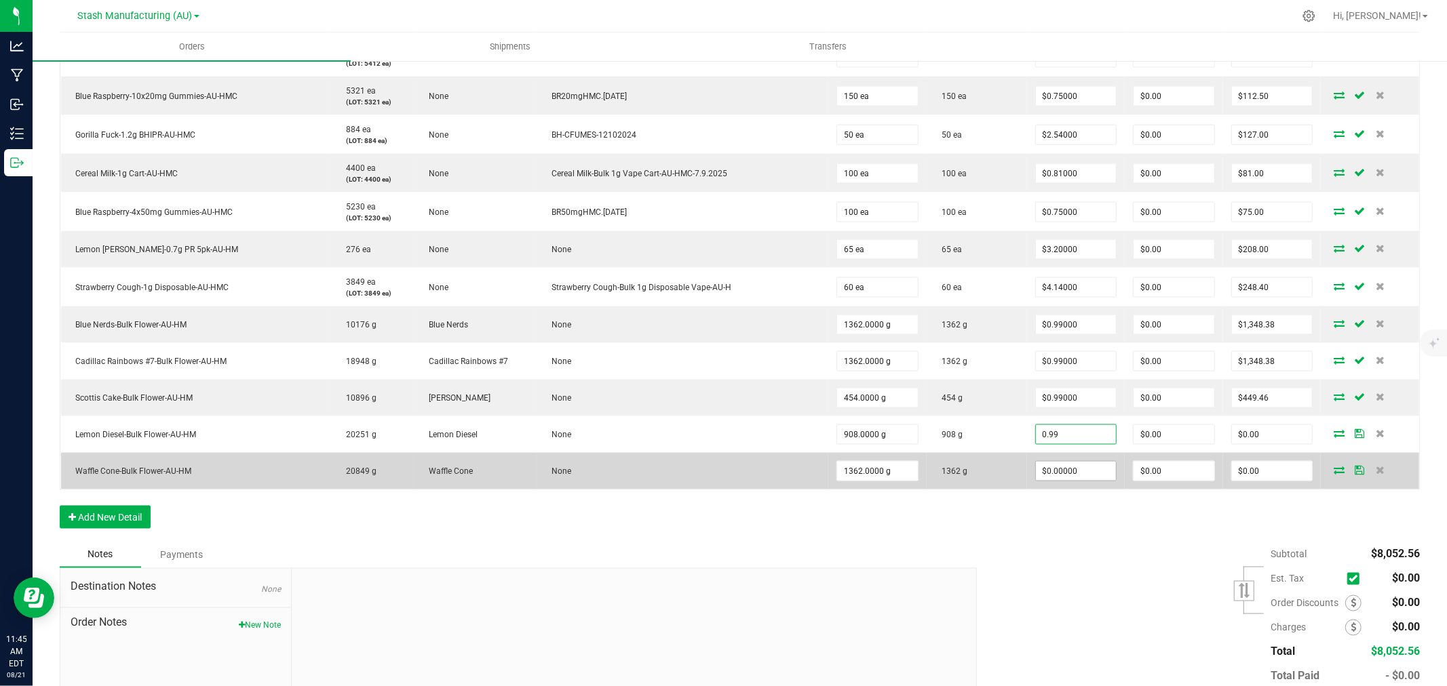
click at [1074, 470] on input "$0.00000" at bounding box center [1076, 471] width 80 height 19
type input "$0.99000"
type input "$898.92"
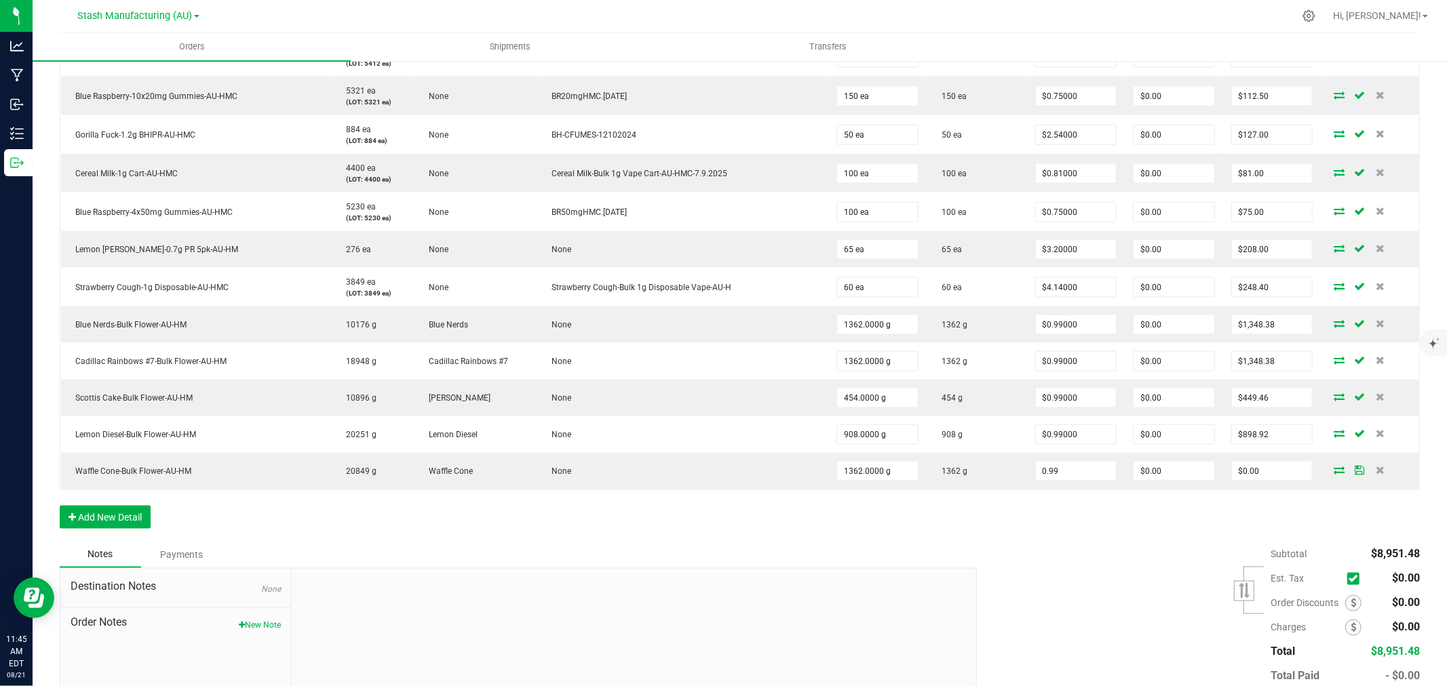
type input "$0.99000"
type input "$1,348.38"
click at [1083, 523] on div "Subtotal $8,951.48 Est. Tax" at bounding box center [1193, 629] width 453 height 172
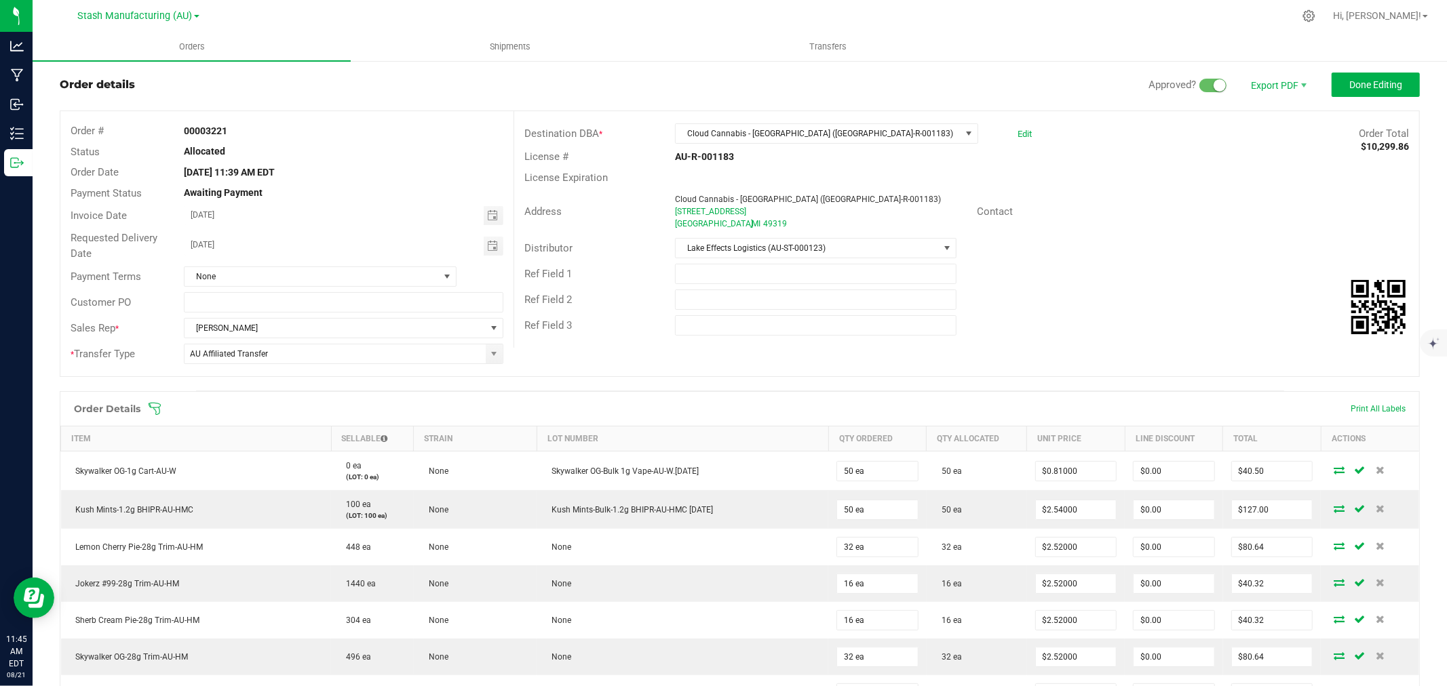
scroll to position [0, 0]
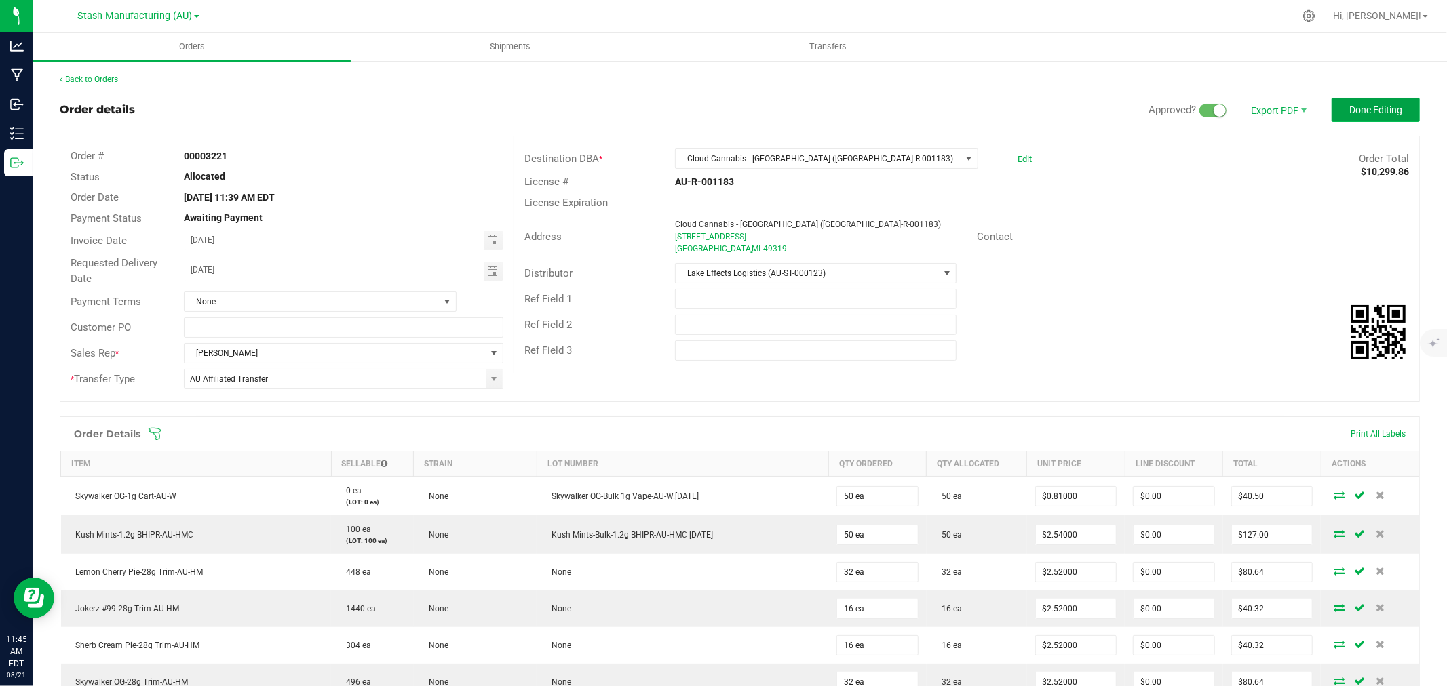
click at [1157, 113] on span "Done Editing" at bounding box center [1375, 109] width 53 height 11
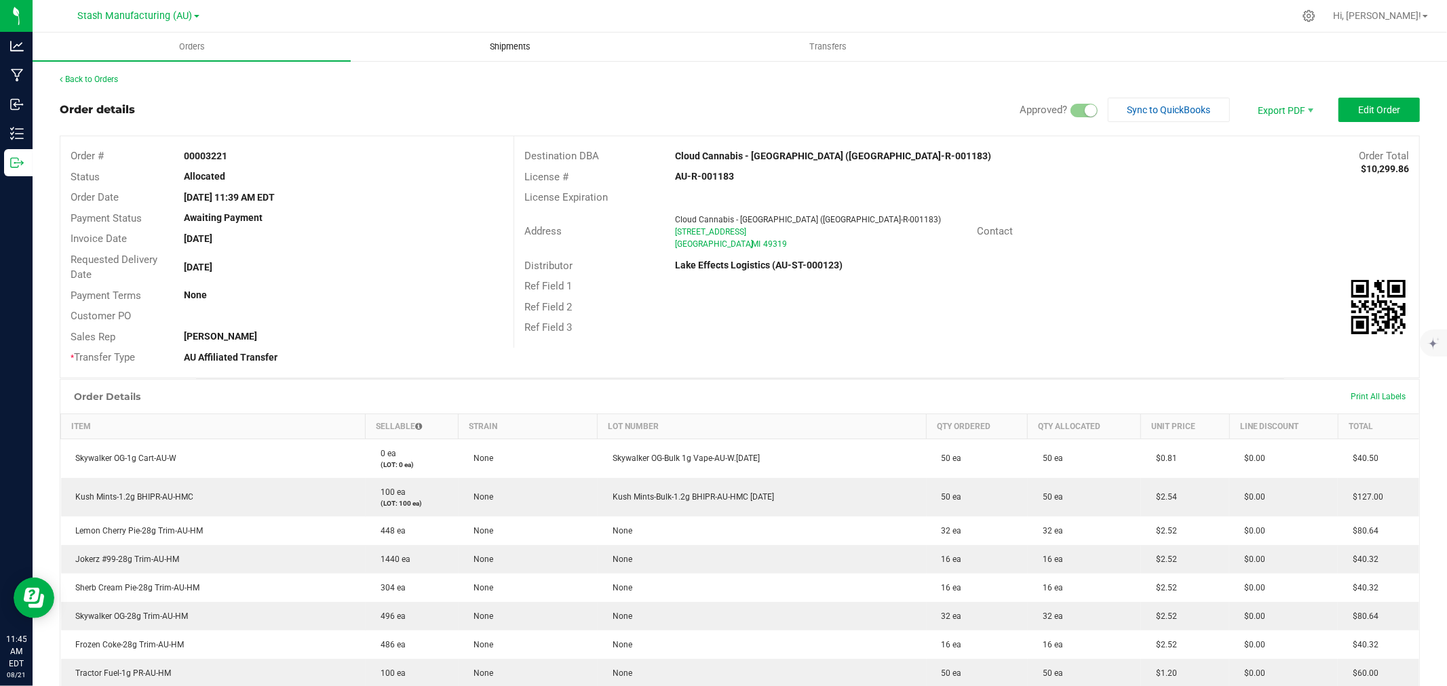
click at [495, 56] on uib-tab-heading "Shipments" at bounding box center [509, 46] width 317 height 27
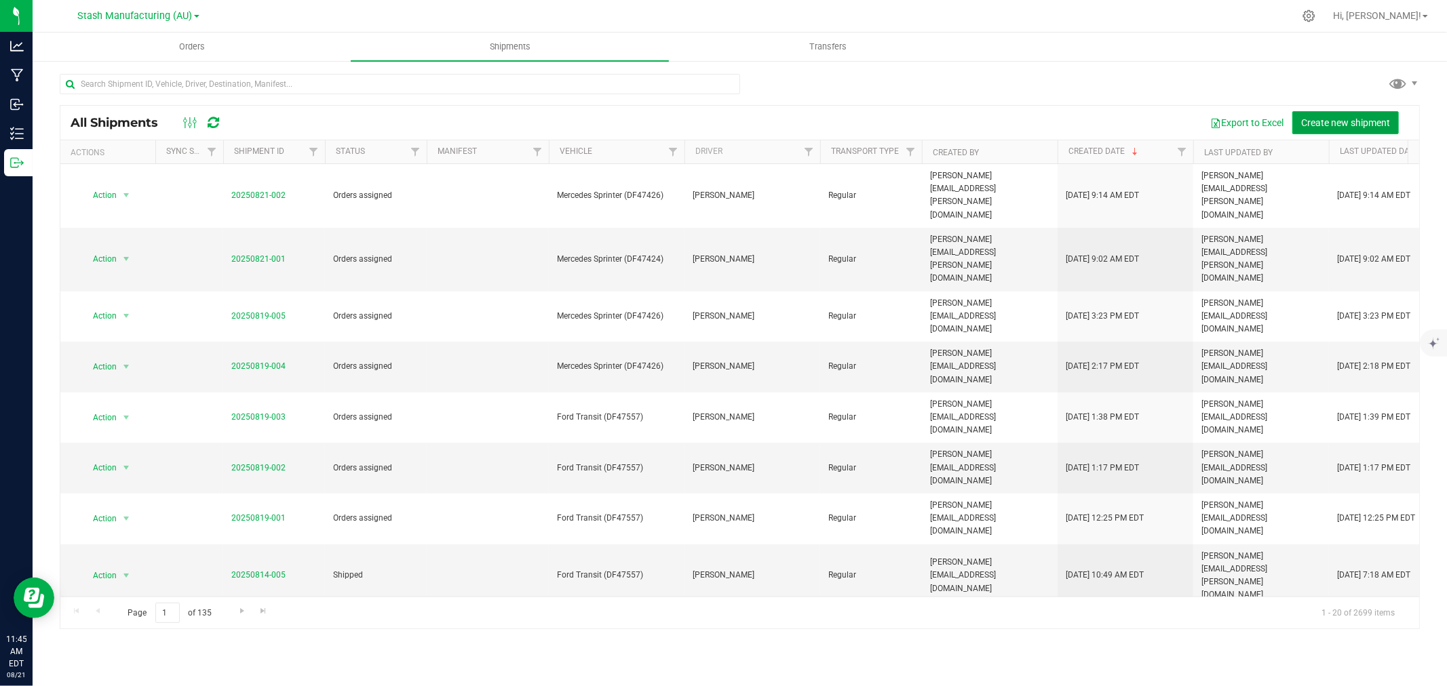
click at [1157, 125] on span "Create new shipment" at bounding box center [1345, 122] width 89 height 11
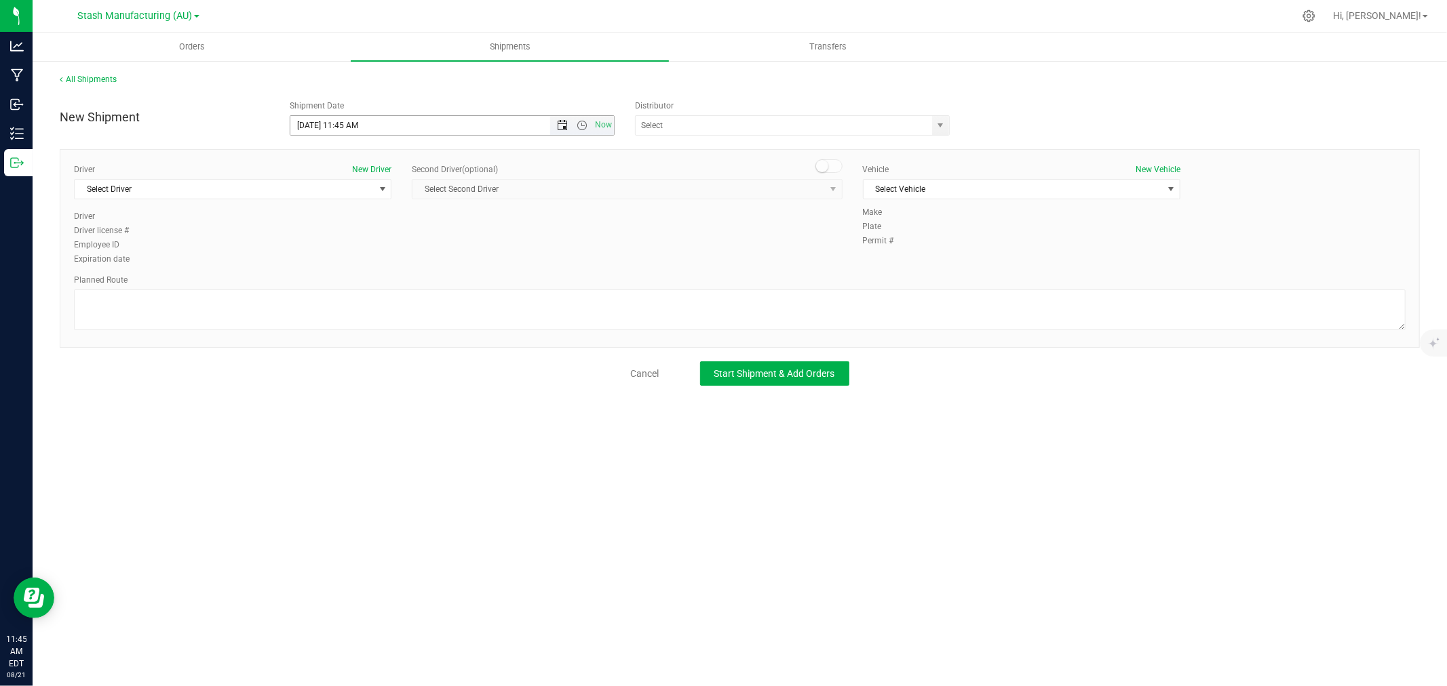
click at [567, 130] on span "Open the date view" at bounding box center [562, 125] width 11 height 11
click at [343, 284] on link "26" at bounding box center [342, 283] width 20 height 21
type input "[DATE] 11:45 AM"
click at [695, 123] on input "text" at bounding box center [780, 125] width 288 height 19
click at [701, 148] on li "Lake Effects Logistics (AU-ST-000123)" at bounding box center [792, 148] width 313 height 20
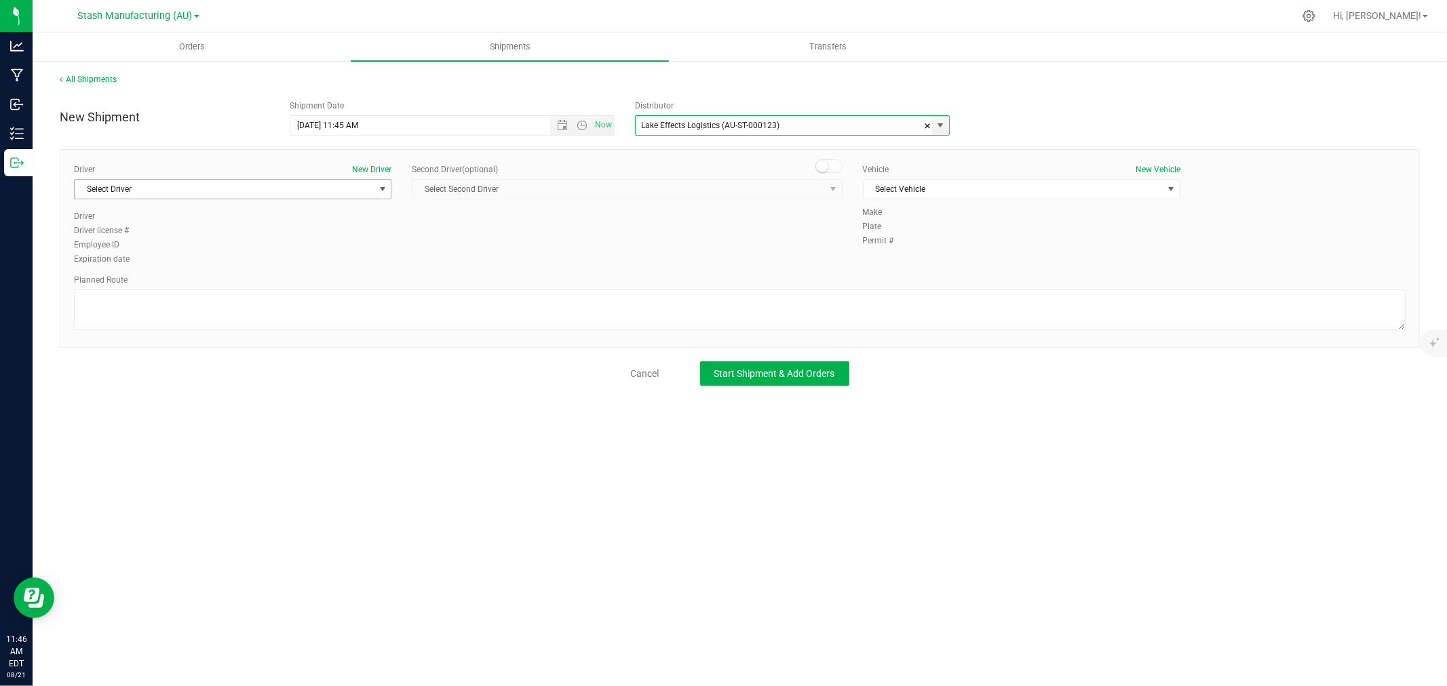
type input "Lake Effects Logistics (AU-ST-000123)"
click at [168, 193] on span "Select Driver" at bounding box center [224, 189] width 299 height 19
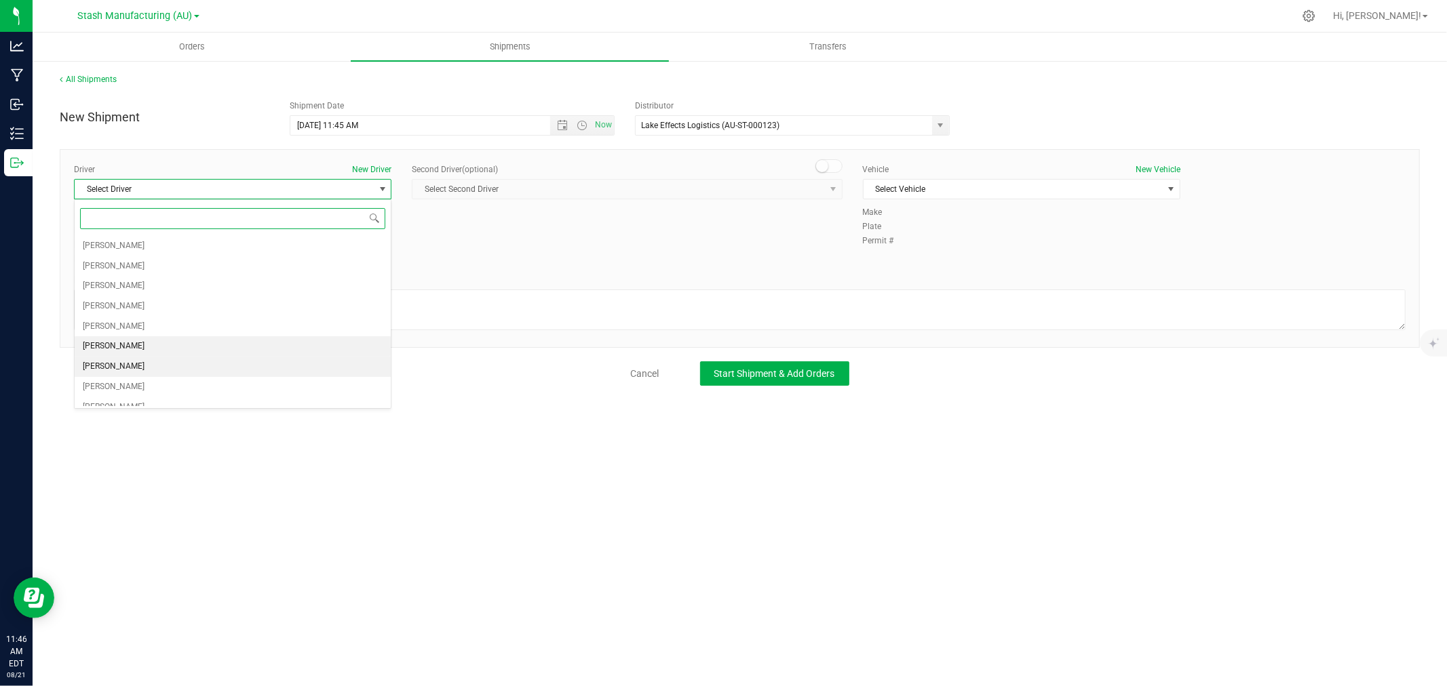
click at [117, 363] on span "[PERSON_NAME]" at bounding box center [114, 367] width 62 height 18
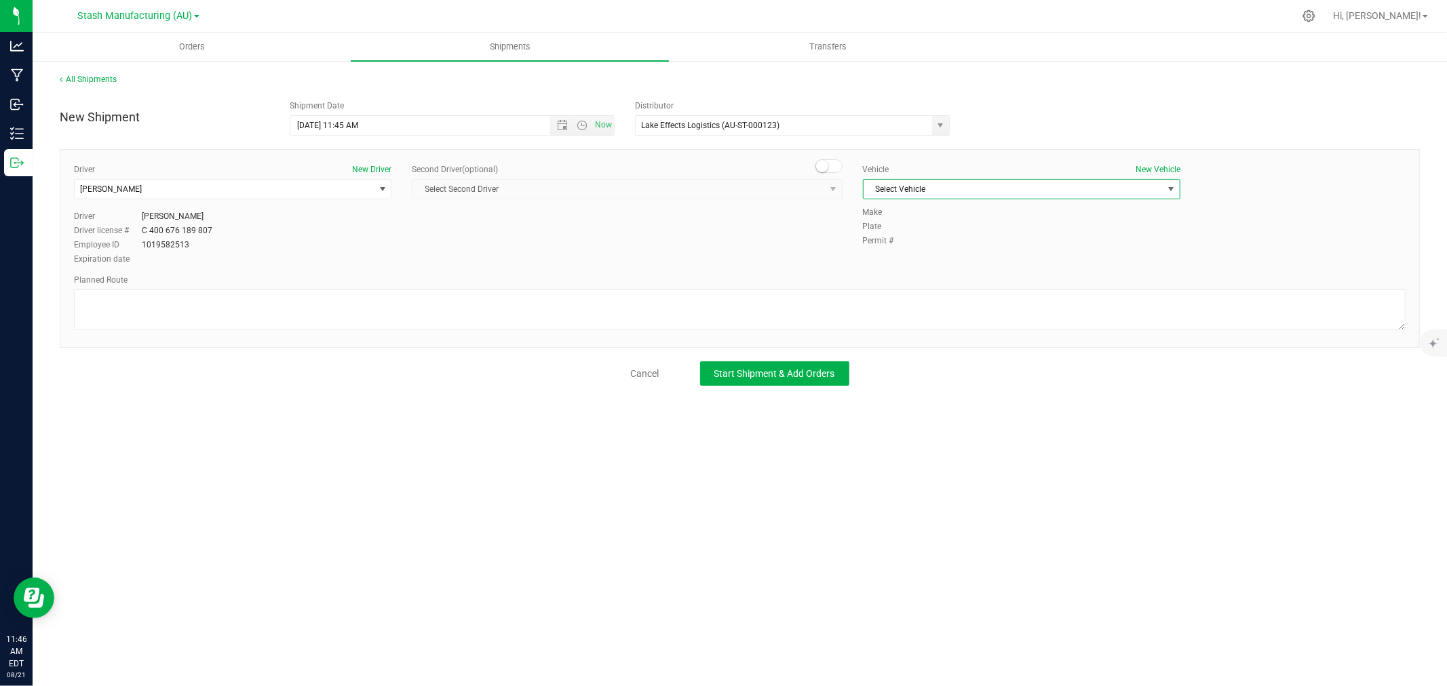
click at [909, 186] on span "Select Vehicle" at bounding box center [1012, 189] width 299 height 19
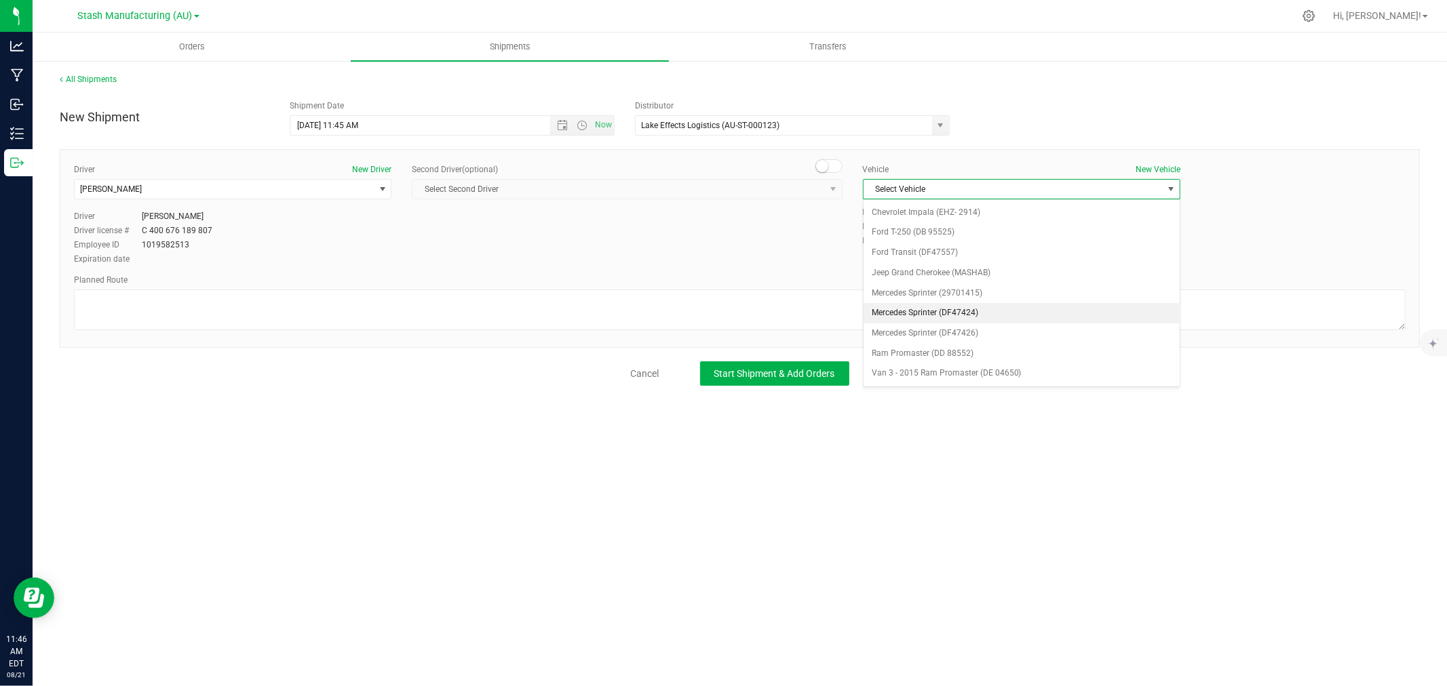
click at [965, 313] on li "Mercedes Sprinter (DF47424)" at bounding box center [1021, 313] width 316 height 20
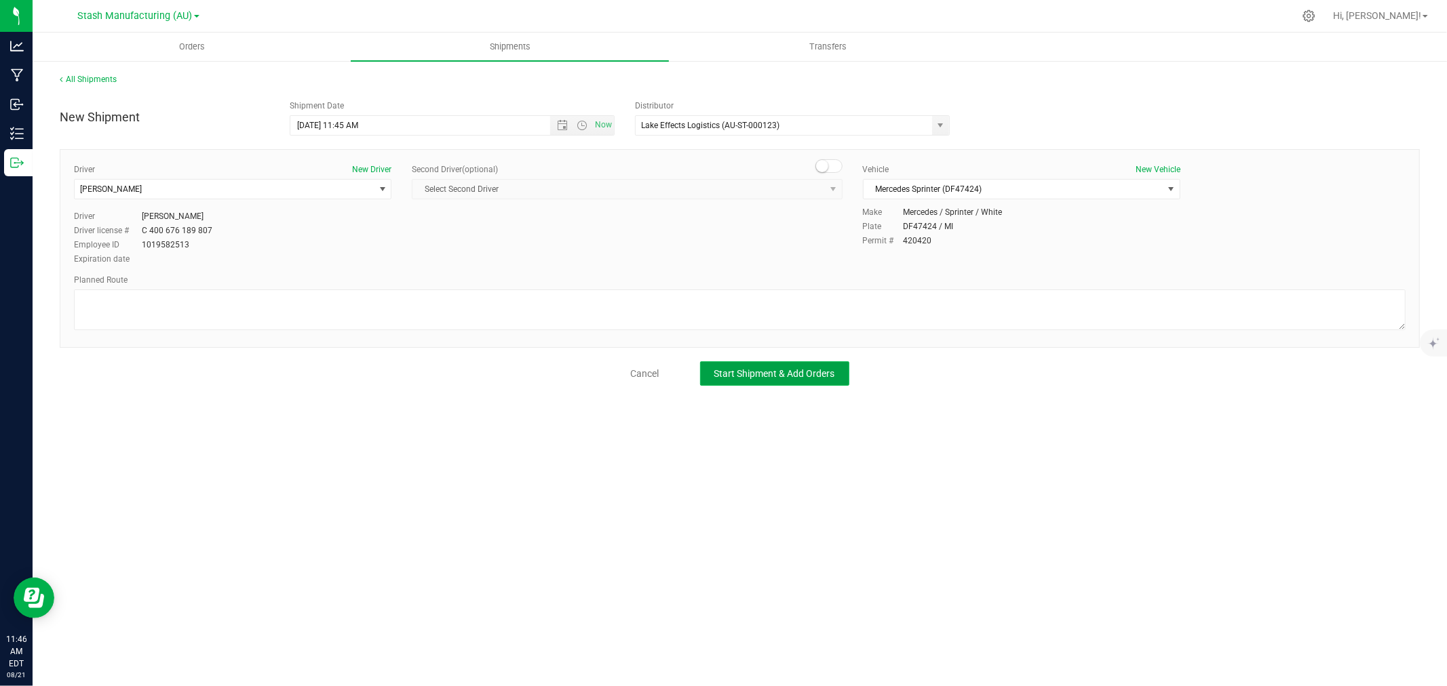
click at [823, 378] on span "Start Shipment & Add Orders" at bounding box center [774, 373] width 121 height 11
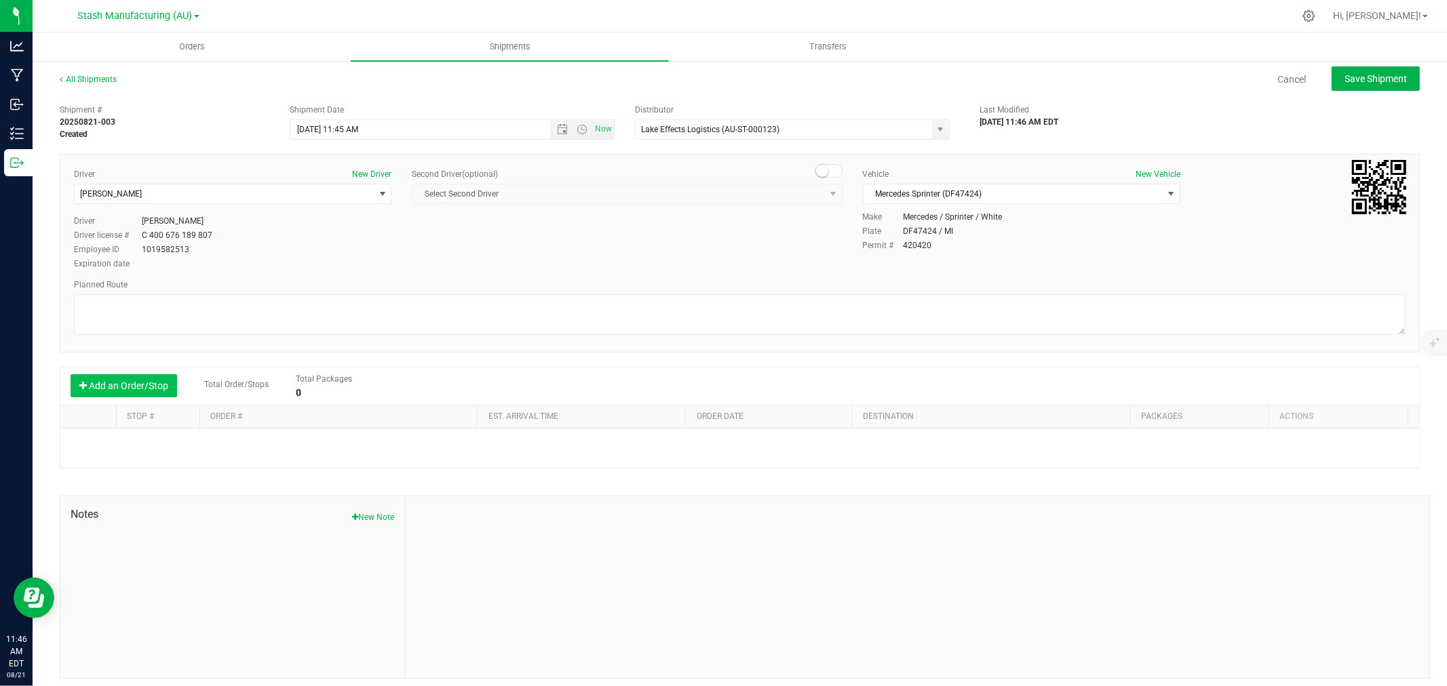
click at [152, 381] on button "Add an Order/Stop" at bounding box center [124, 385] width 106 height 23
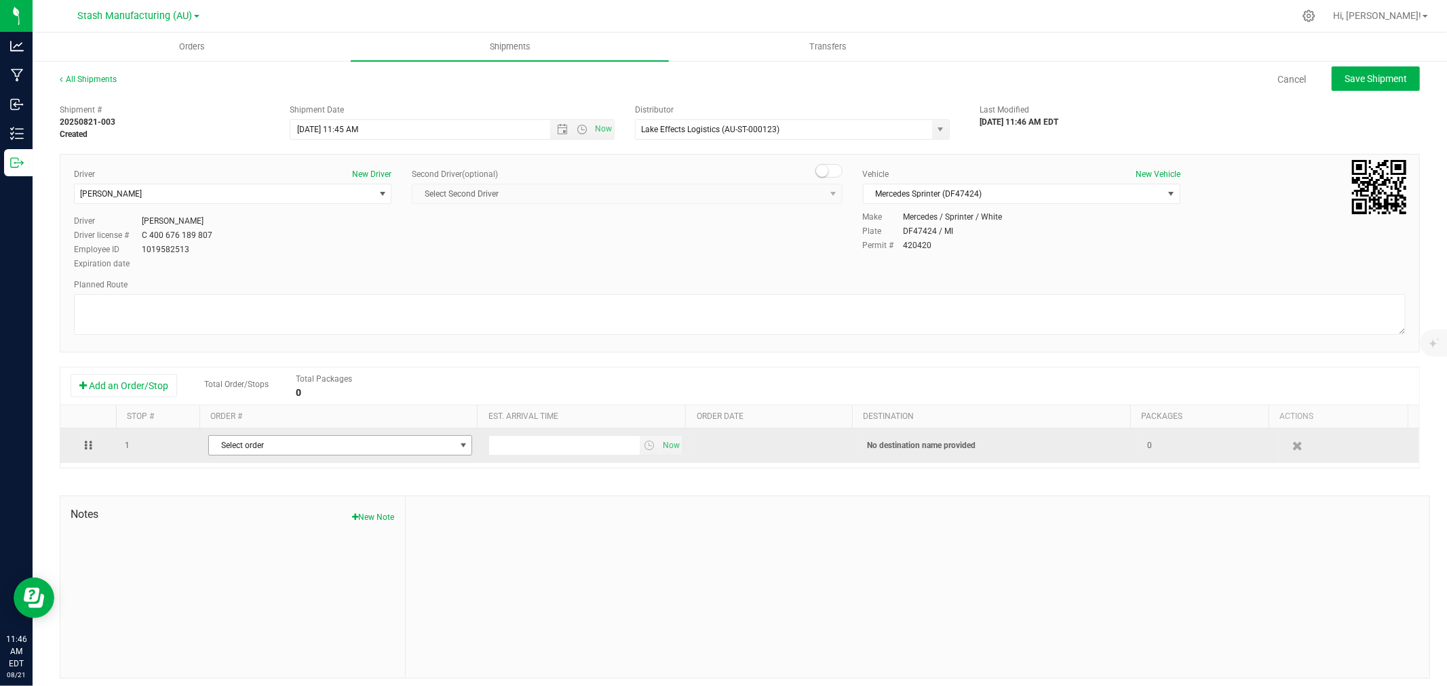
click at [262, 444] on span "Select order" at bounding box center [332, 445] width 246 height 19
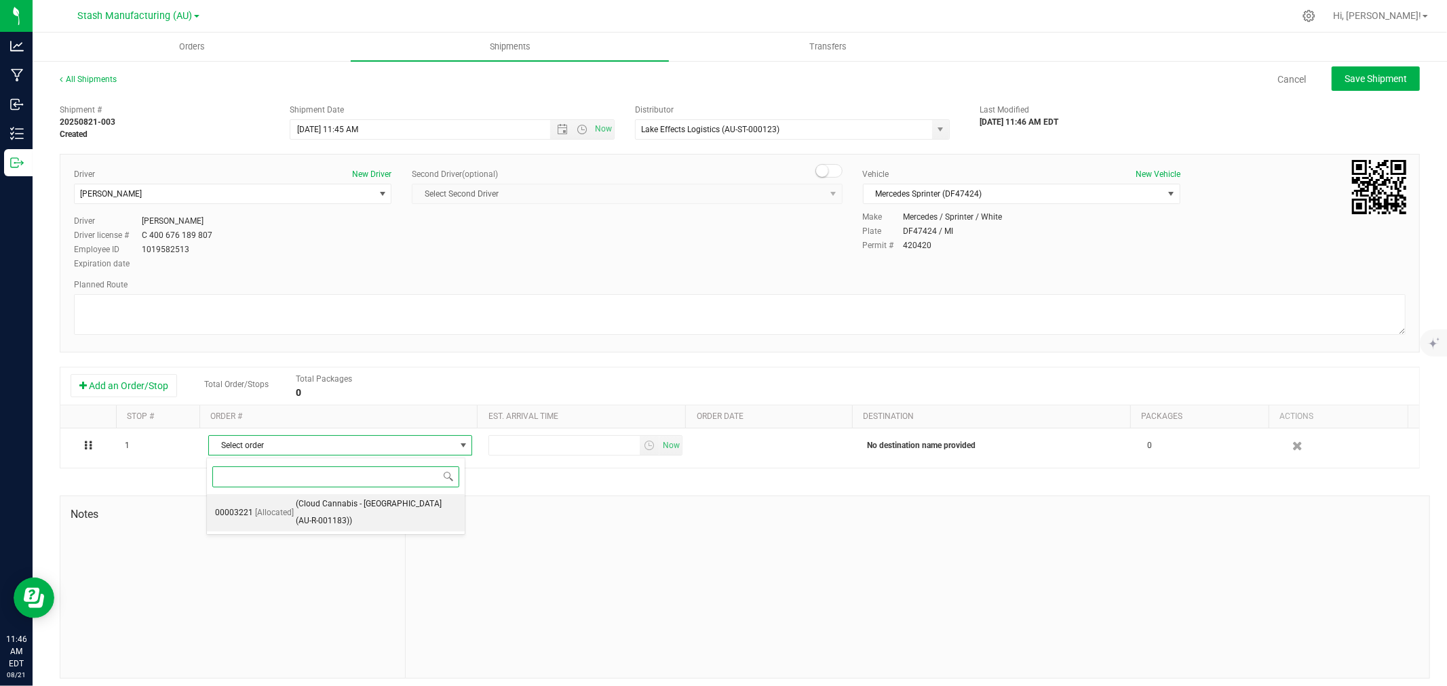
click at [300, 513] on span "(Cloud Cannabis - [GEOGRAPHIC_DATA] (AU-R-001183))" at bounding box center [376, 513] width 161 height 35
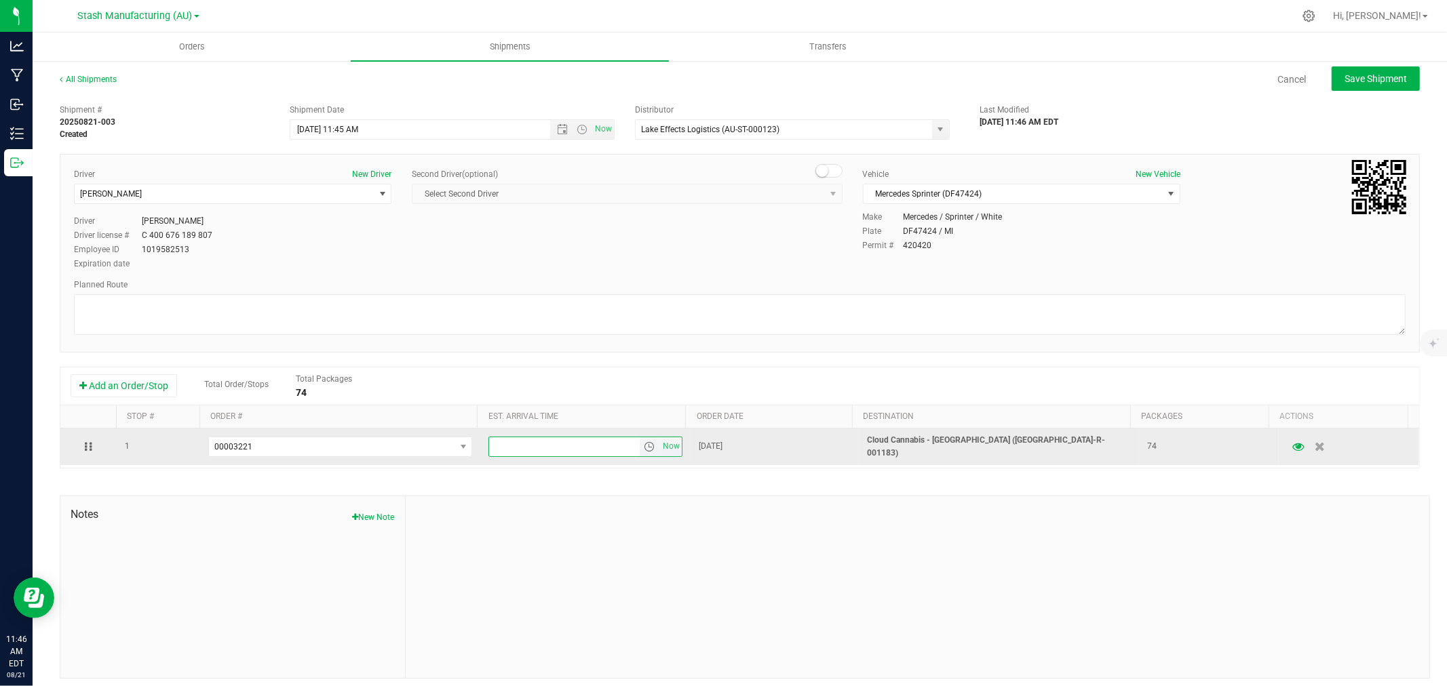
click at [522, 438] on input "text" at bounding box center [564, 447] width 151 height 19
type input "6:0 pm"
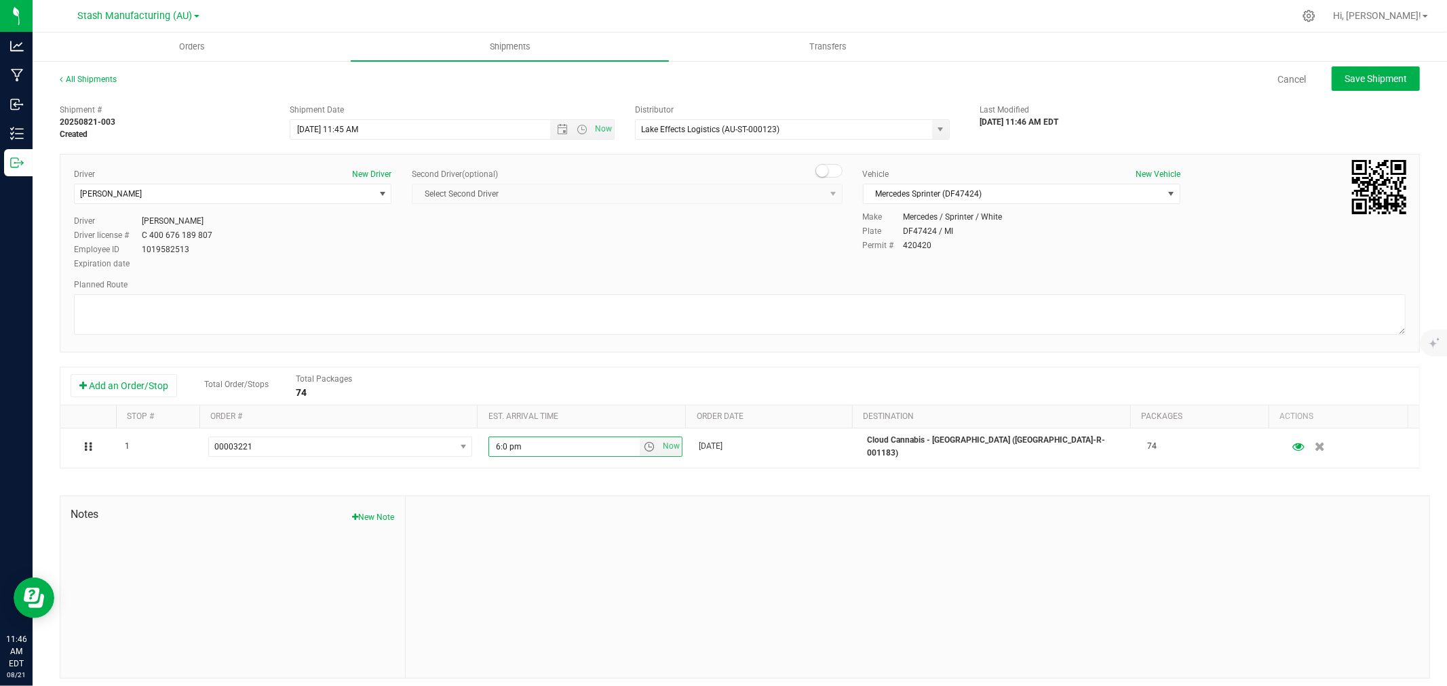
click at [533, 523] on div at bounding box center [918, 588] width 1024 height 182
click at [1157, 80] on span "Save Shipment" at bounding box center [1375, 78] width 62 height 11
type input "[DATE] 3:45 PM"
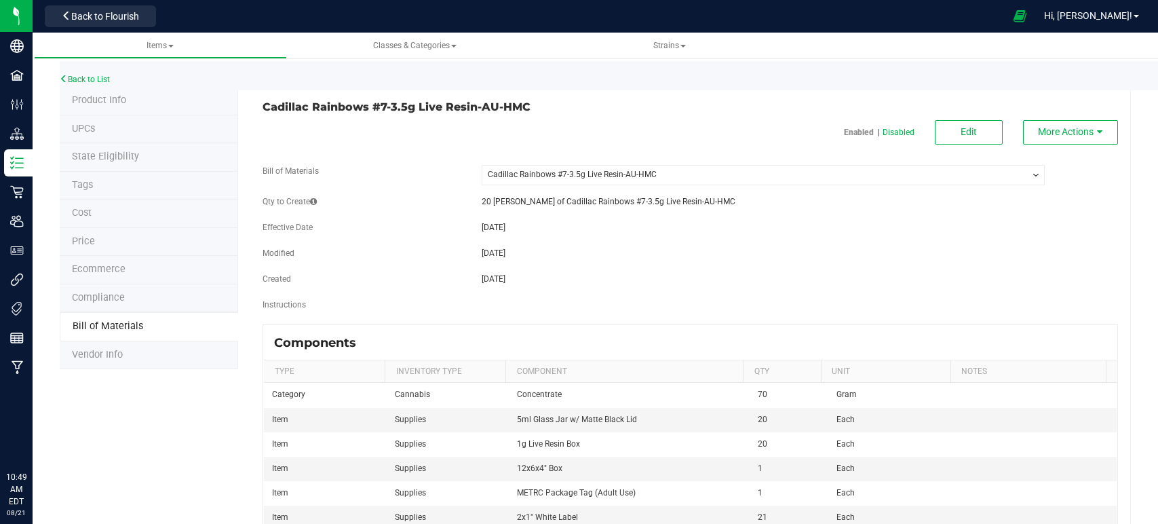
select select "355"
click at [158, 50] on span "Items" at bounding box center [160, 45] width 27 height 9
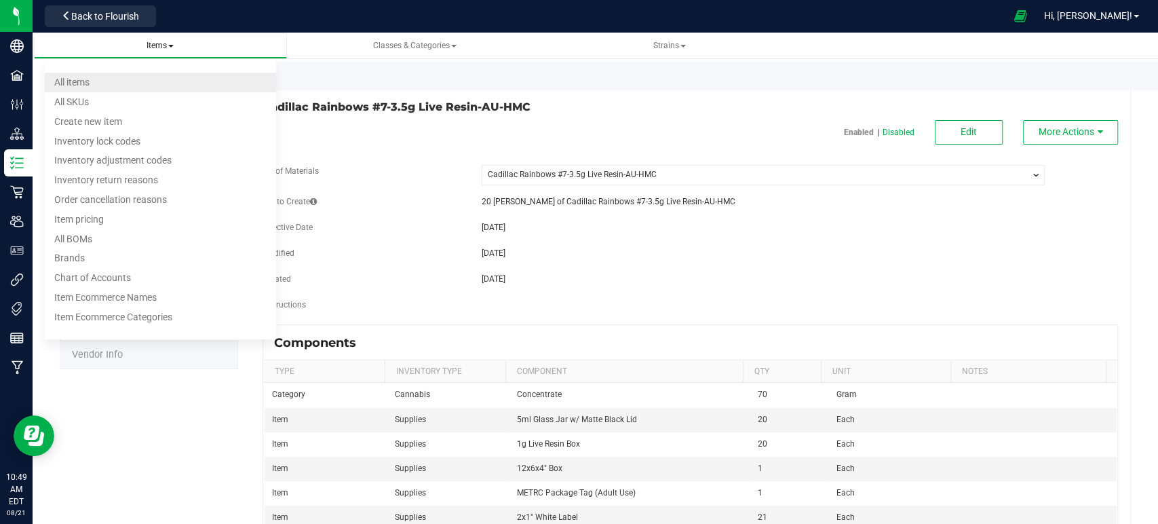
click at [92, 77] on li "All items" at bounding box center [160, 83] width 231 height 20
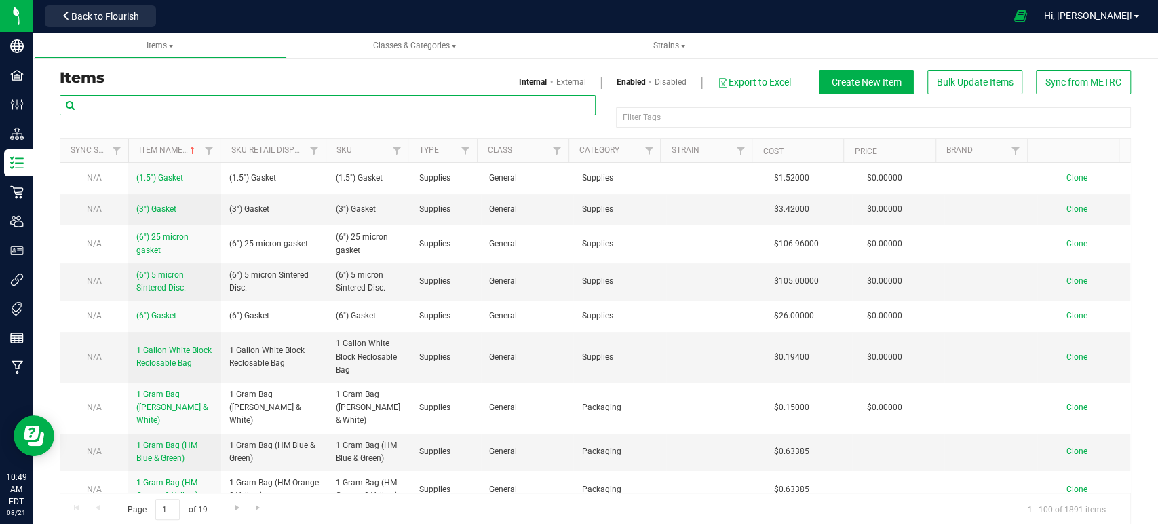
click at [208, 100] on input "text" at bounding box center [328, 105] width 536 height 20
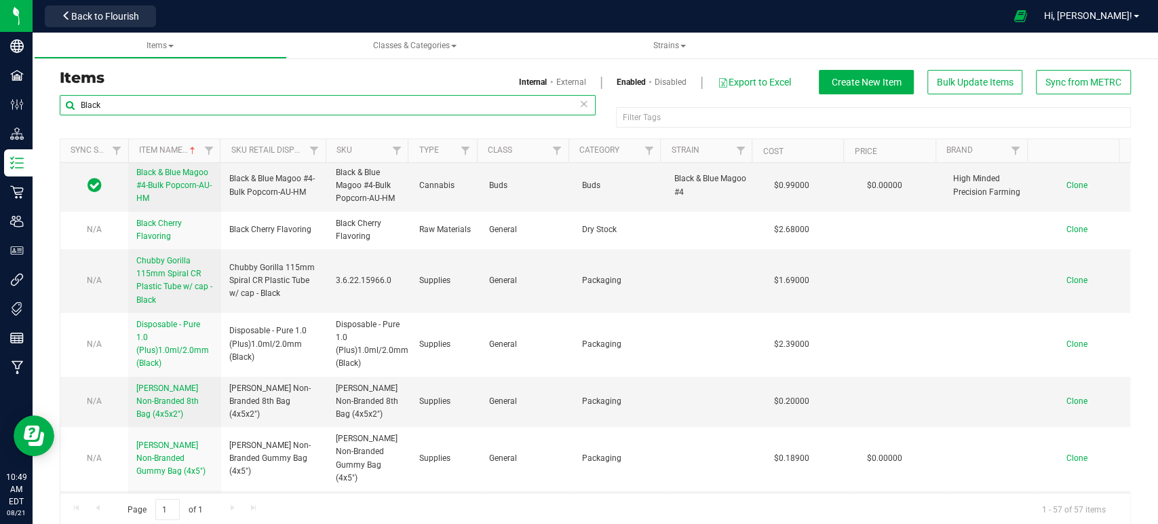
scroll to position [449, 0]
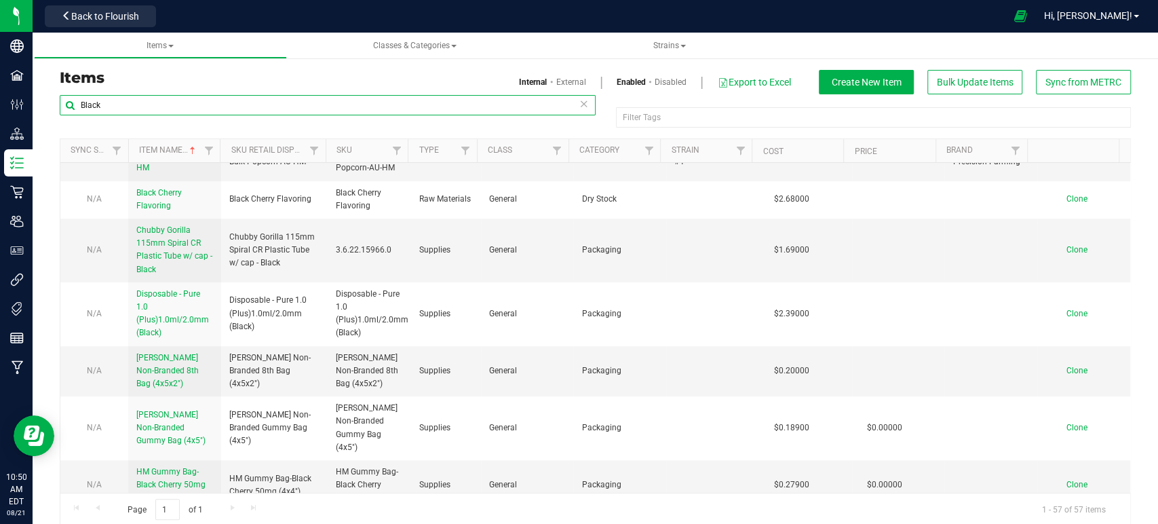
type input "Black"
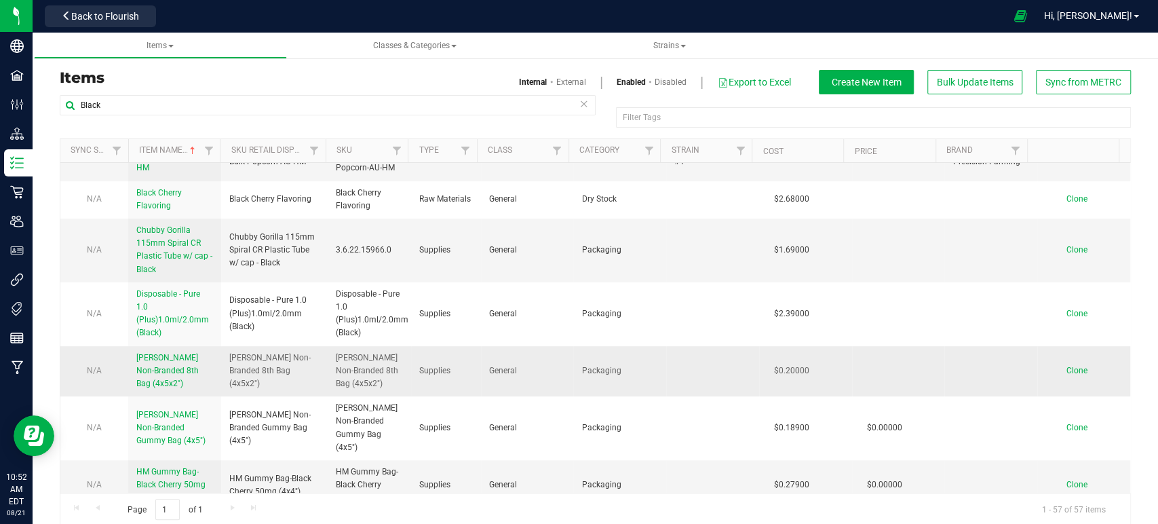
click at [804, 350] on td "$0.20000" at bounding box center [805, 371] width 93 height 51
